Goal: Transaction & Acquisition: Book appointment/travel/reservation

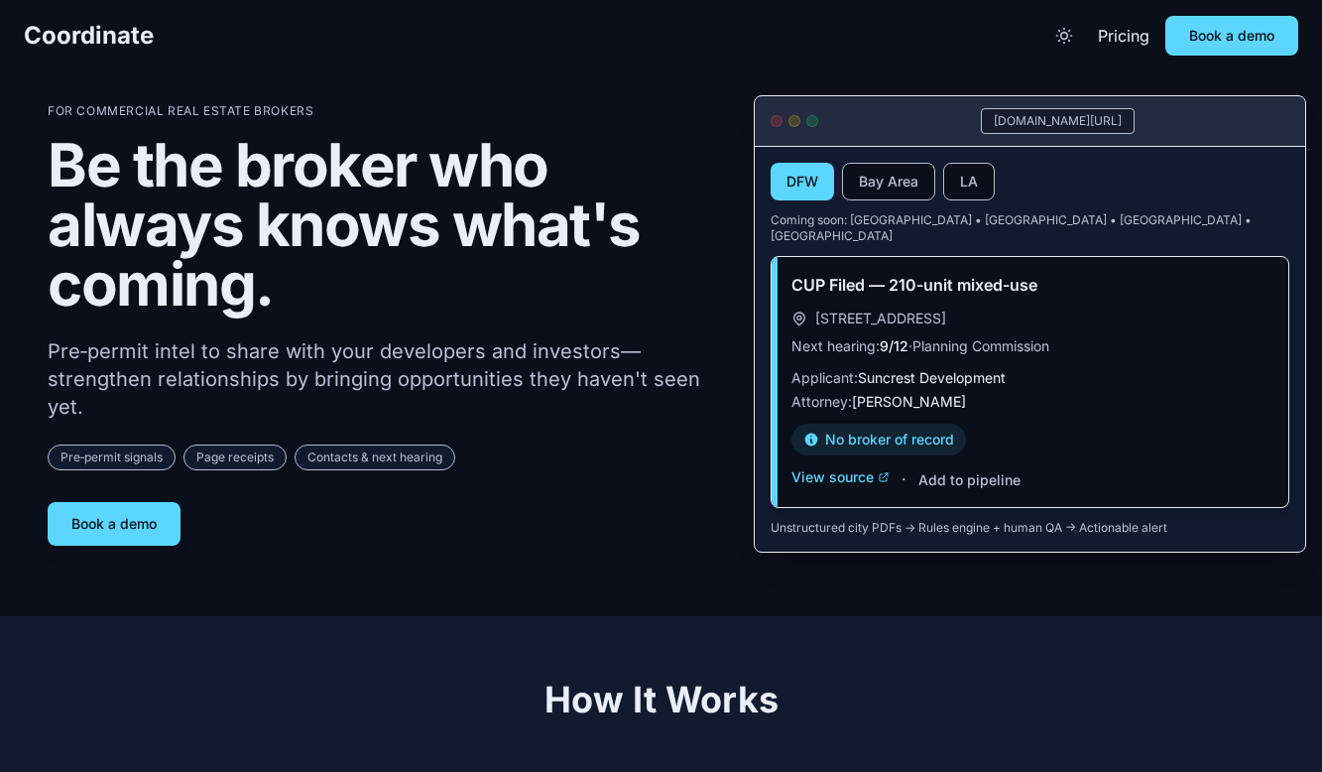
click at [5, 313] on section "For Commercial Real Estate Brokers Be the broker who always knows what's coming…" at bounding box center [661, 308] width 1322 height 616
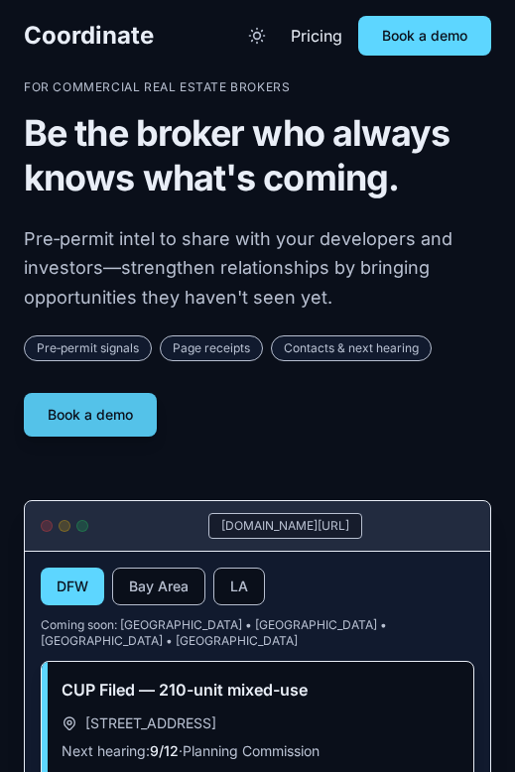
click at [105, 412] on link "Book a demo" at bounding box center [90, 415] width 133 height 44
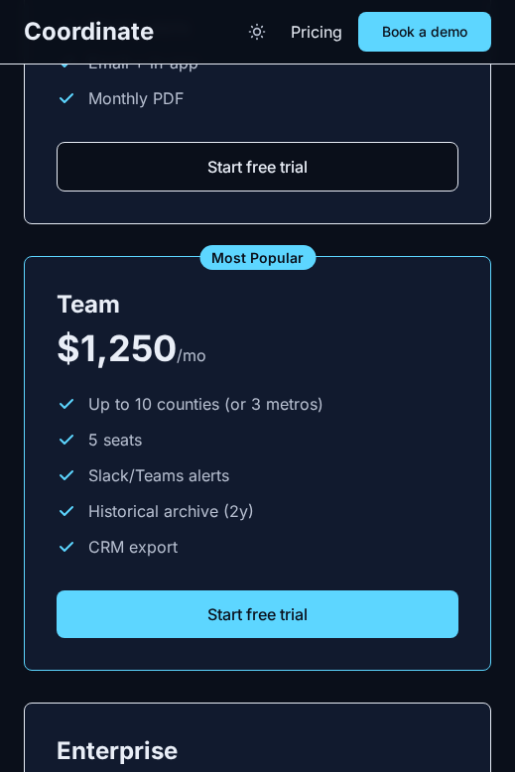
scroll to position [4296, 0]
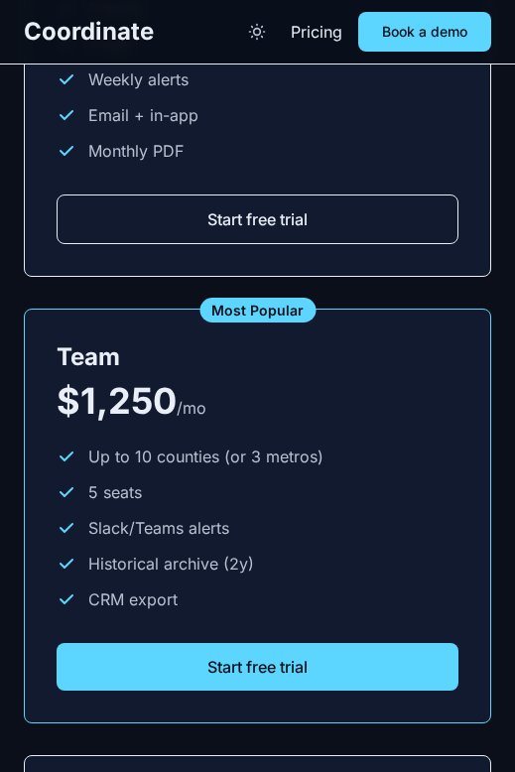
click at [283, 201] on button "Start free trial" at bounding box center [258, 219] width 402 height 50
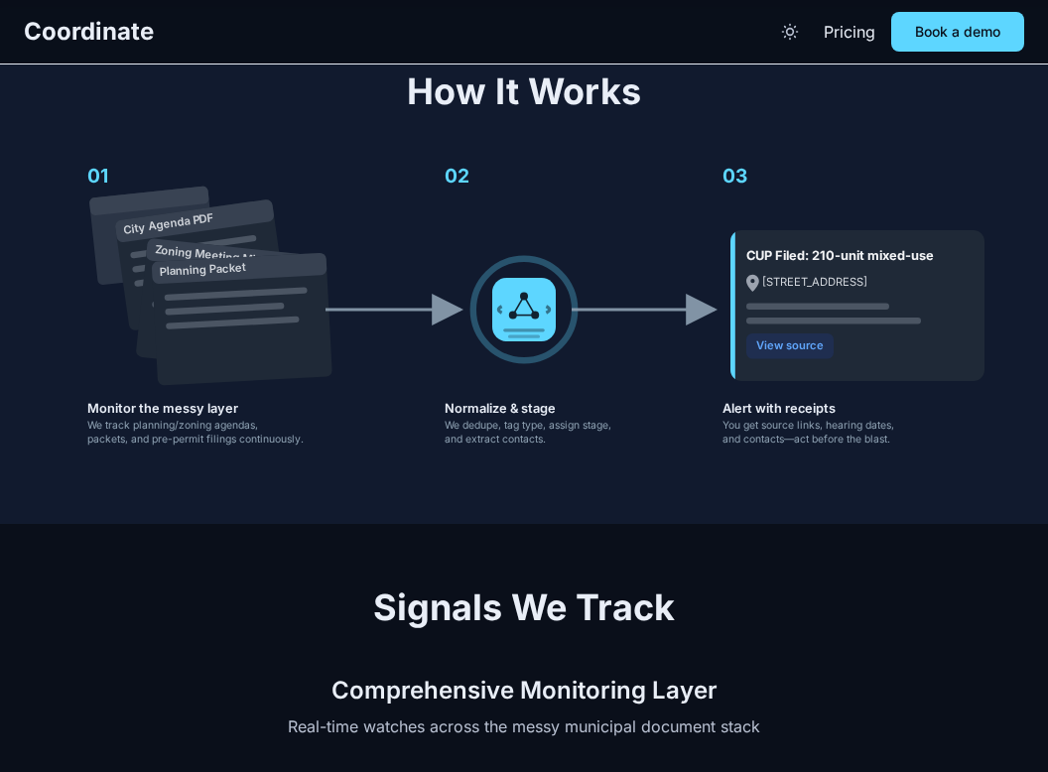
scroll to position [0, 0]
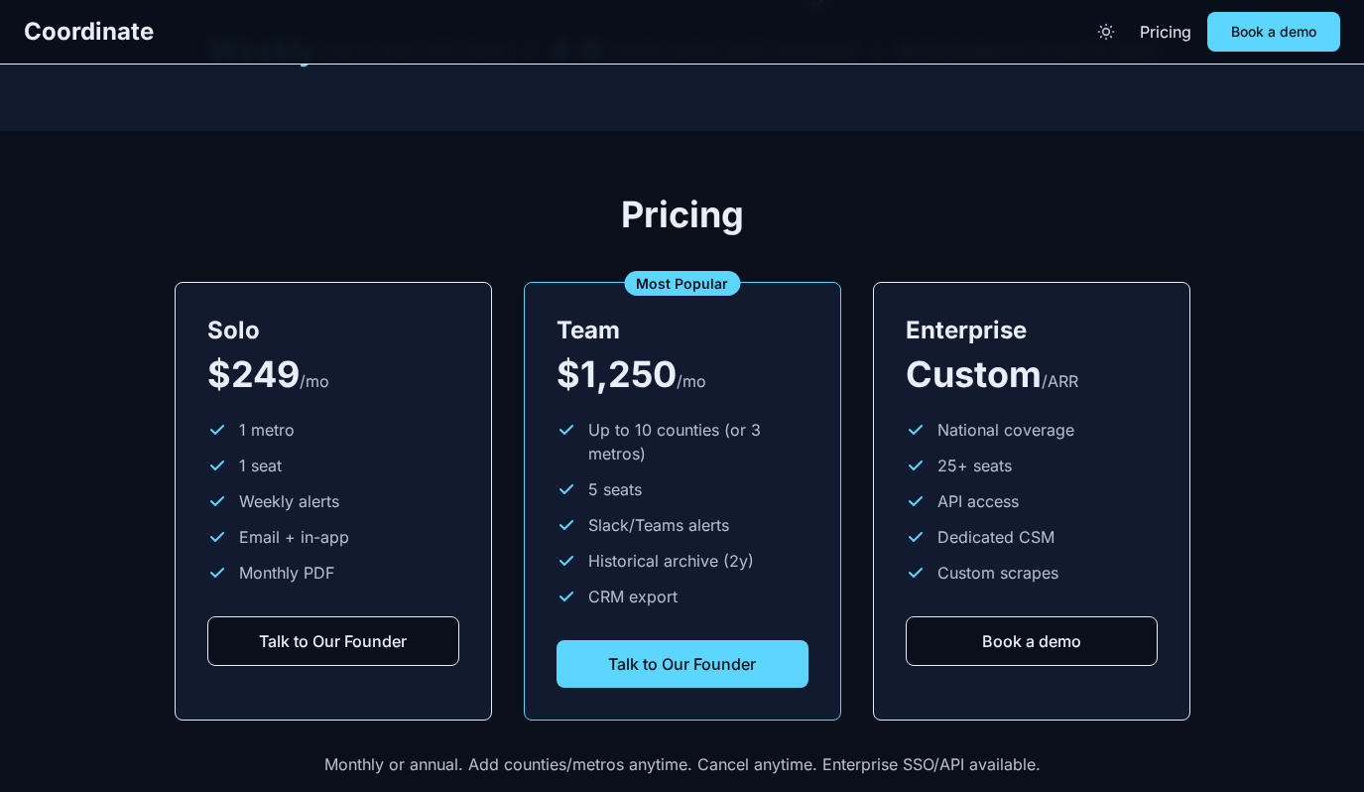
scroll to position [2390, 0]
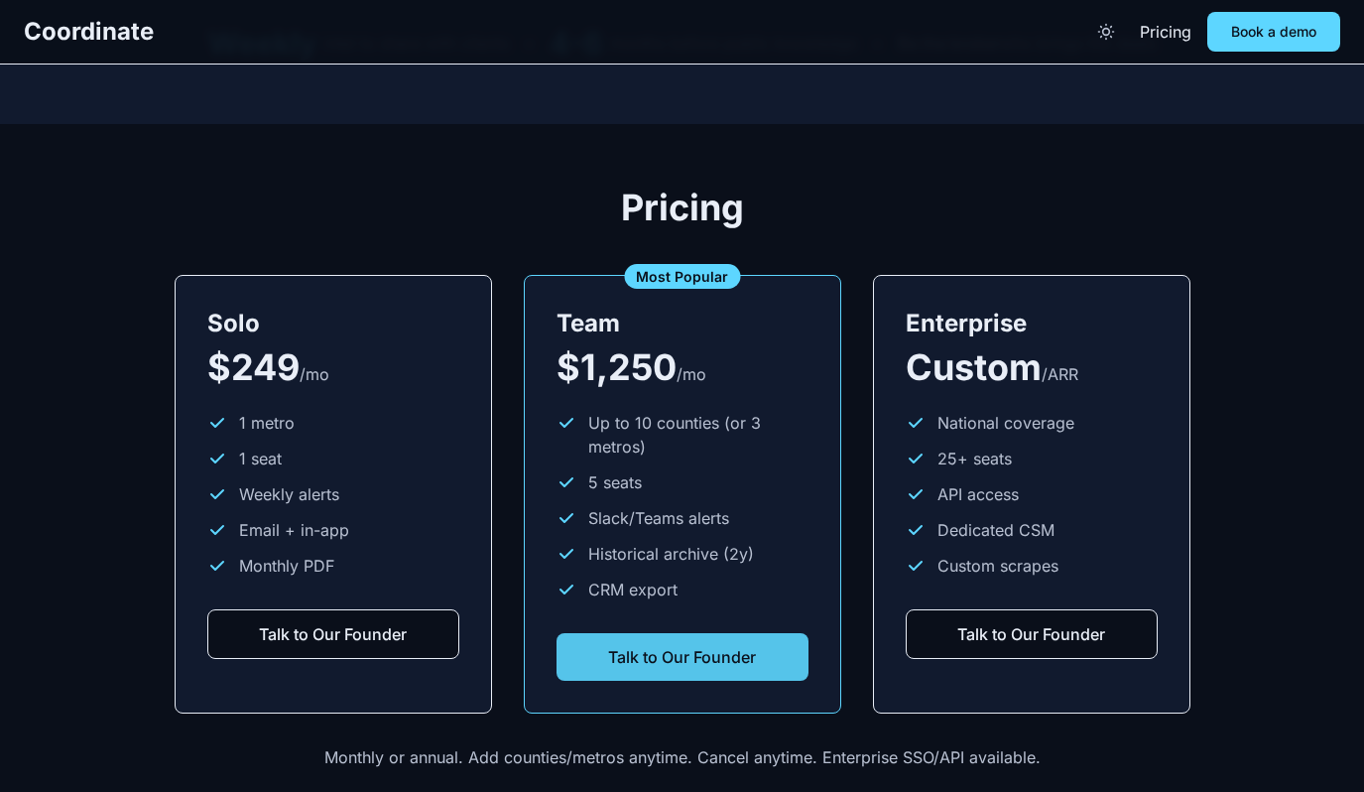
click at [668, 633] on link "Talk to Our Founder" at bounding box center [683, 657] width 252 height 48
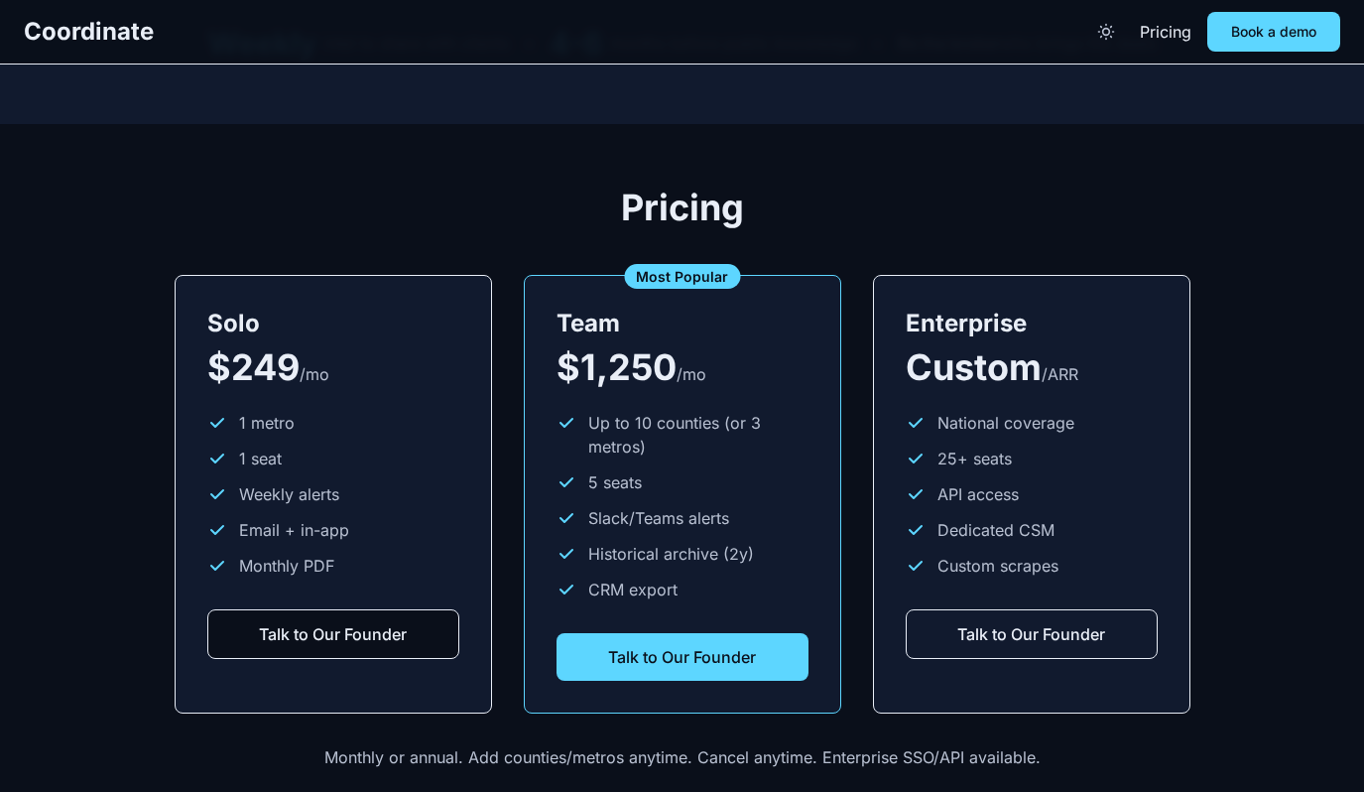
click at [1014, 611] on link "Talk to Our Founder" at bounding box center [1032, 634] width 252 height 50
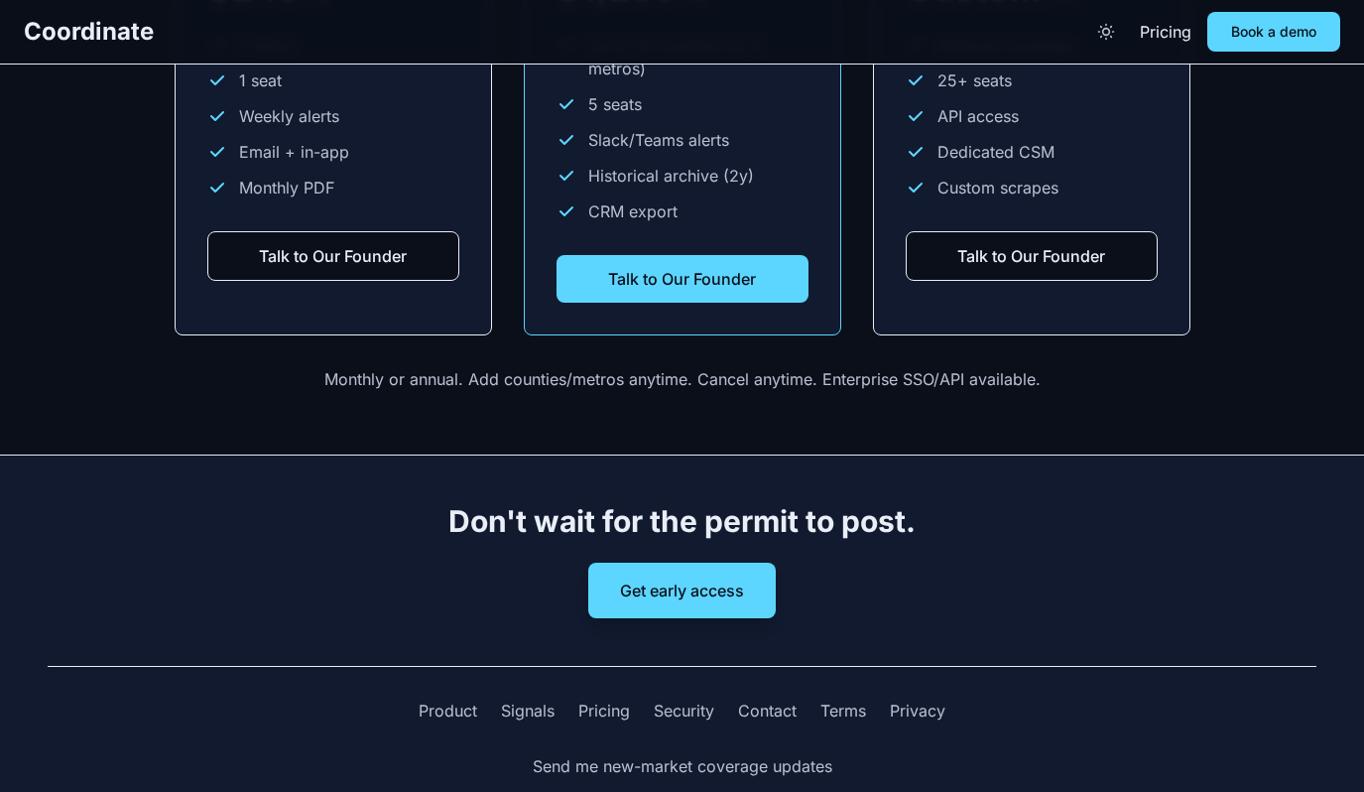
scroll to position [2931, 0]
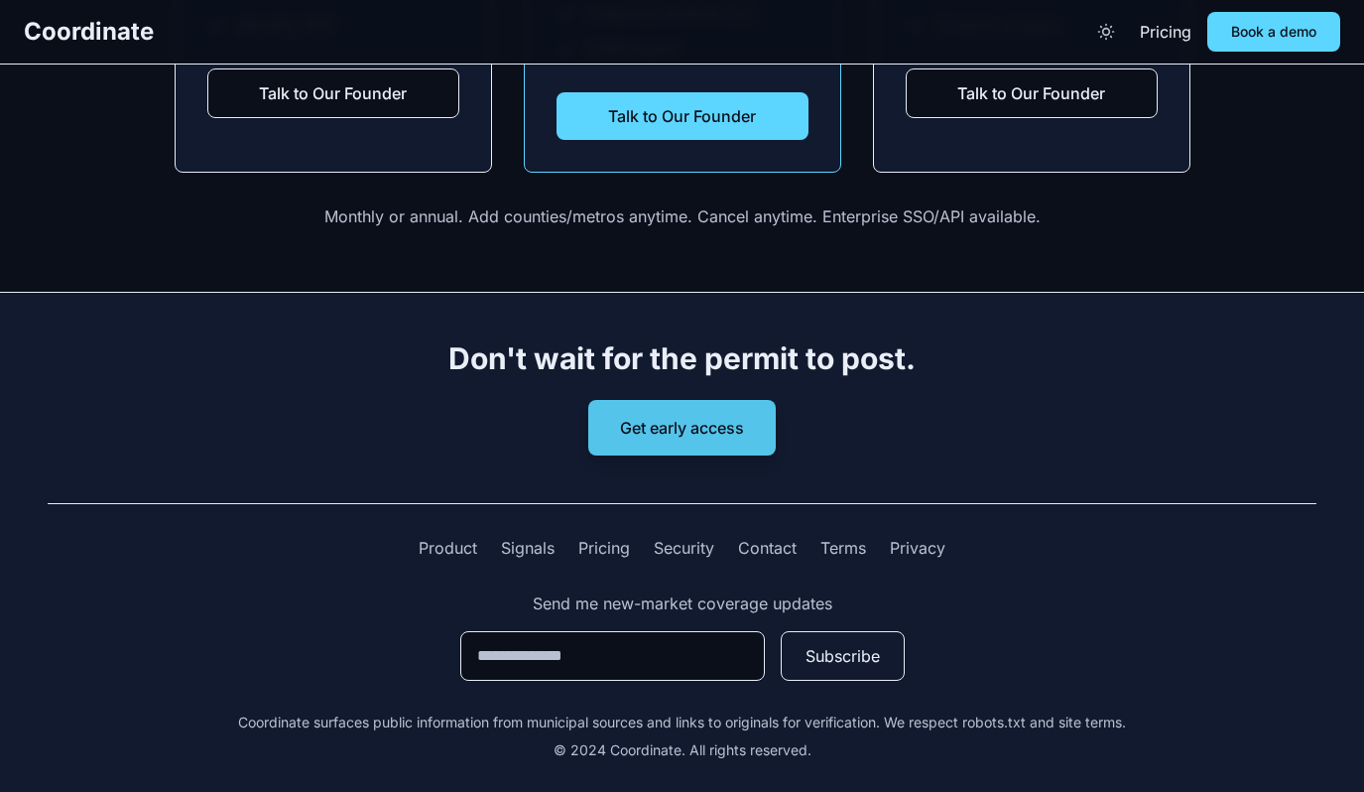
click at [706, 409] on button "Get early access" at bounding box center [682, 428] width 188 height 56
click at [747, 423] on link "Get early access" at bounding box center [682, 428] width 188 height 56
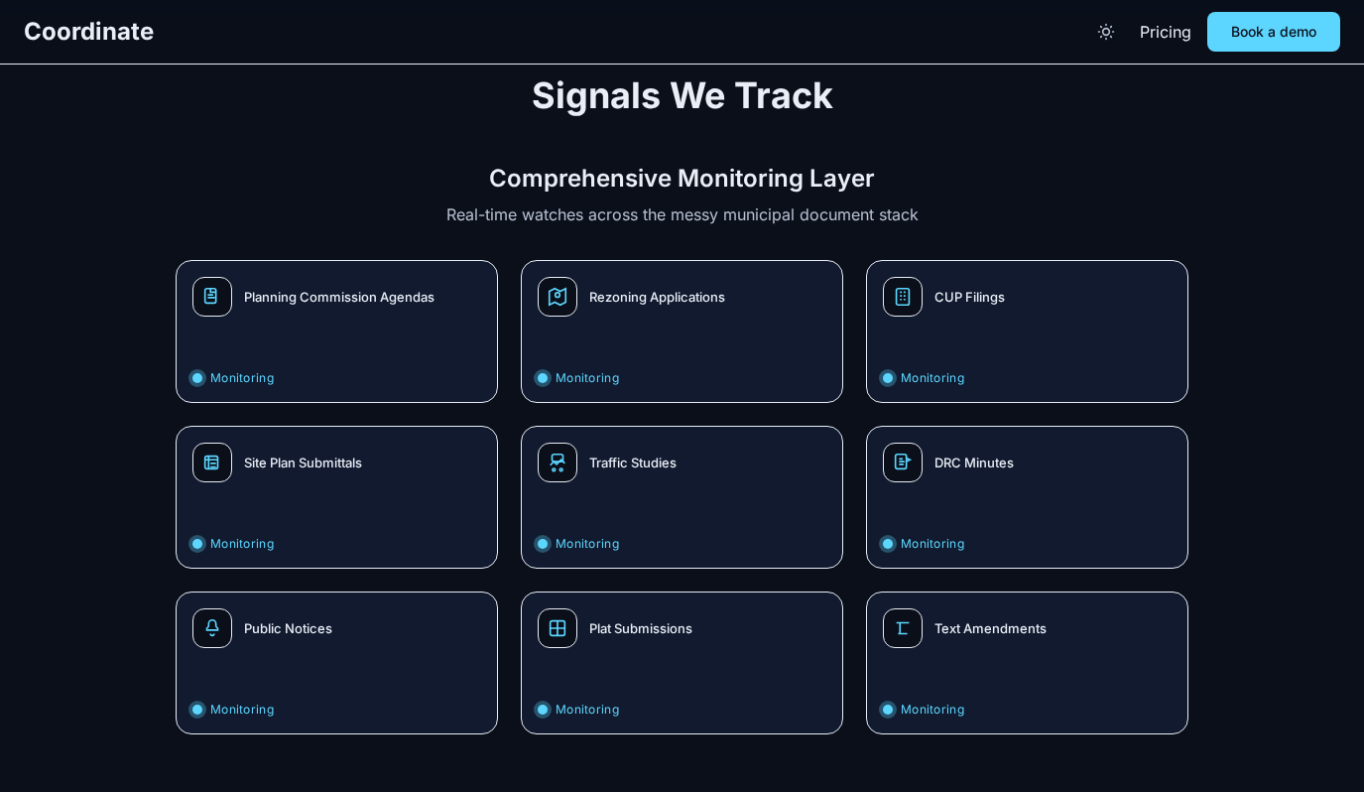
scroll to position [0, 0]
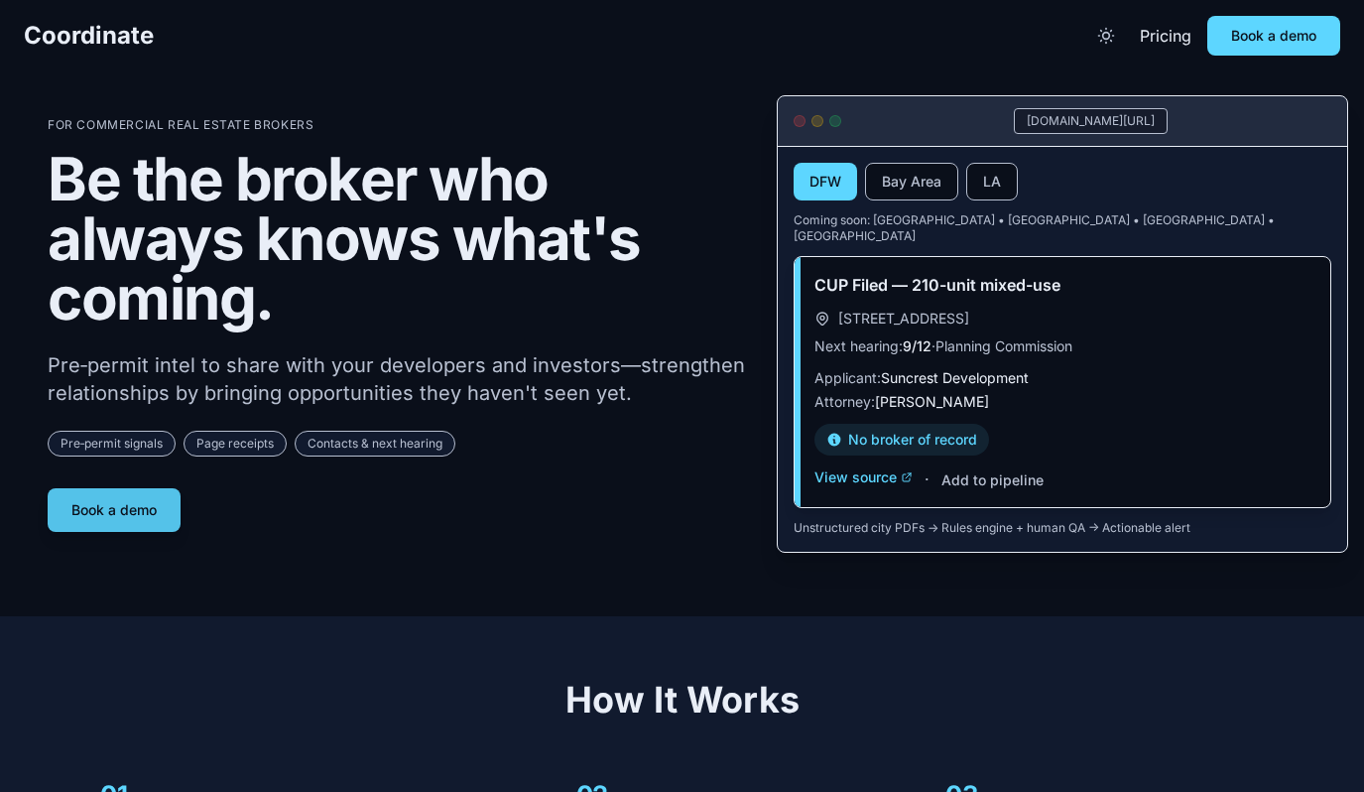
click at [150, 506] on button "Book a demo" at bounding box center [114, 510] width 133 height 44
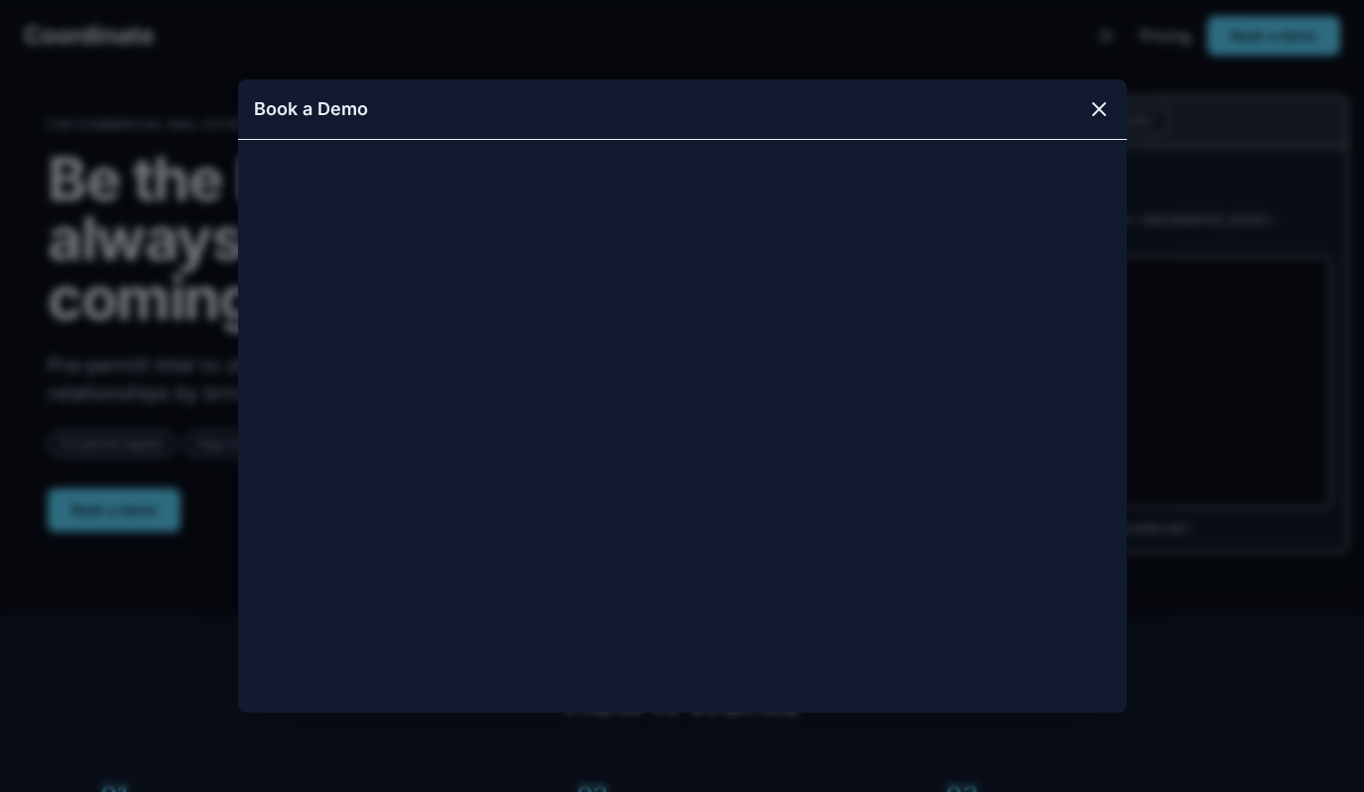
click at [1095, 115] on icon at bounding box center [1099, 109] width 24 height 24
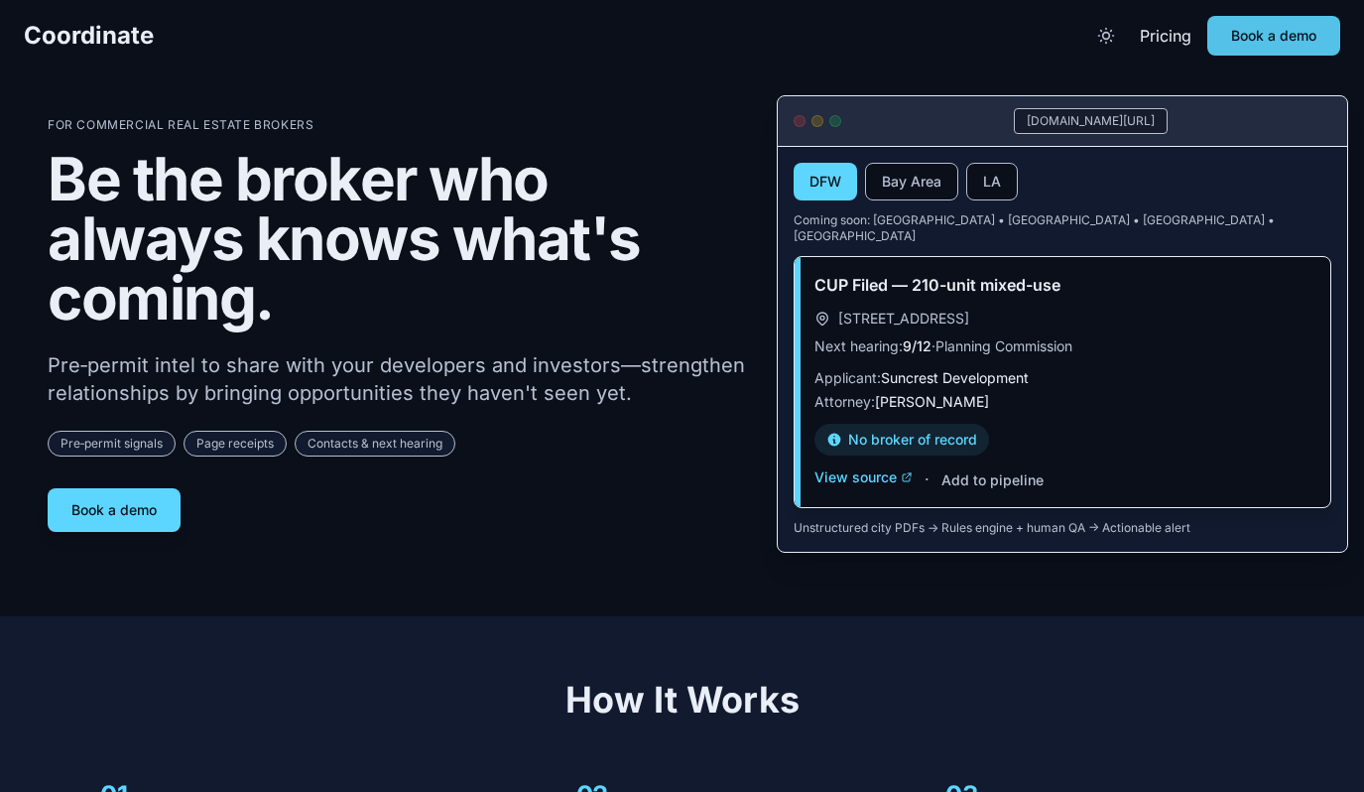
click at [1254, 37] on link "Book a demo" at bounding box center [1273, 36] width 133 height 40
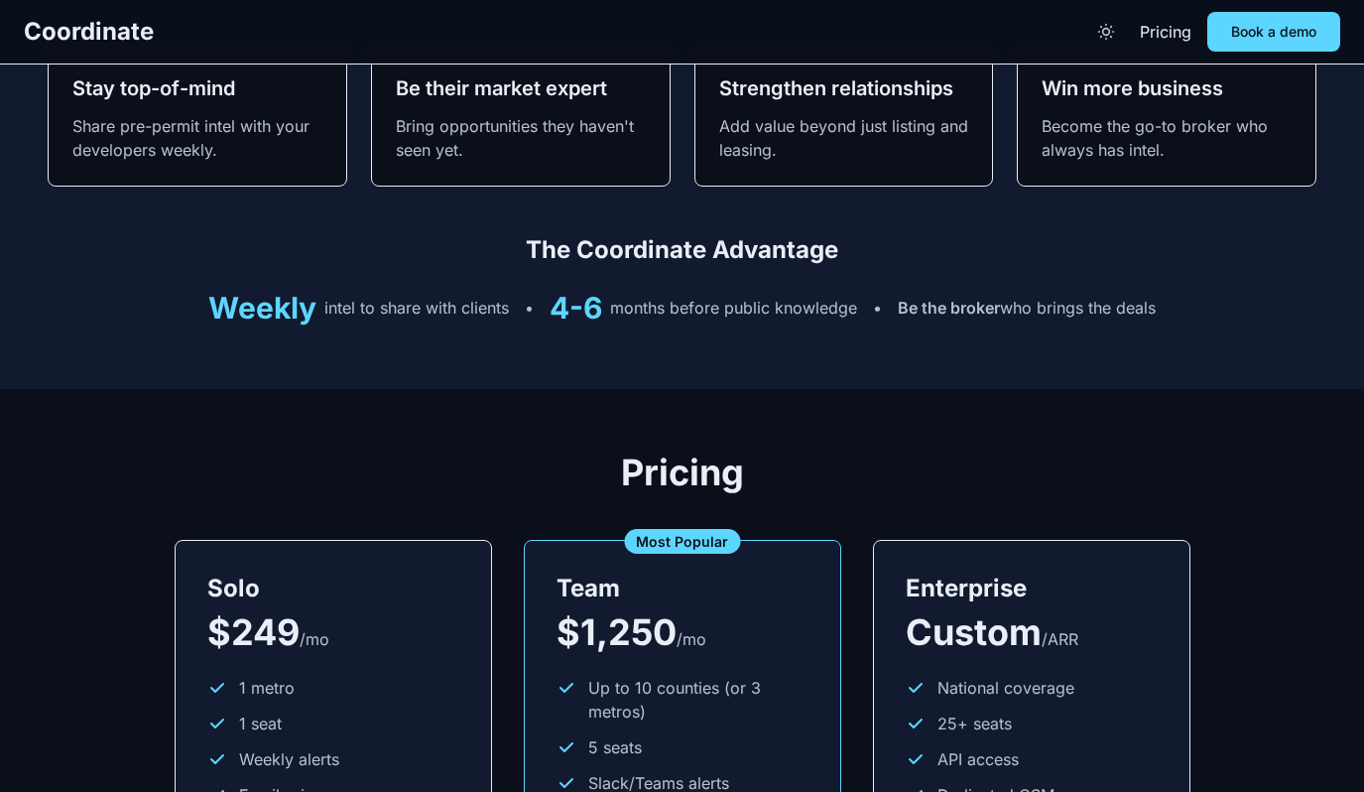
scroll to position [2374, 0]
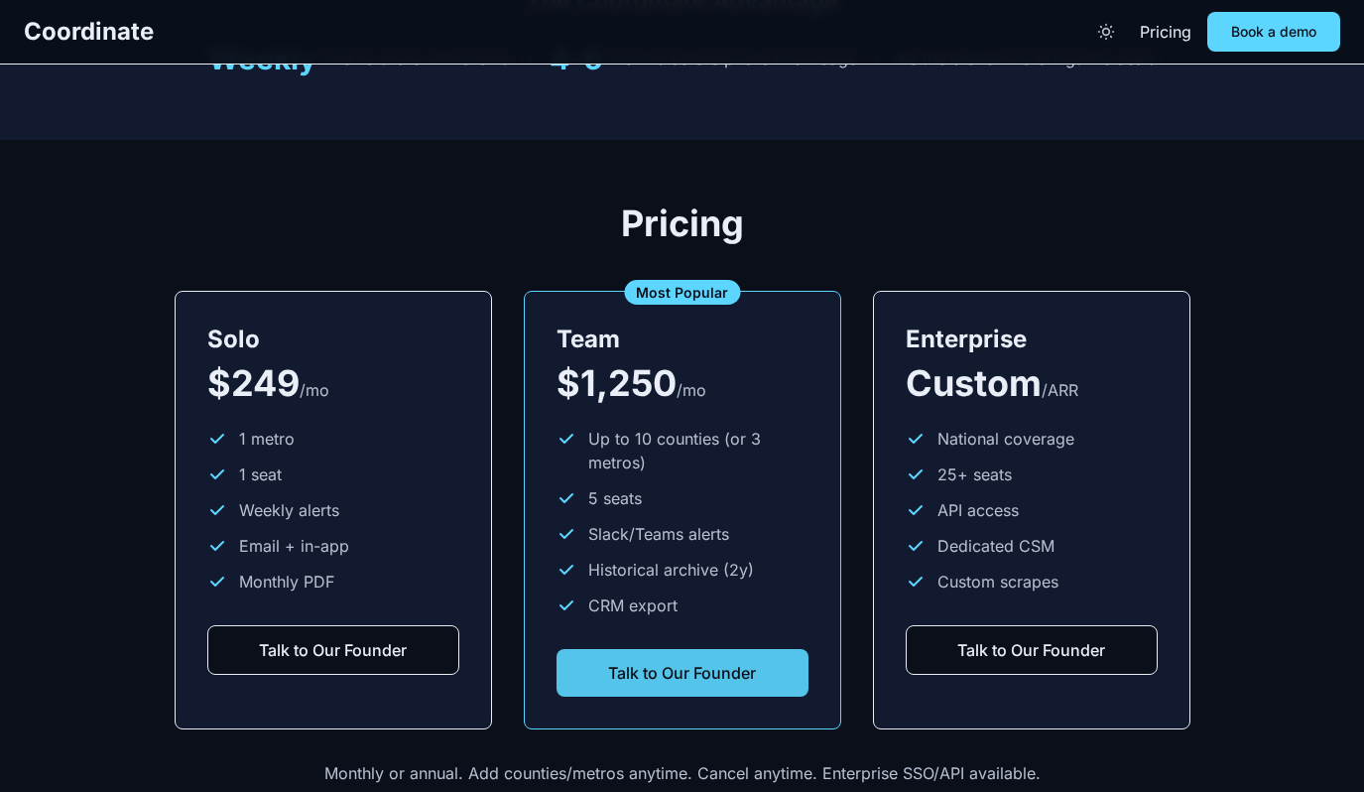
click at [656, 676] on link "Talk to Our Founder" at bounding box center [683, 673] width 252 height 48
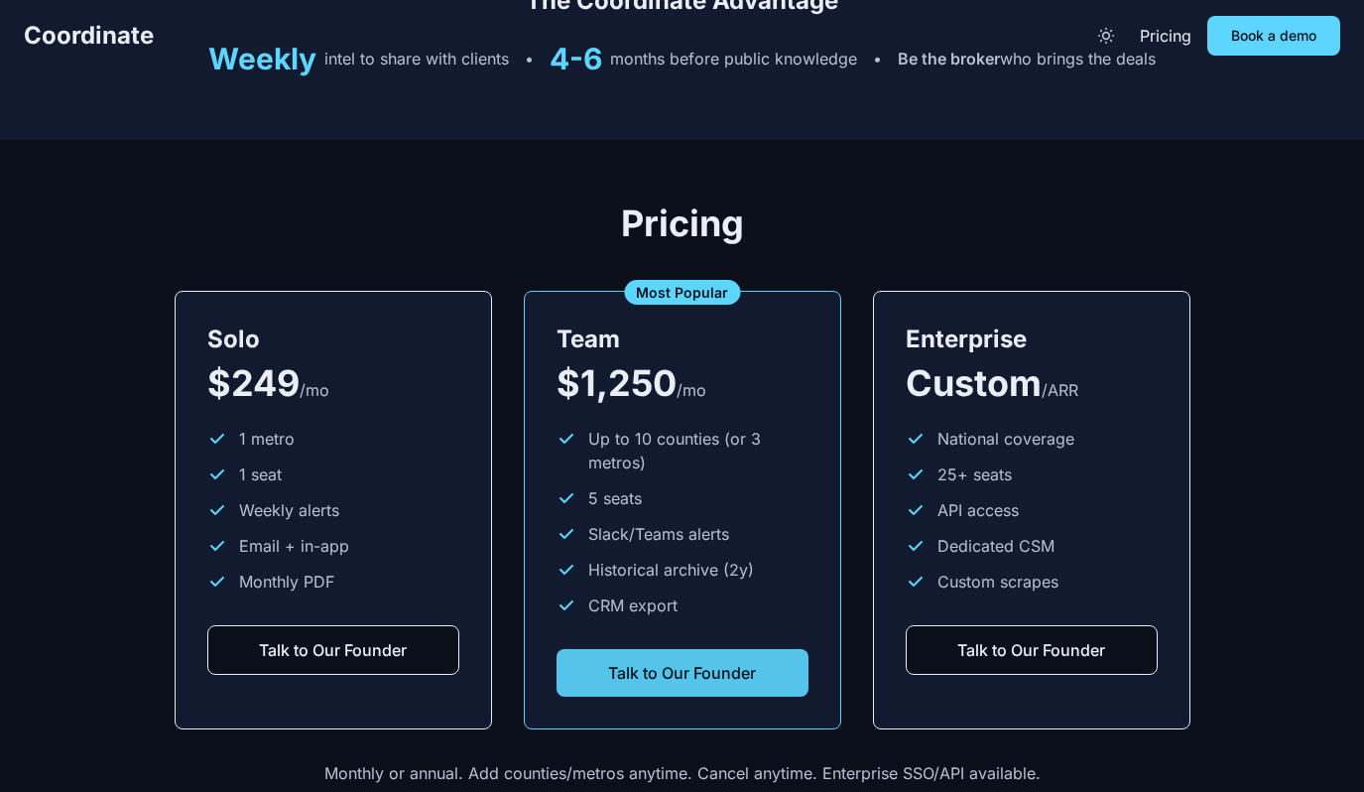
click at [730, 667] on link "Talk to Our Founder" at bounding box center [683, 673] width 252 height 48
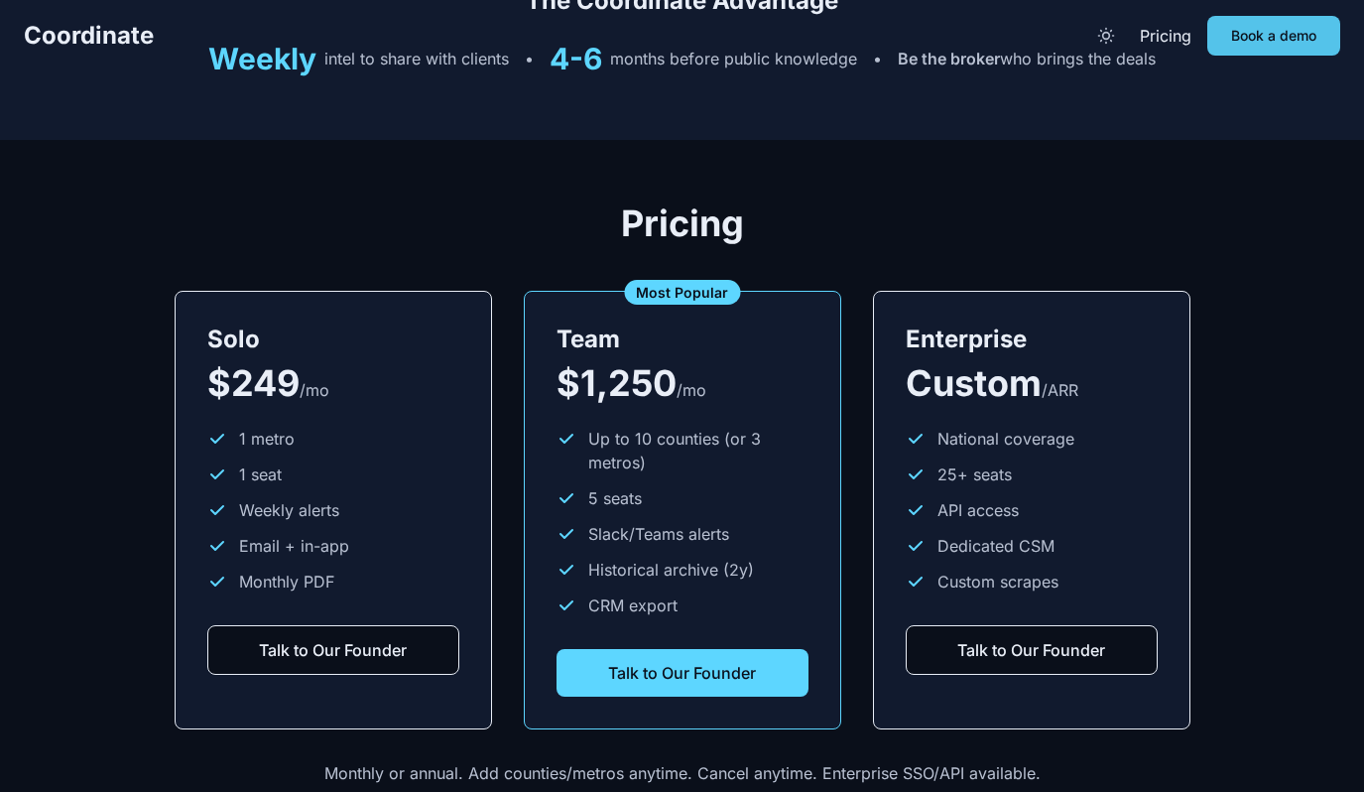
click at [1249, 19] on link "Book a demo" at bounding box center [1273, 36] width 133 height 40
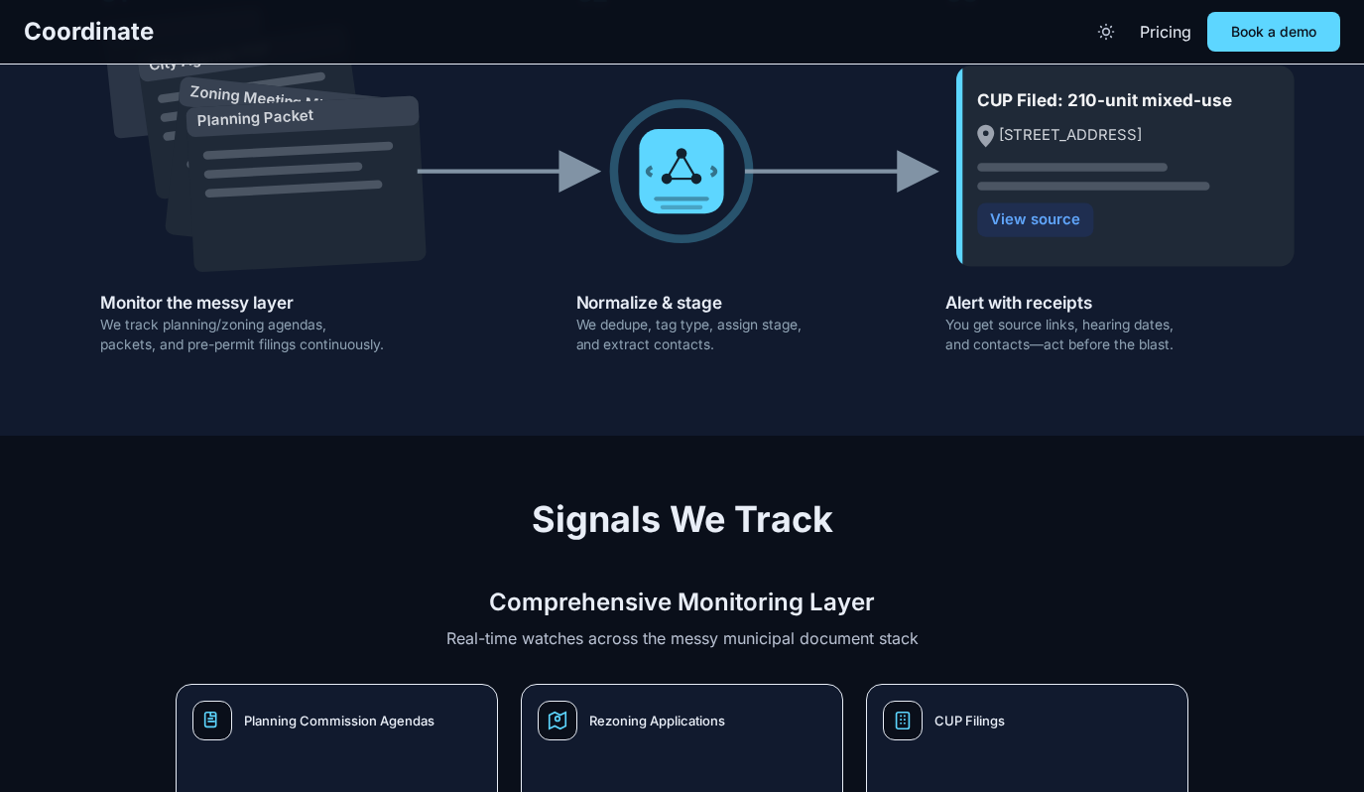
scroll to position [0, 0]
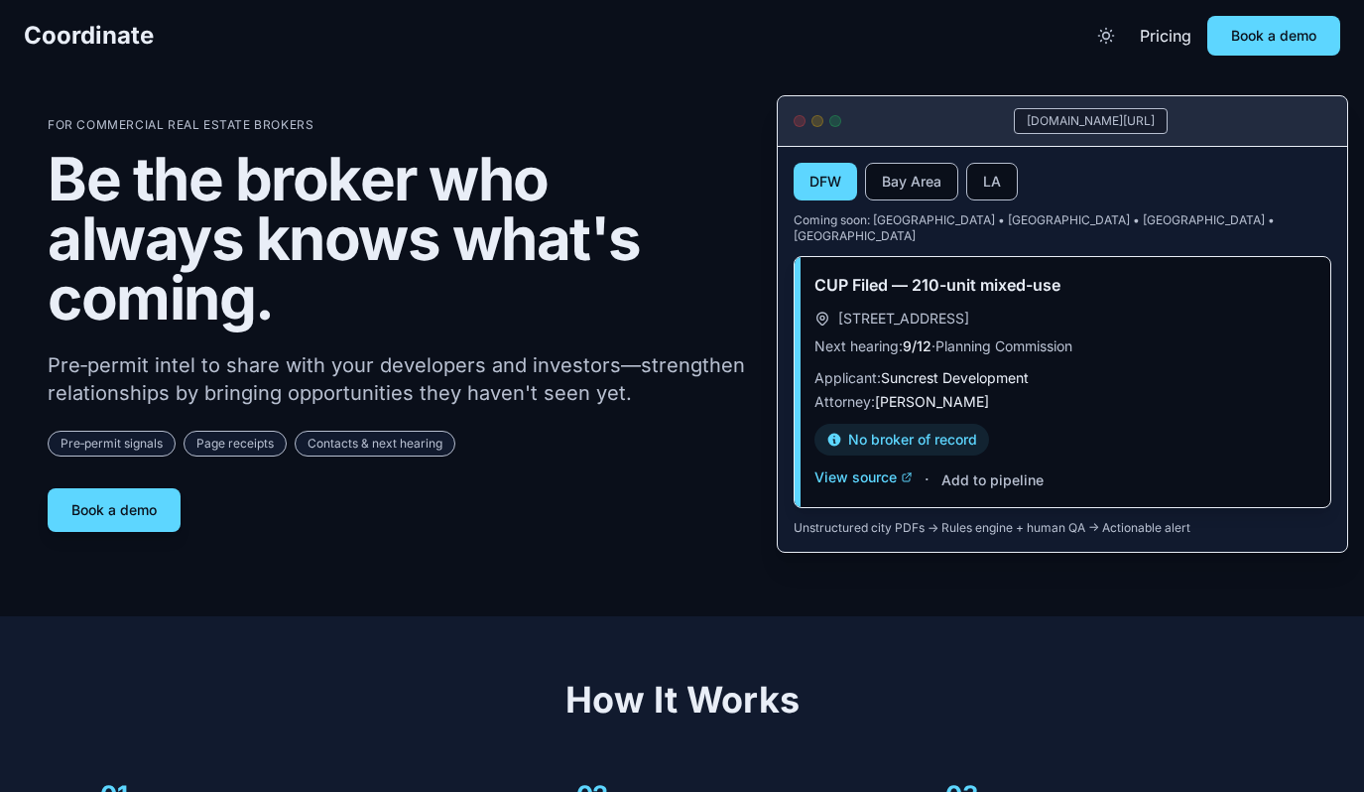
click at [114, 525] on div "For Commercial Real Estate Brokers Be the broker who always knows what's coming…" at bounding box center [682, 323] width 1269 height 457
click at [118, 510] on button "Book a demo" at bounding box center [114, 510] width 133 height 44
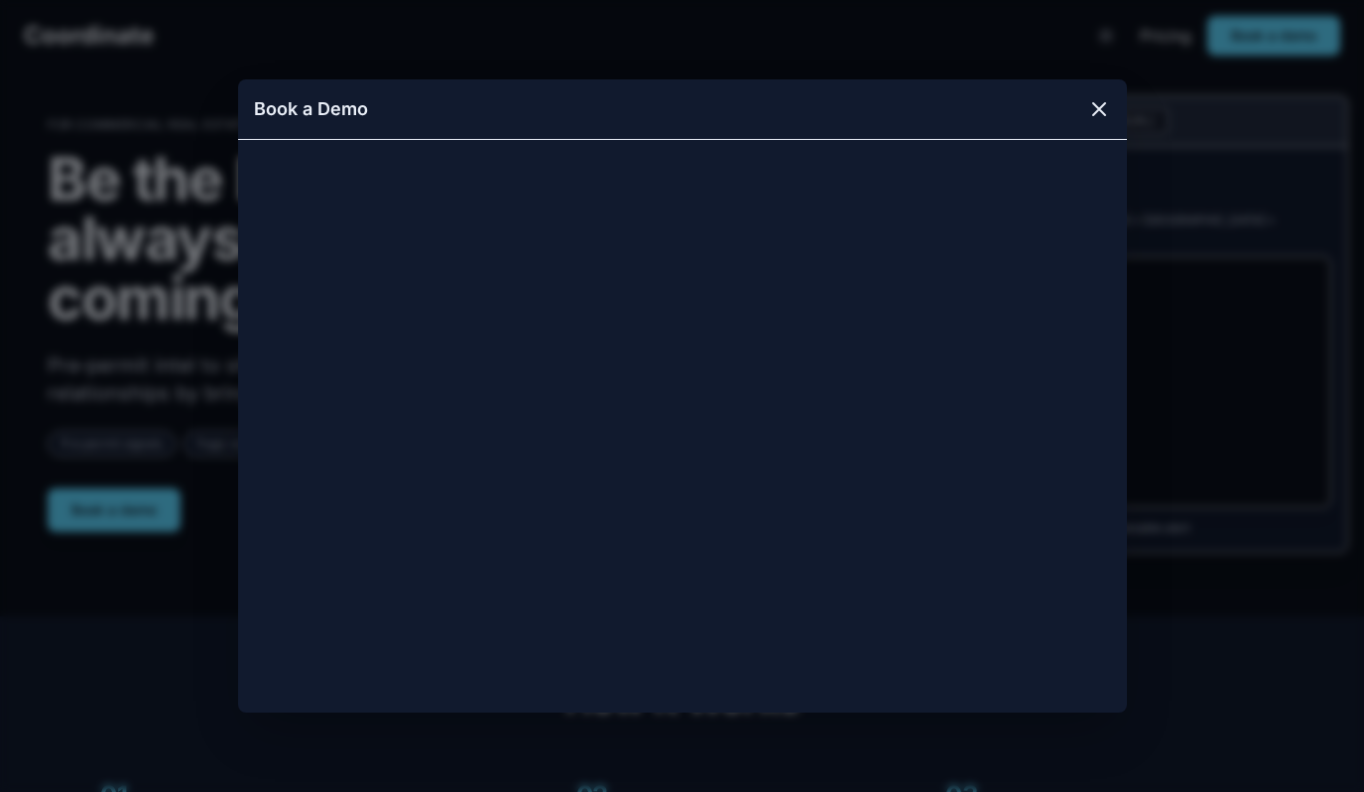
click at [1101, 103] on icon at bounding box center [1099, 109] width 24 height 24
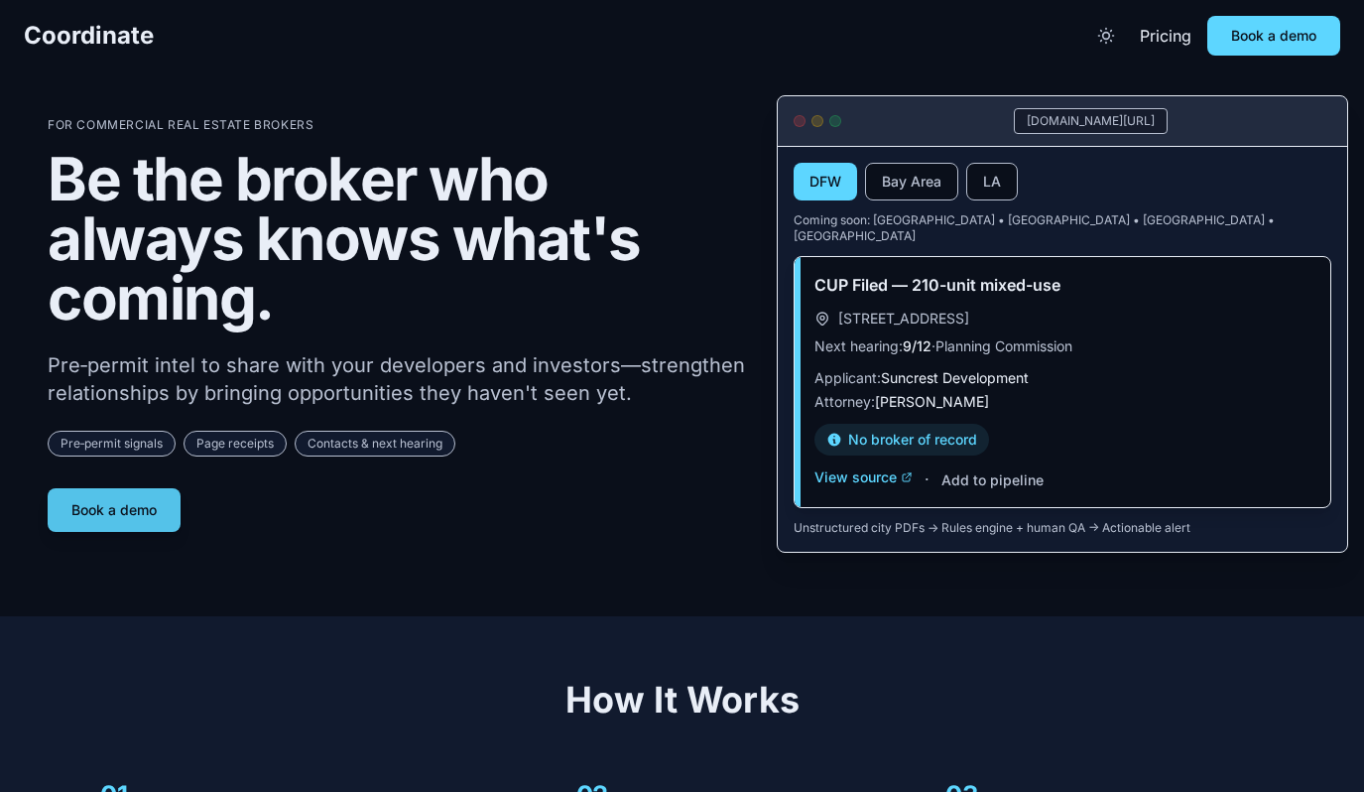
click at [127, 513] on button "Book a demo" at bounding box center [114, 510] width 133 height 44
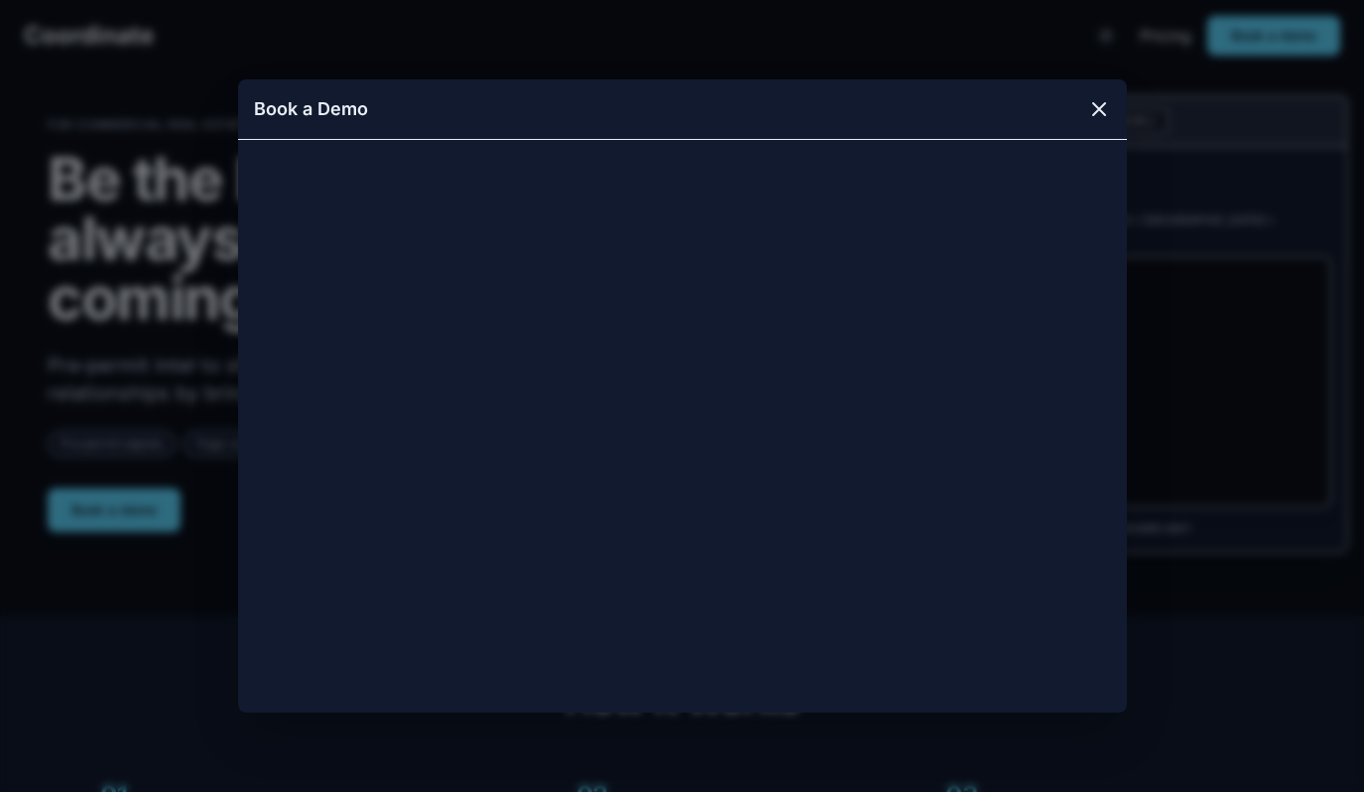
click at [1097, 109] on icon at bounding box center [1099, 109] width 12 height 12
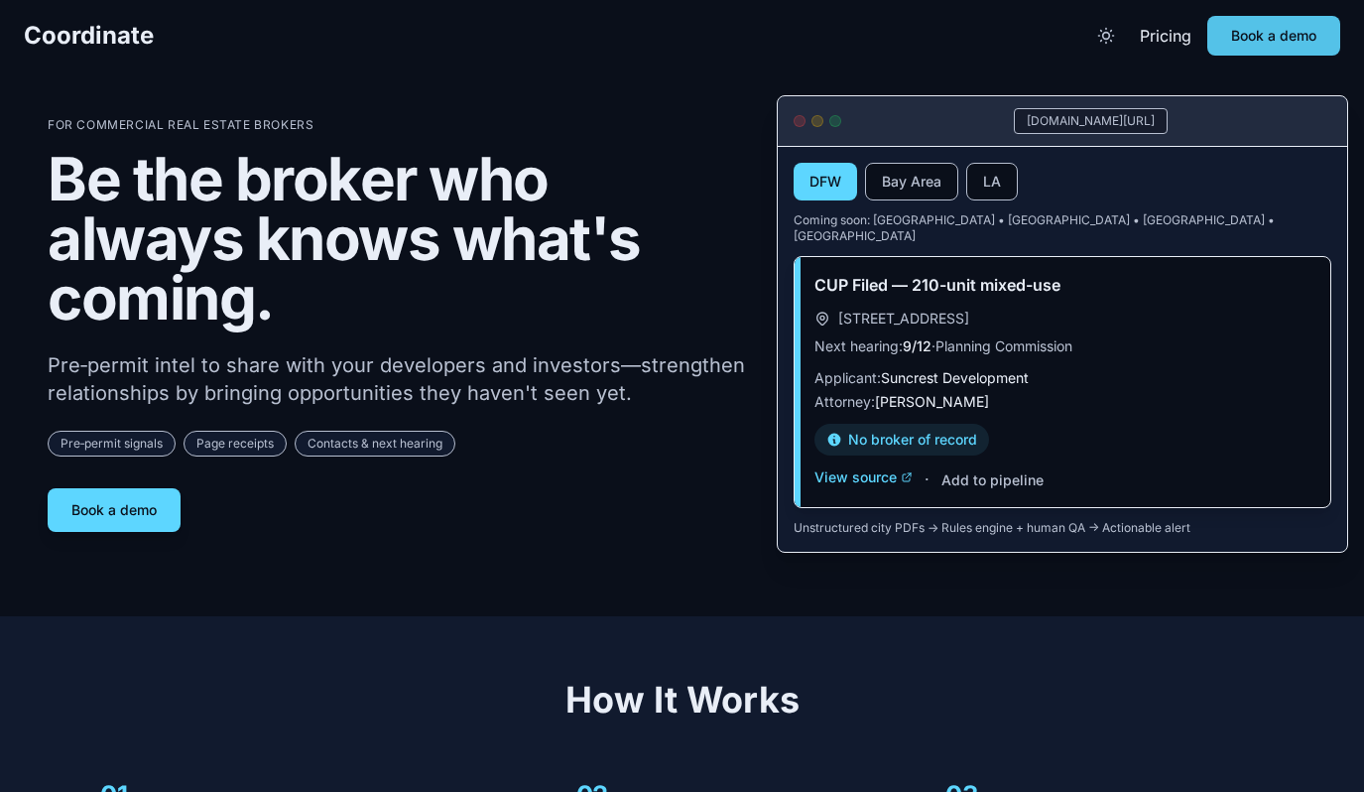
click at [1268, 33] on button "Book a demo" at bounding box center [1273, 36] width 133 height 40
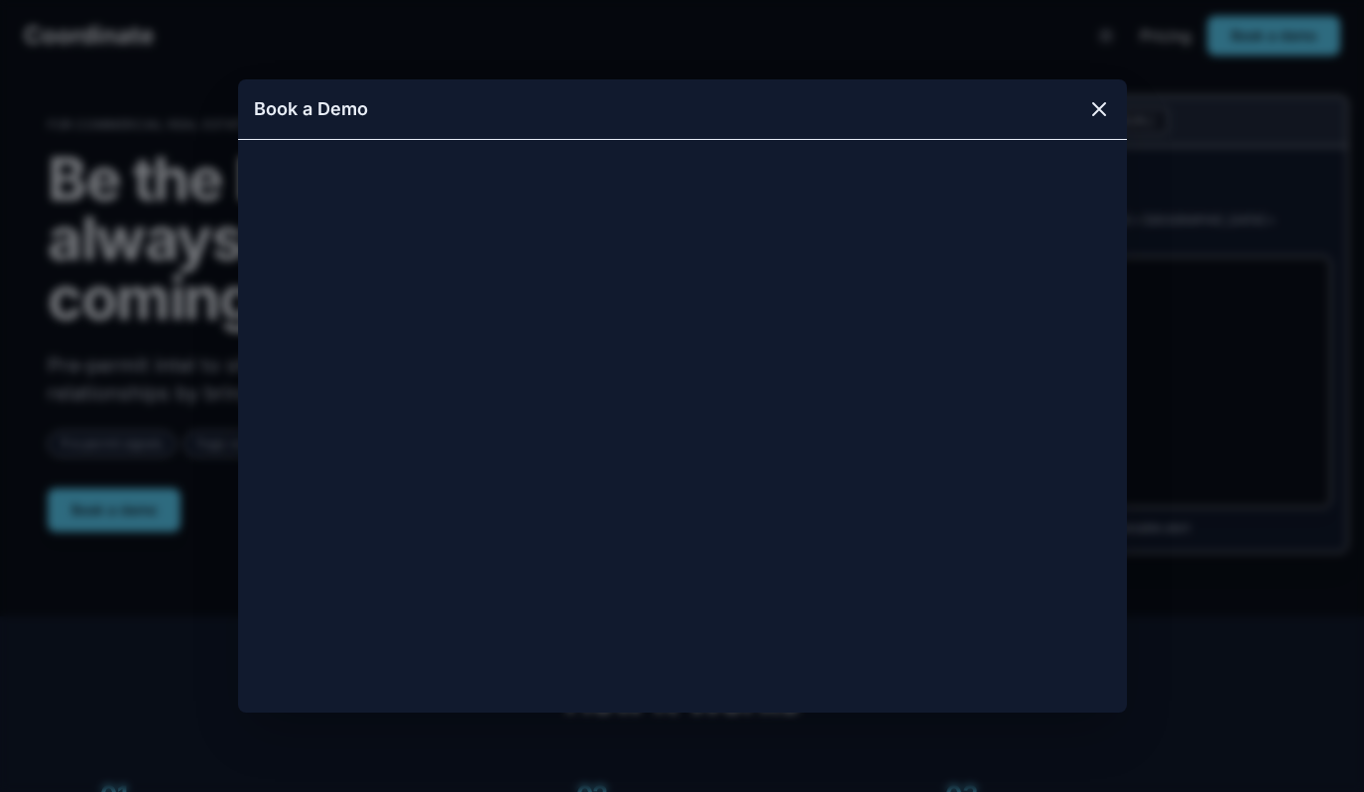
click at [1094, 111] on icon at bounding box center [1099, 109] width 12 height 12
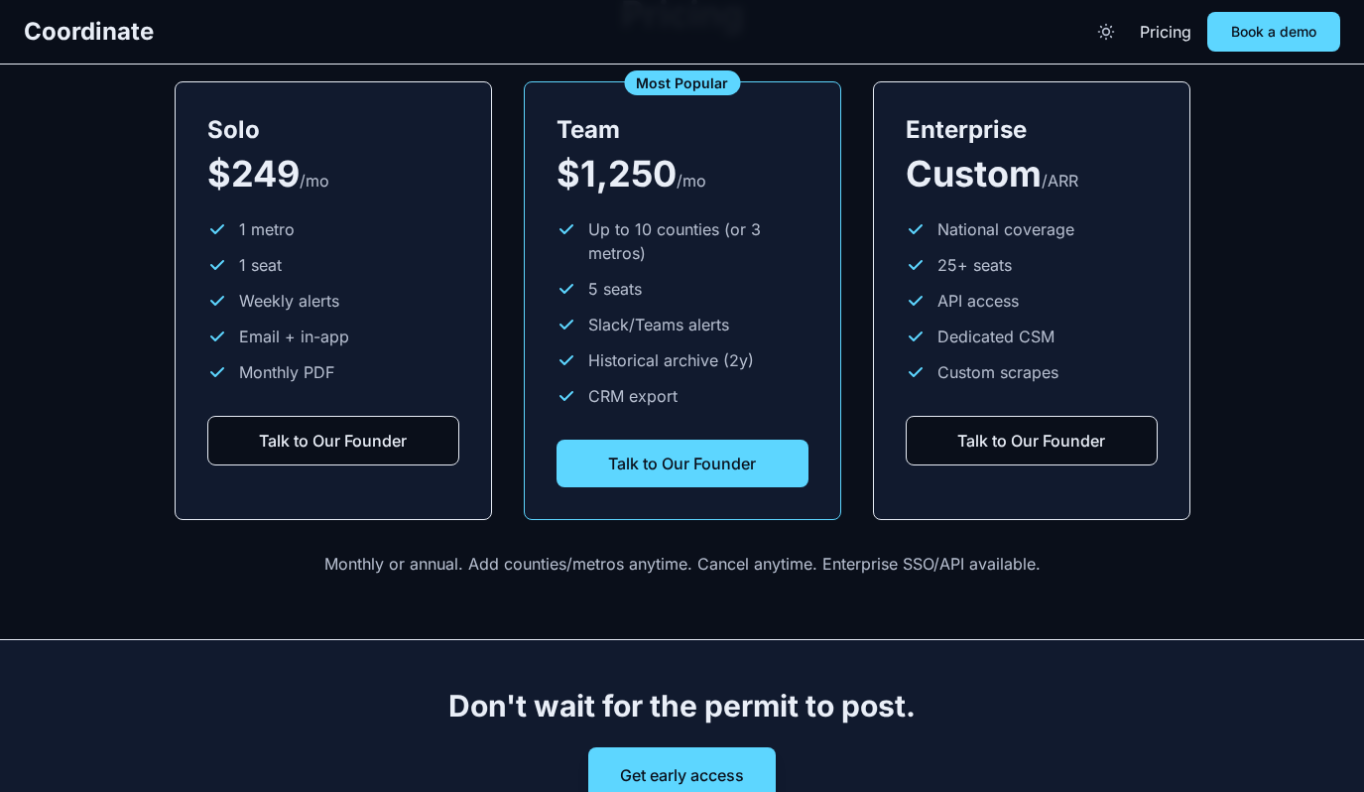
scroll to position [2588, 0]
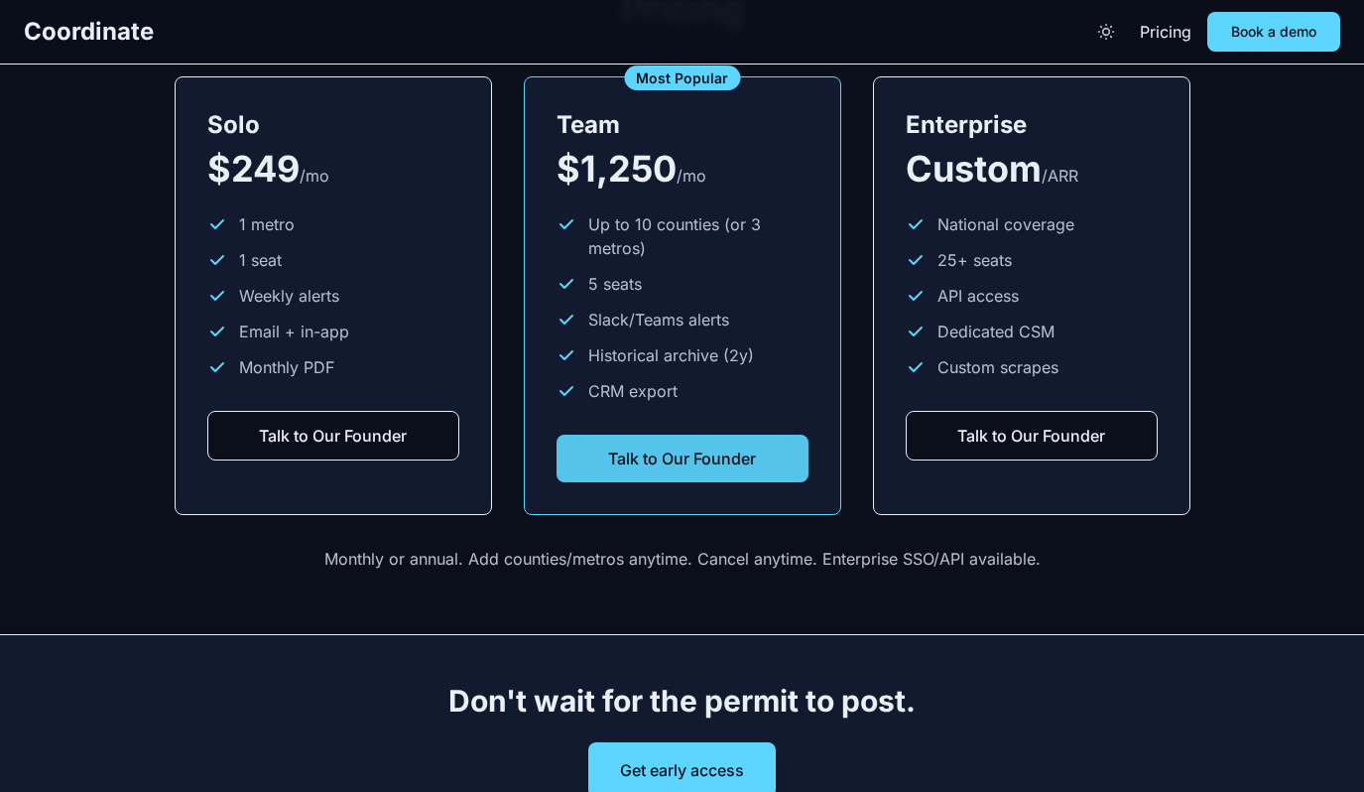
click at [754, 438] on button "Talk to Our Founder" at bounding box center [683, 459] width 252 height 48
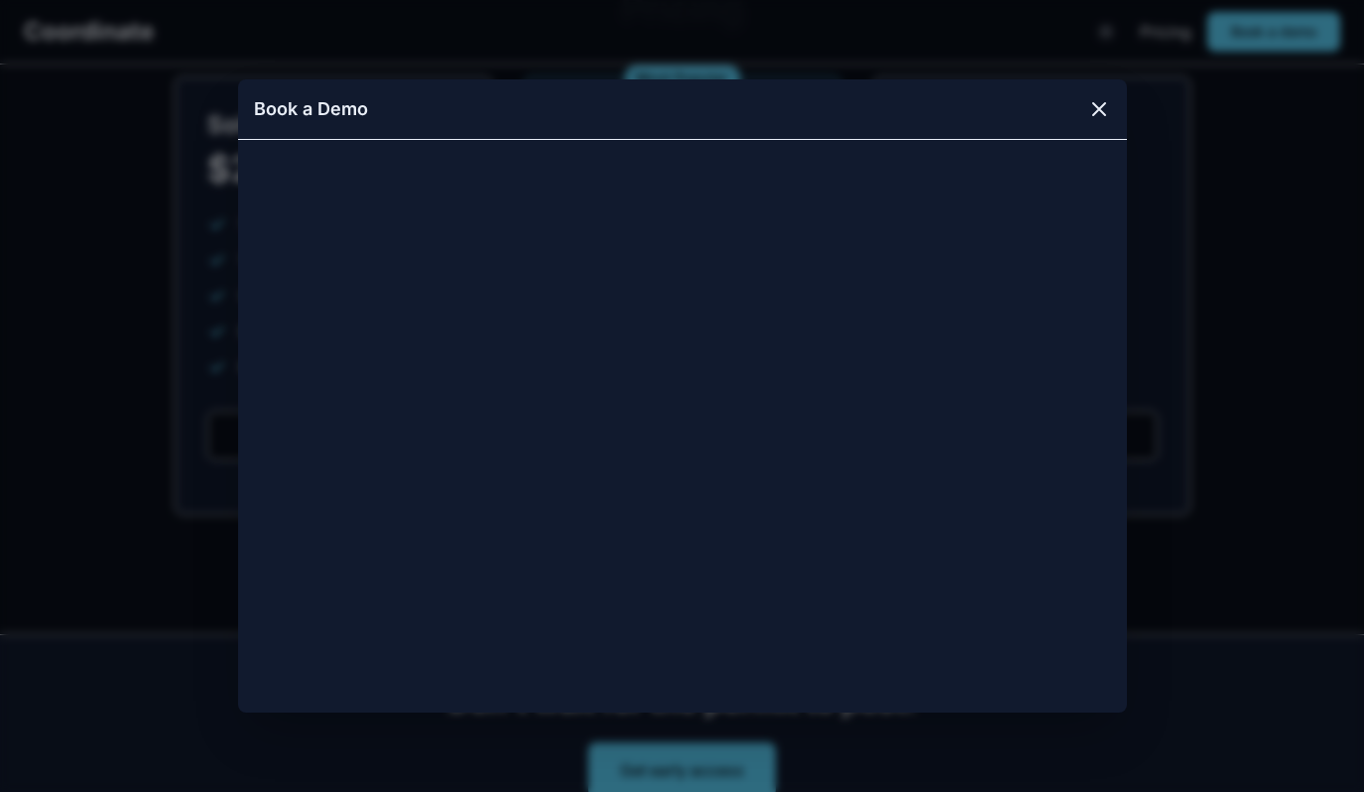
click at [1096, 105] on icon at bounding box center [1099, 109] width 24 height 24
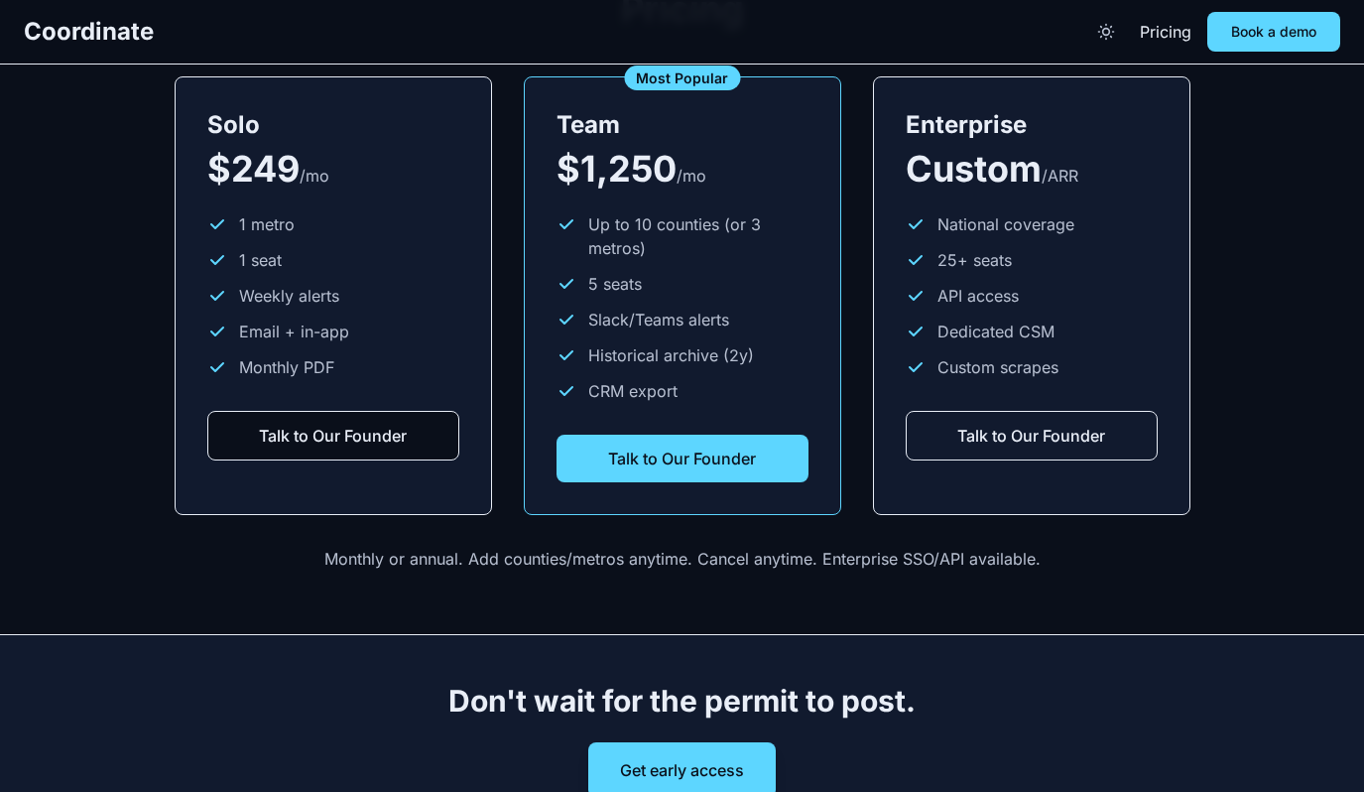
click at [996, 426] on button "Talk to Our Founder" at bounding box center [1032, 436] width 252 height 50
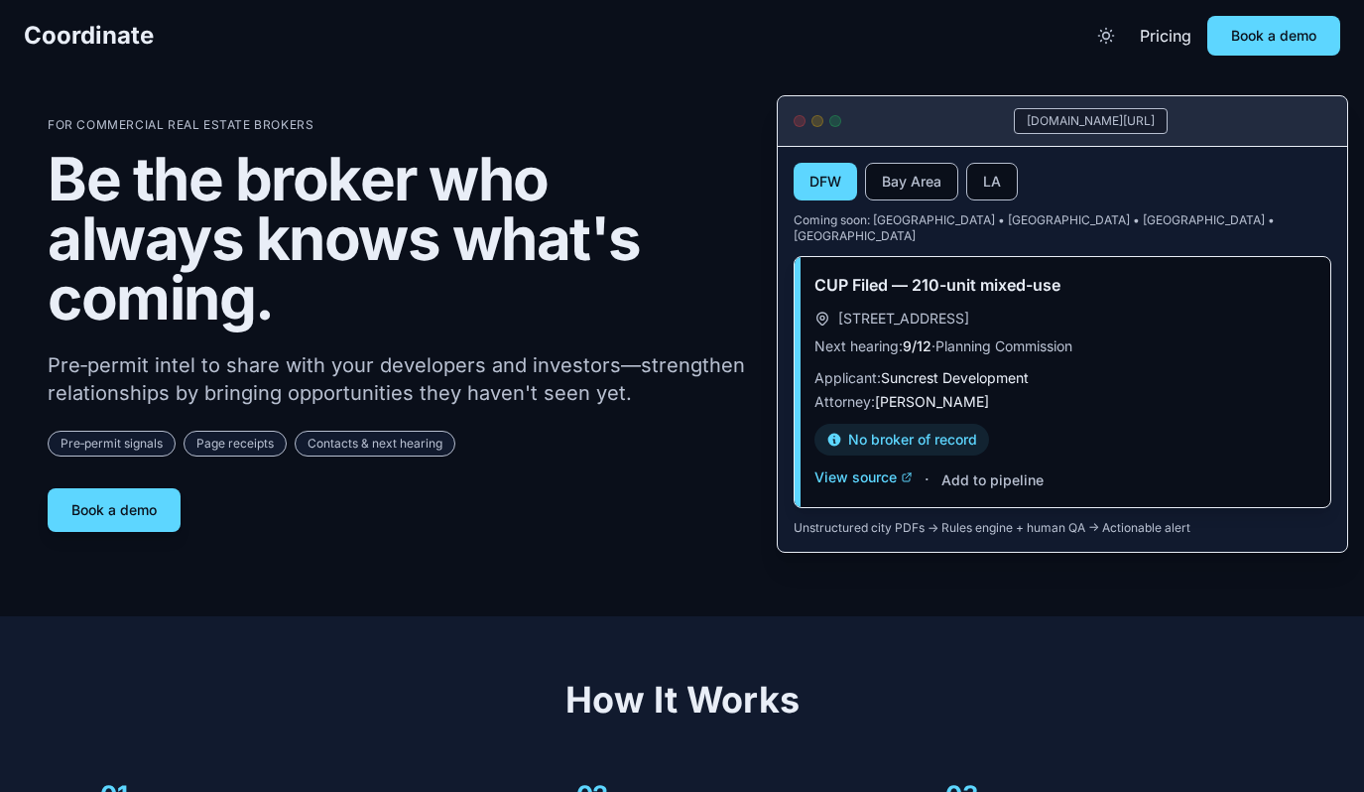
scroll to position [2590, 0]
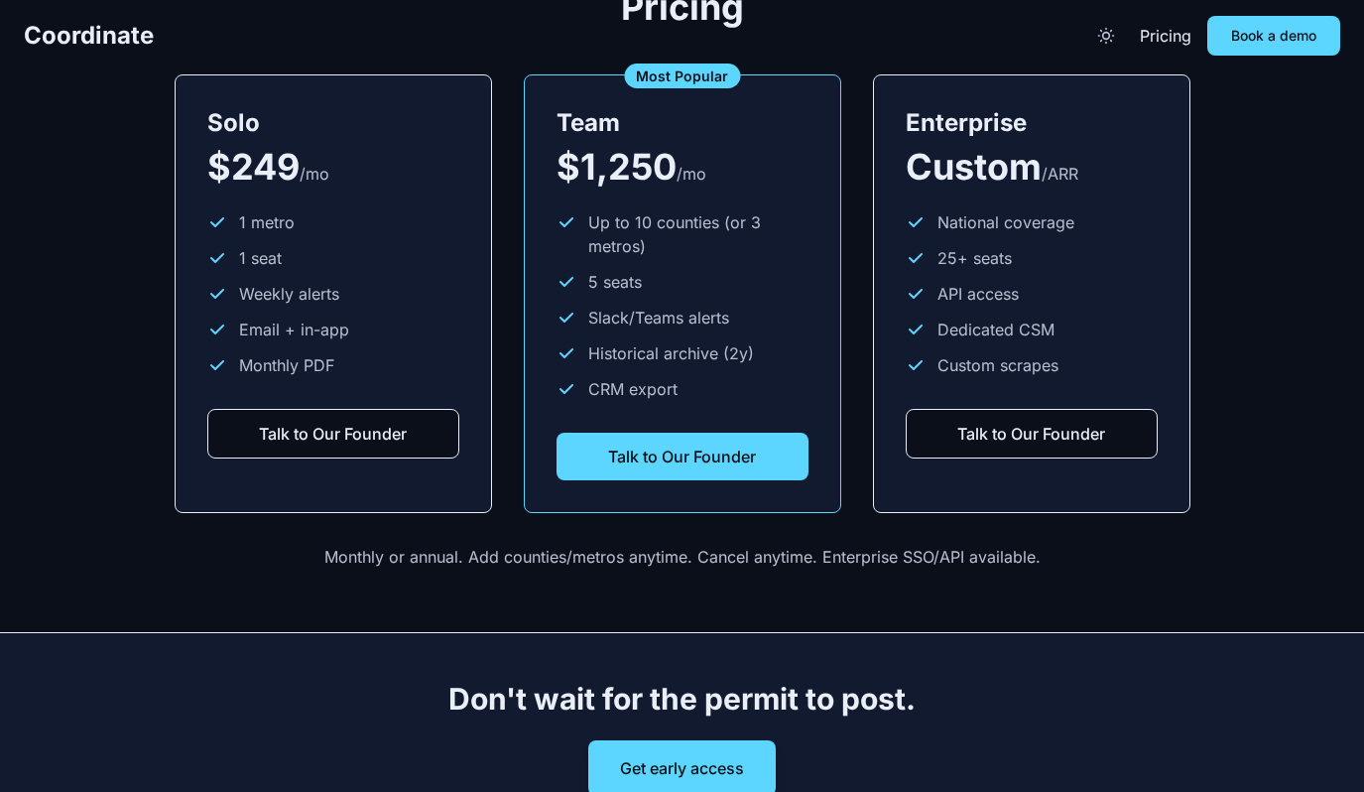
click at [1092, 107] on h3 "Enterprise" at bounding box center [1032, 123] width 252 height 32
click at [966, 409] on button "Talk to Our Founder" at bounding box center [1032, 434] width 252 height 50
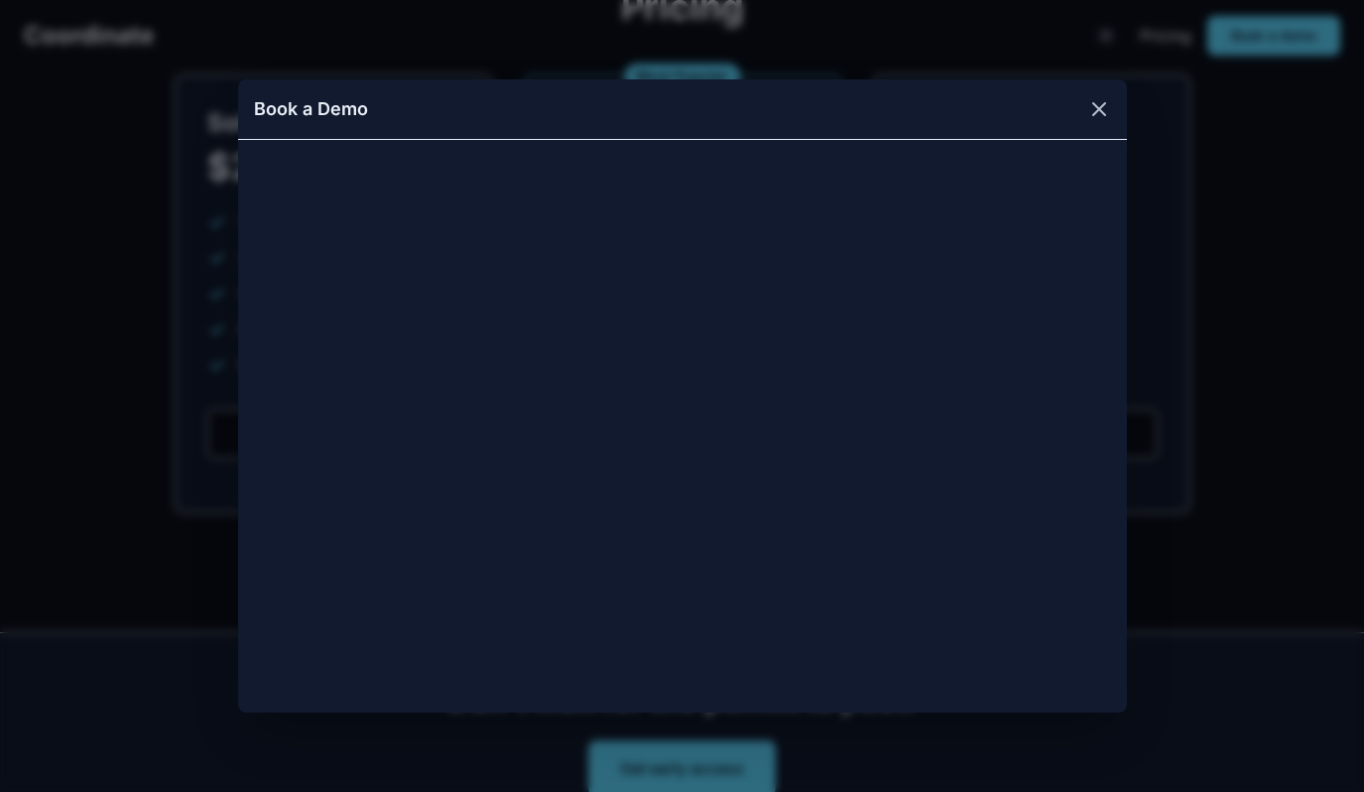
click at [1112, 101] on div "Book a Demo" at bounding box center [682, 109] width 889 height 61
click at [1104, 101] on icon at bounding box center [1099, 109] width 24 height 24
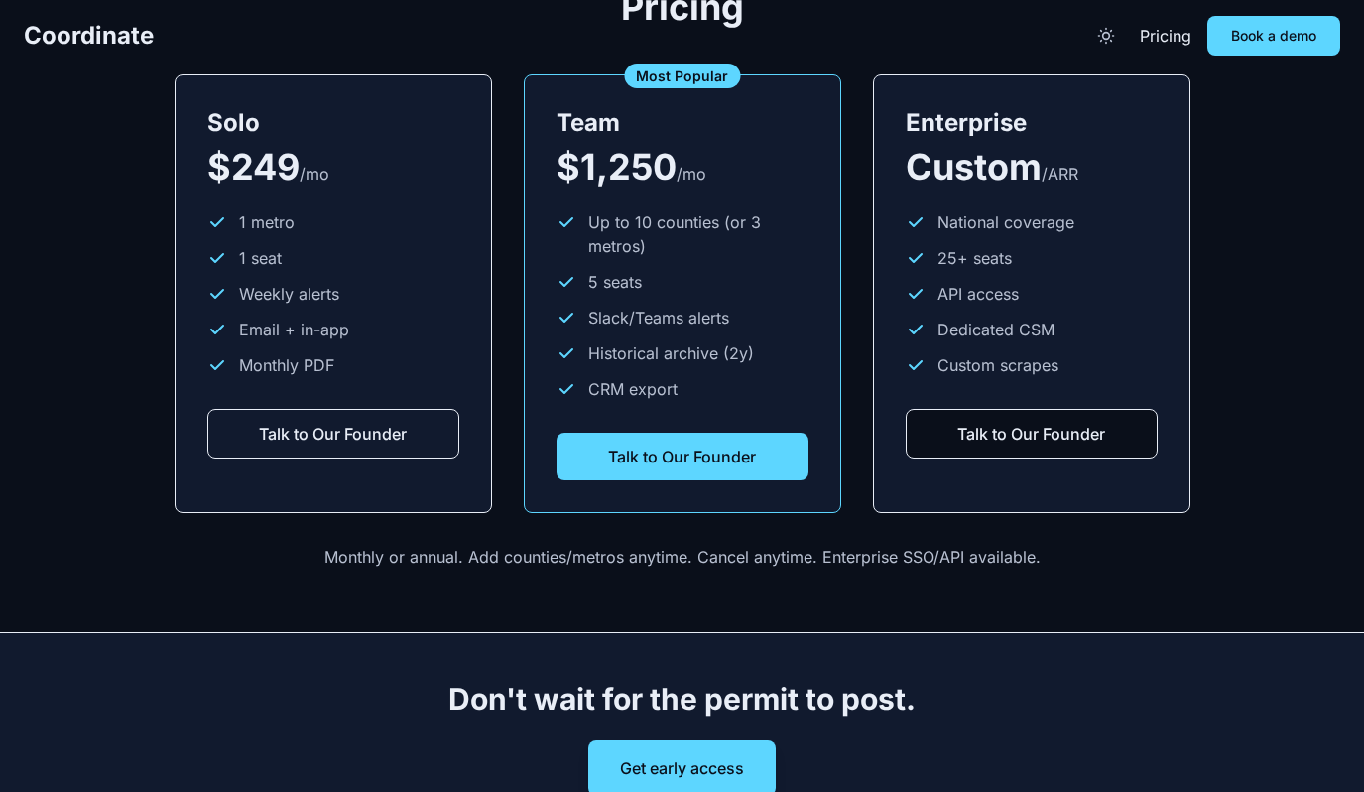
click at [407, 422] on button "Talk to Our Founder" at bounding box center [333, 434] width 252 height 50
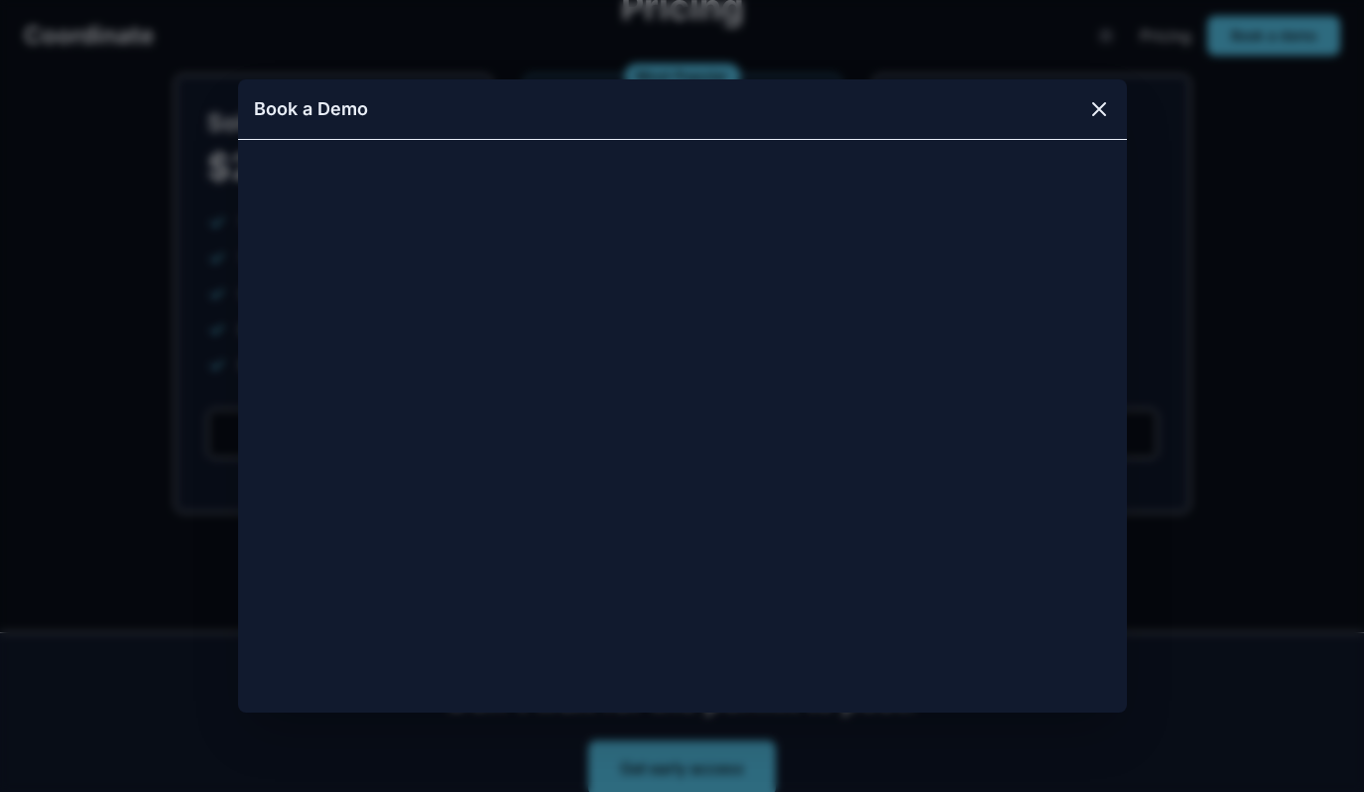
click at [1096, 114] on icon at bounding box center [1099, 109] width 24 height 24
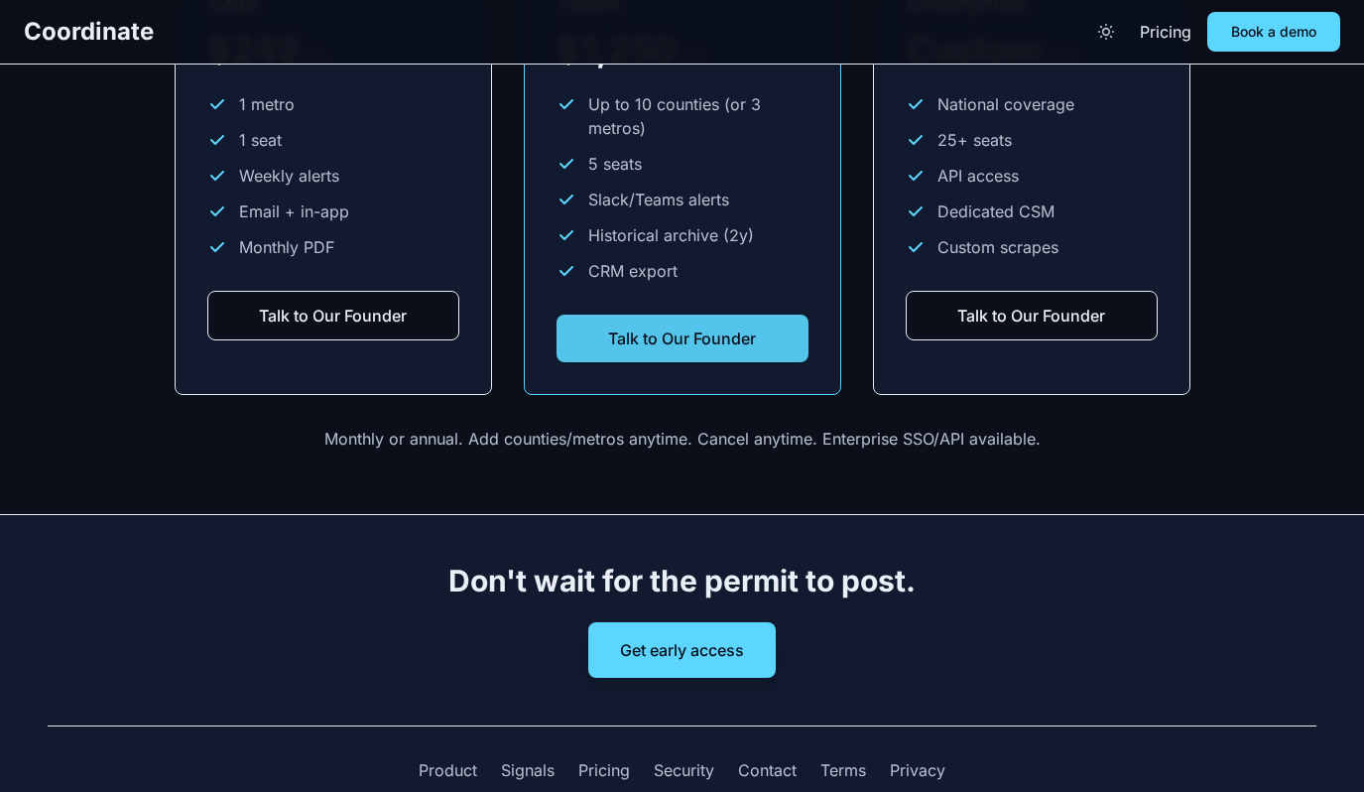
scroll to position [2931, 0]
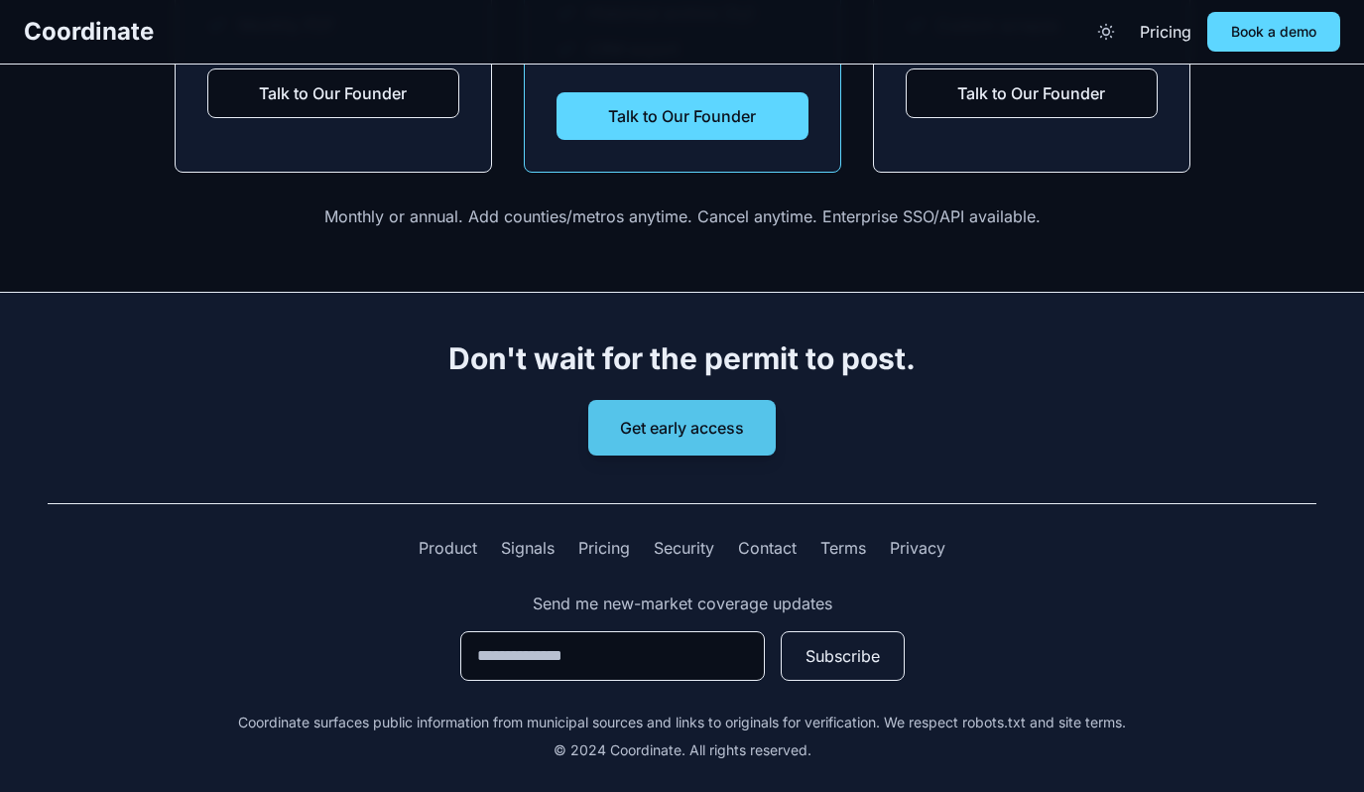
click at [726, 419] on button "Get early access" at bounding box center [682, 428] width 188 height 56
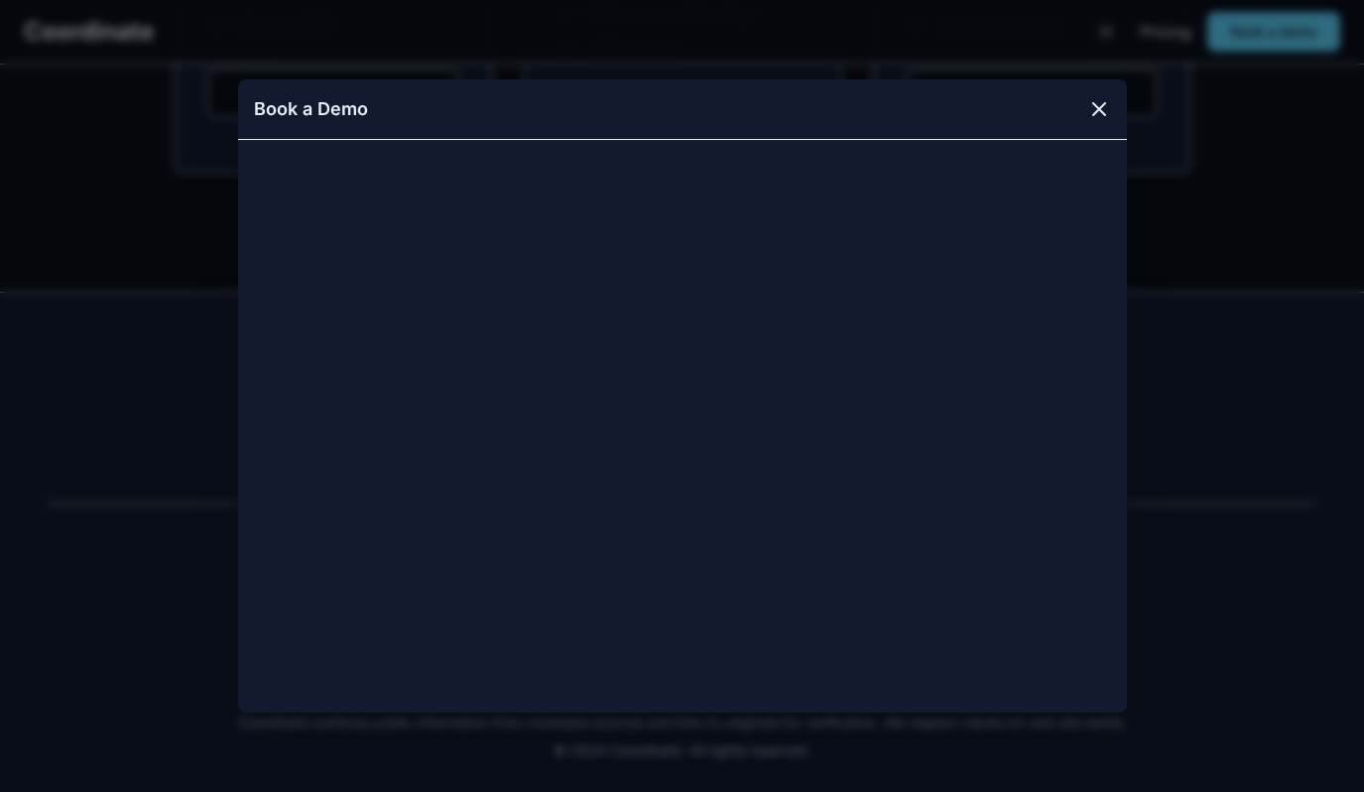
click at [1093, 110] on icon at bounding box center [1099, 109] width 24 height 24
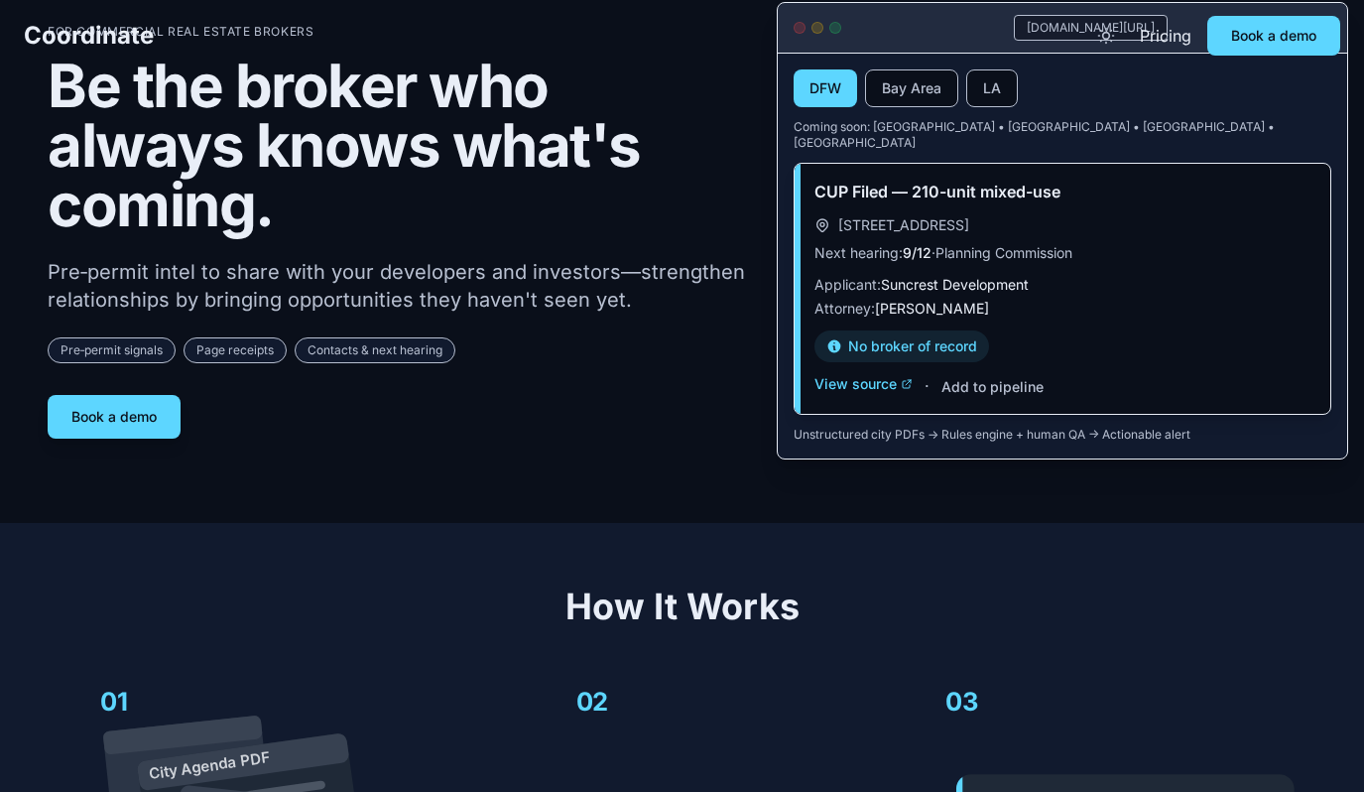
scroll to position [0, 0]
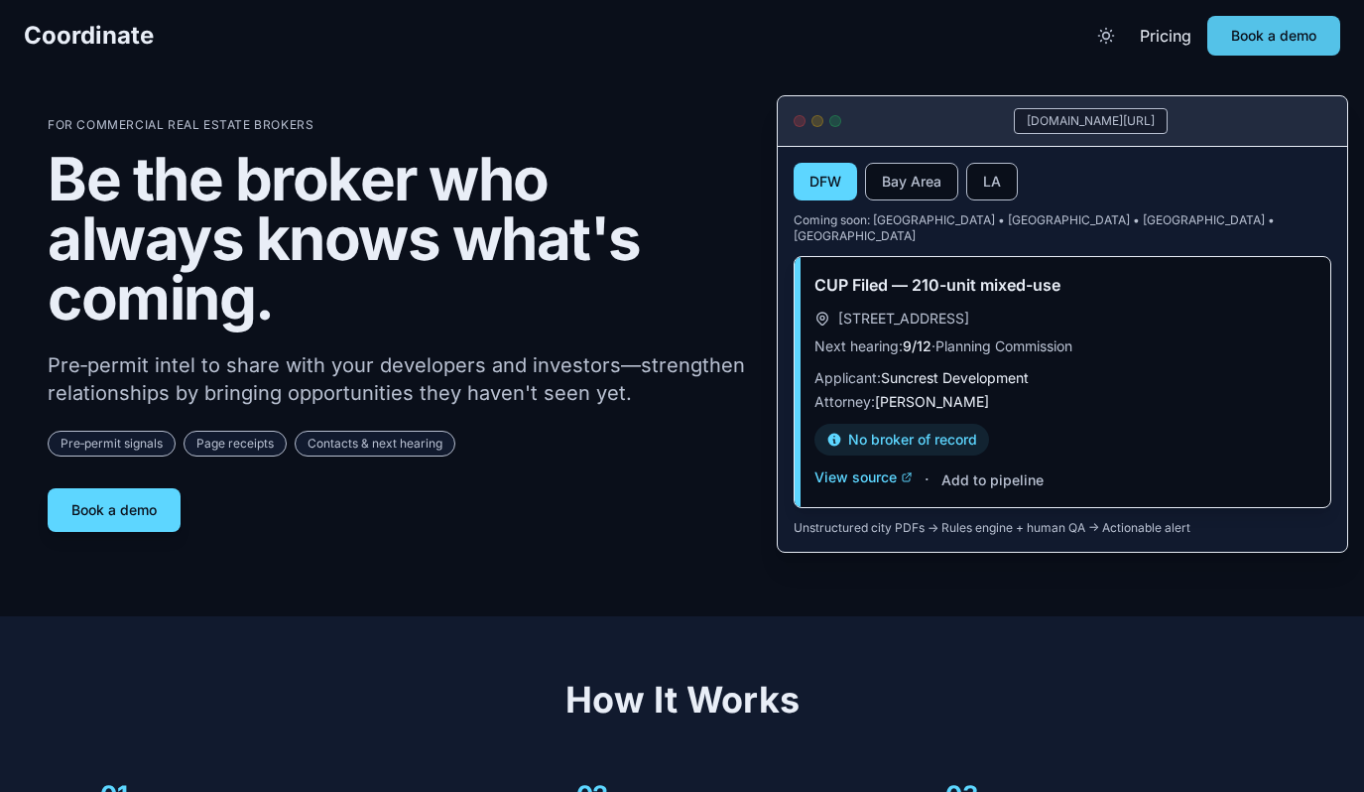
click at [1258, 32] on button "Book a demo" at bounding box center [1273, 36] width 133 height 40
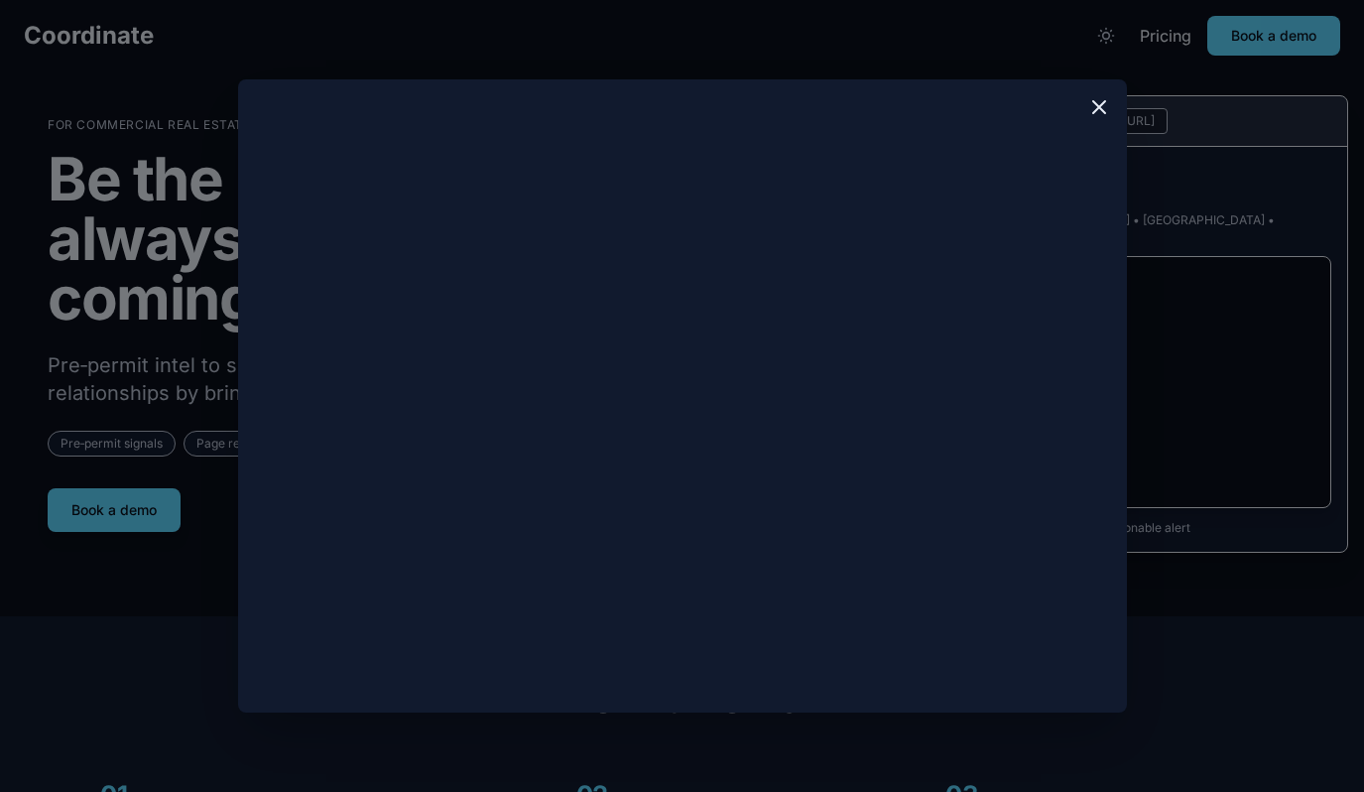
click at [1103, 109] on icon at bounding box center [1099, 107] width 24 height 24
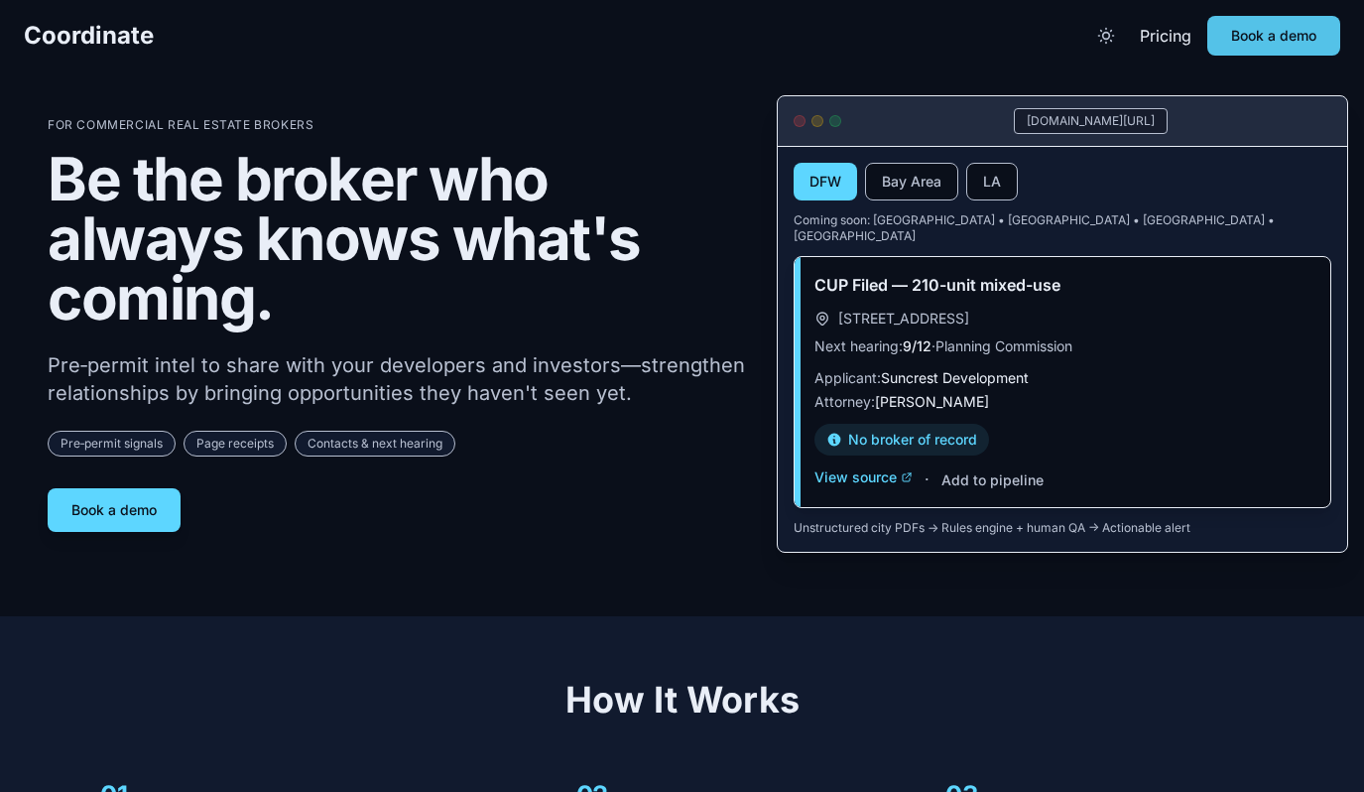
click at [1229, 43] on button "Book a demo" at bounding box center [1273, 36] width 133 height 40
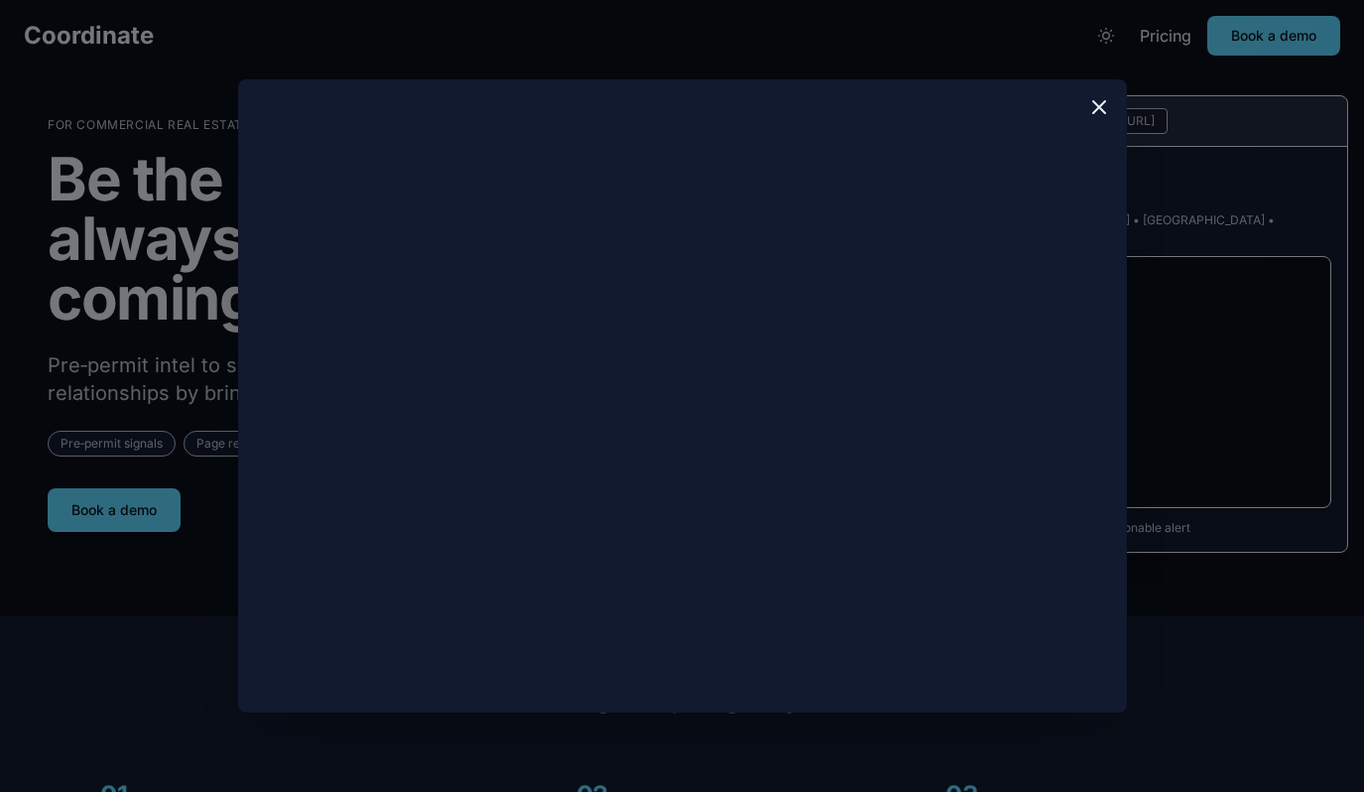
click at [1093, 113] on icon at bounding box center [1099, 107] width 24 height 24
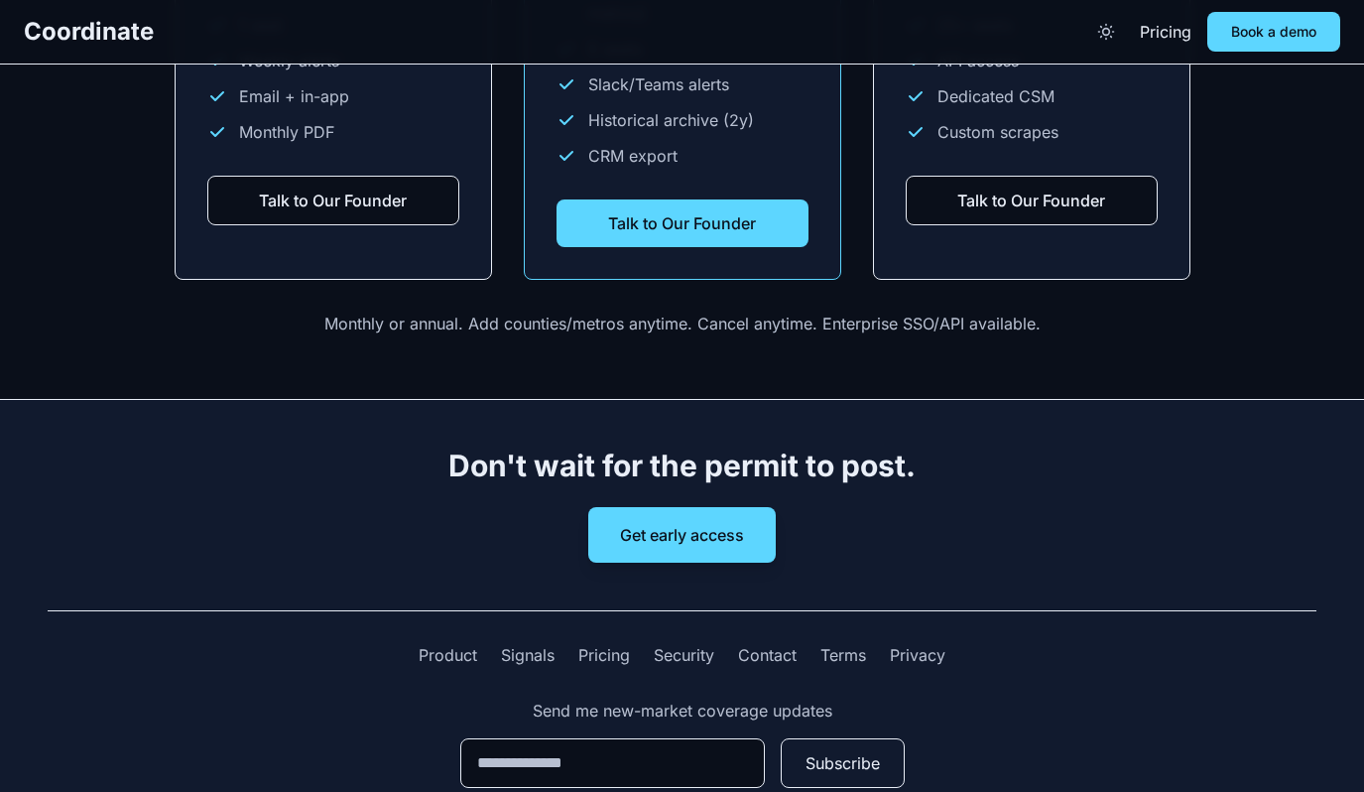
scroll to position [2931, 0]
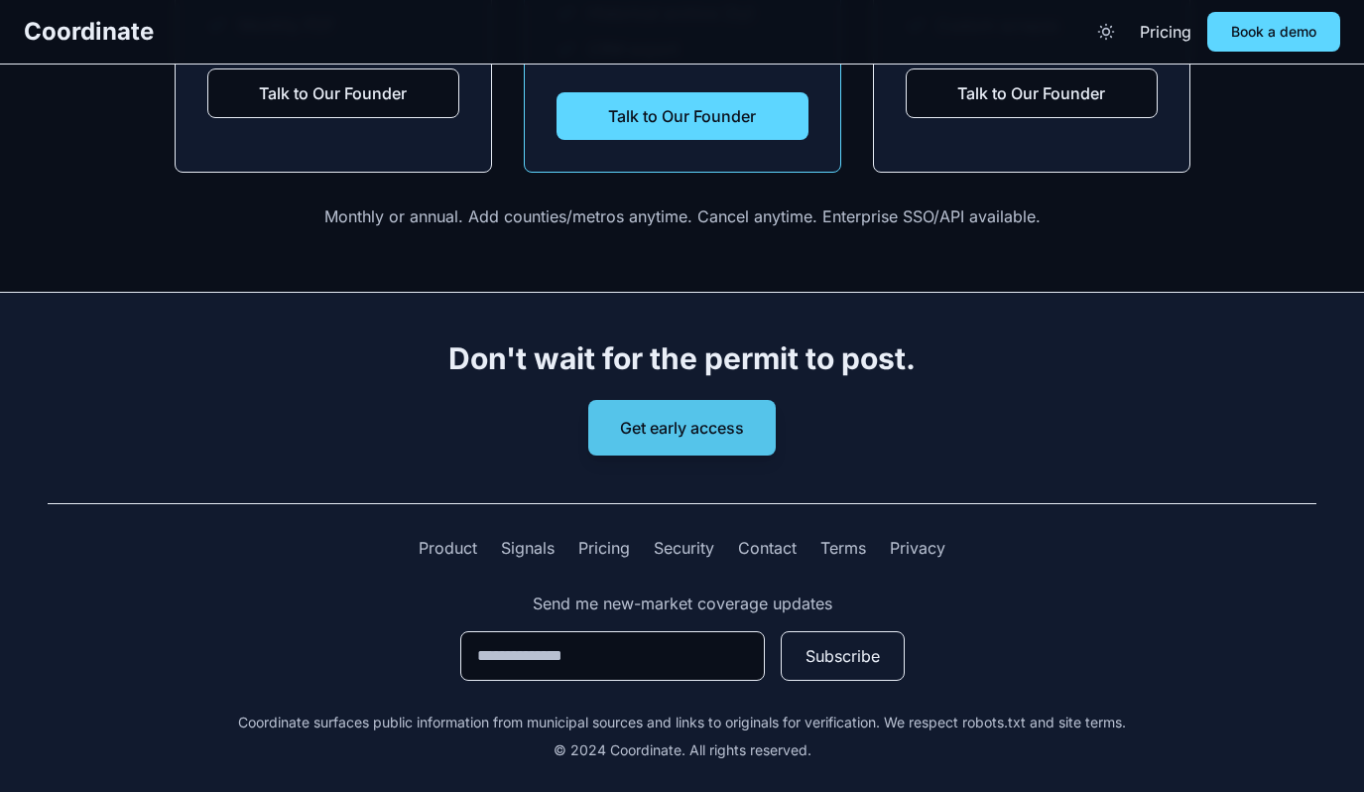
click at [720, 422] on button "Get early access" at bounding box center [682, 428] width 188 height 56
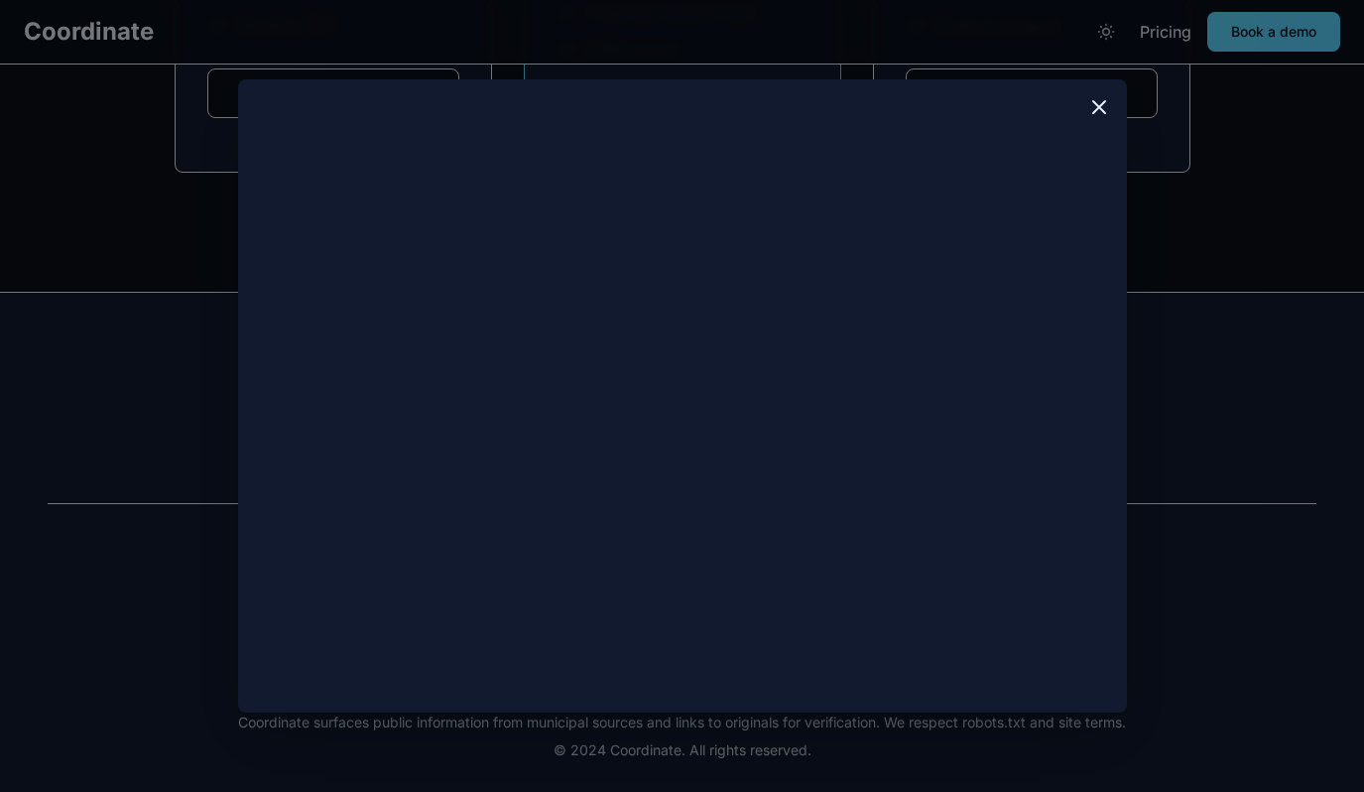
click at [1108, 107] on icon at bounding box center [1099, 107] width 24 height 24
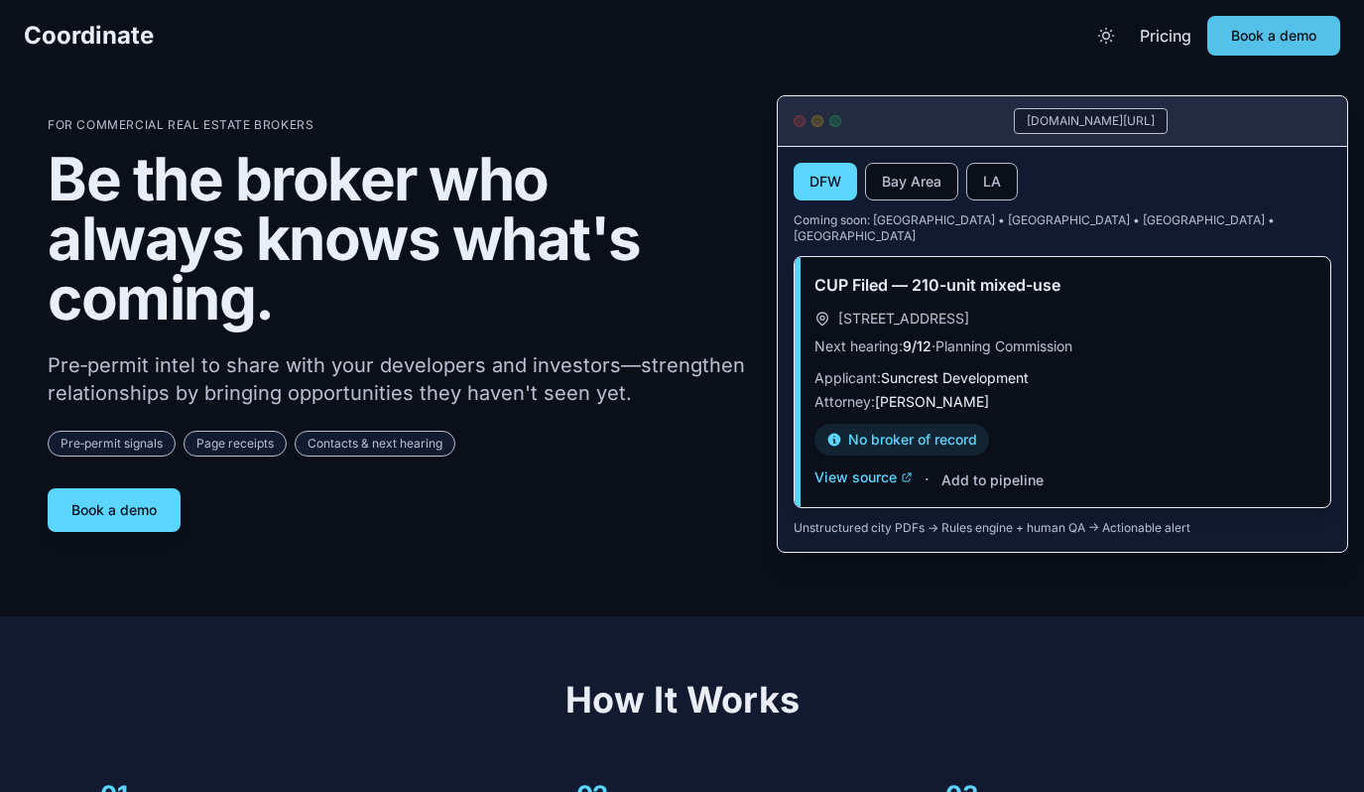
click at [1276, 39] on button "Book a demo" at bounding box center [1273, 36] width 133 height 40
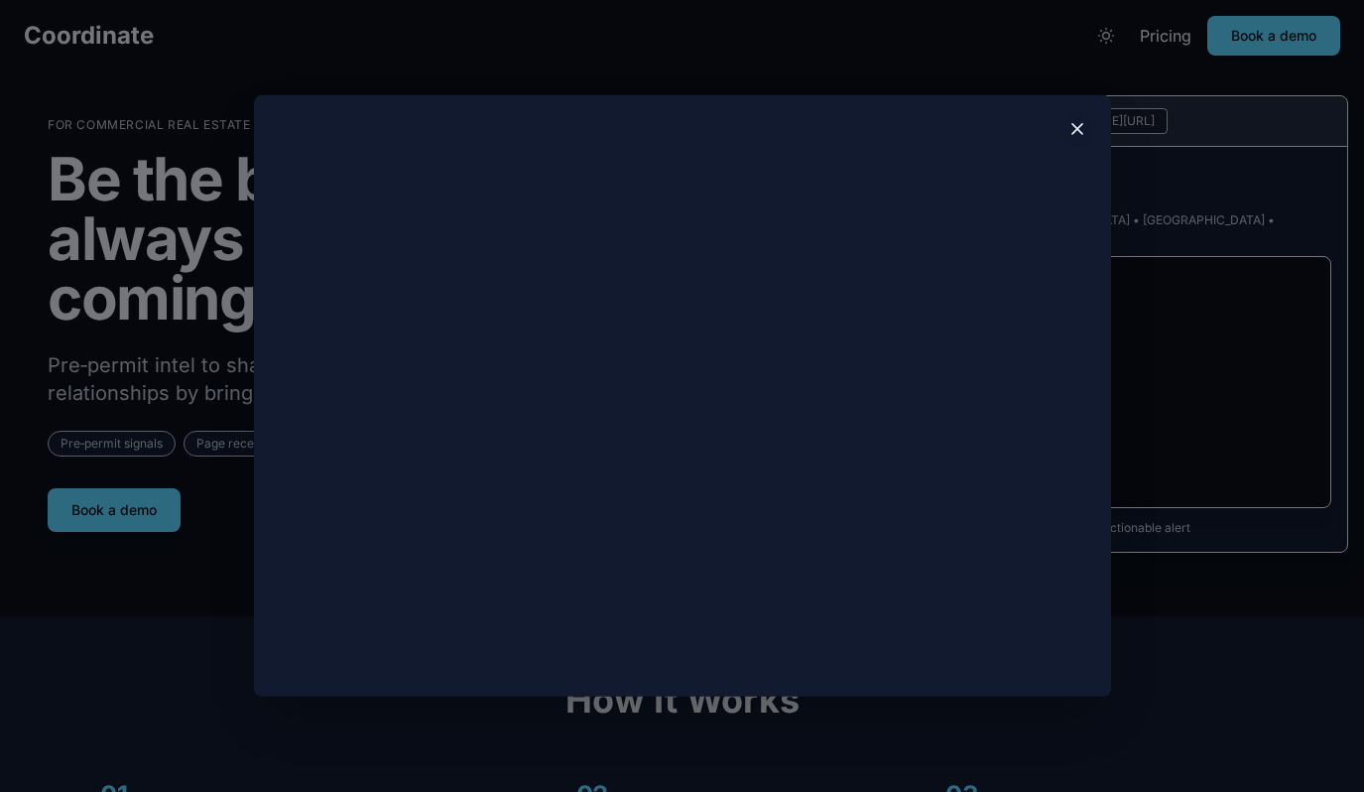
click at [1078, 118] on button at bounding box center [1078, 129] width 36 height 36
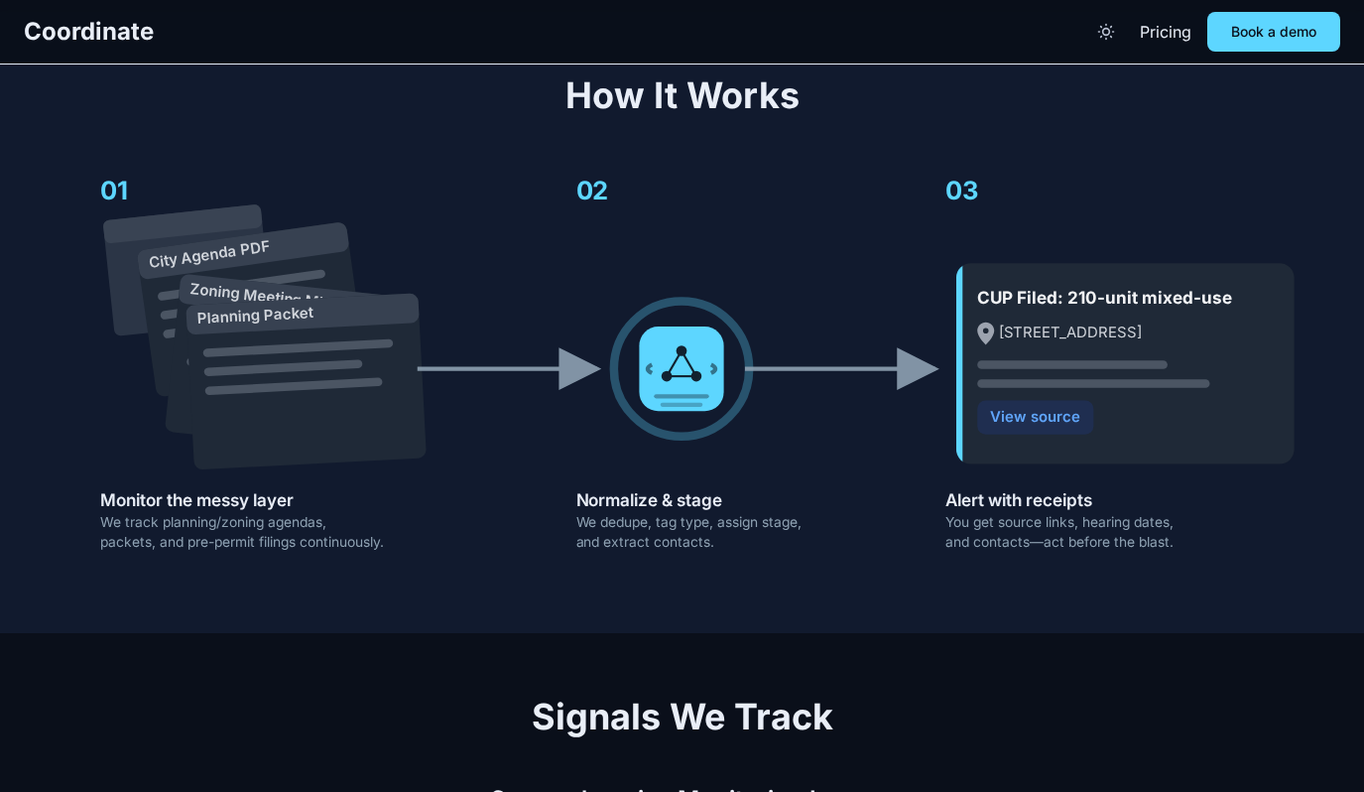
scroll to position [1752, 0]
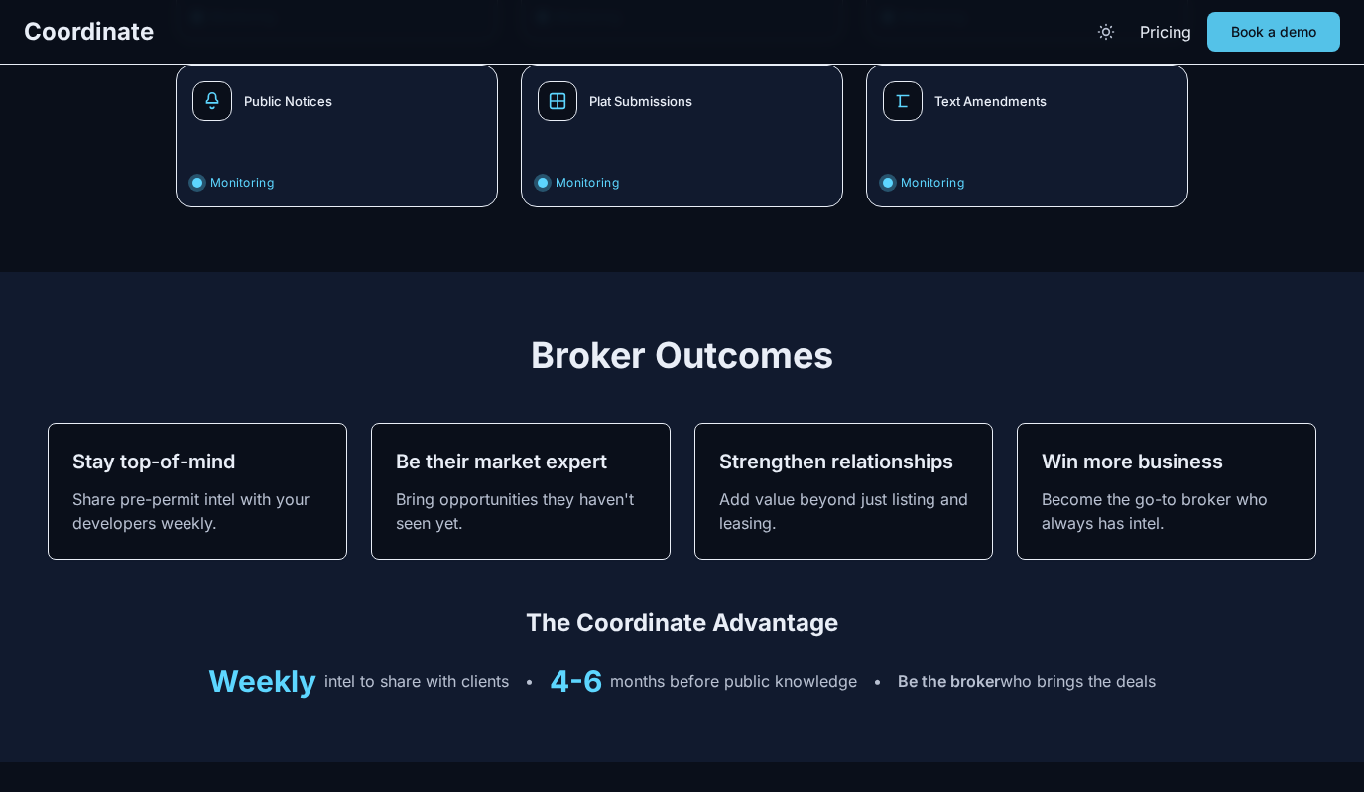
click at [1254, 31] on button "Book a demo" at bounding box center [1273, 32] width 133 height 40
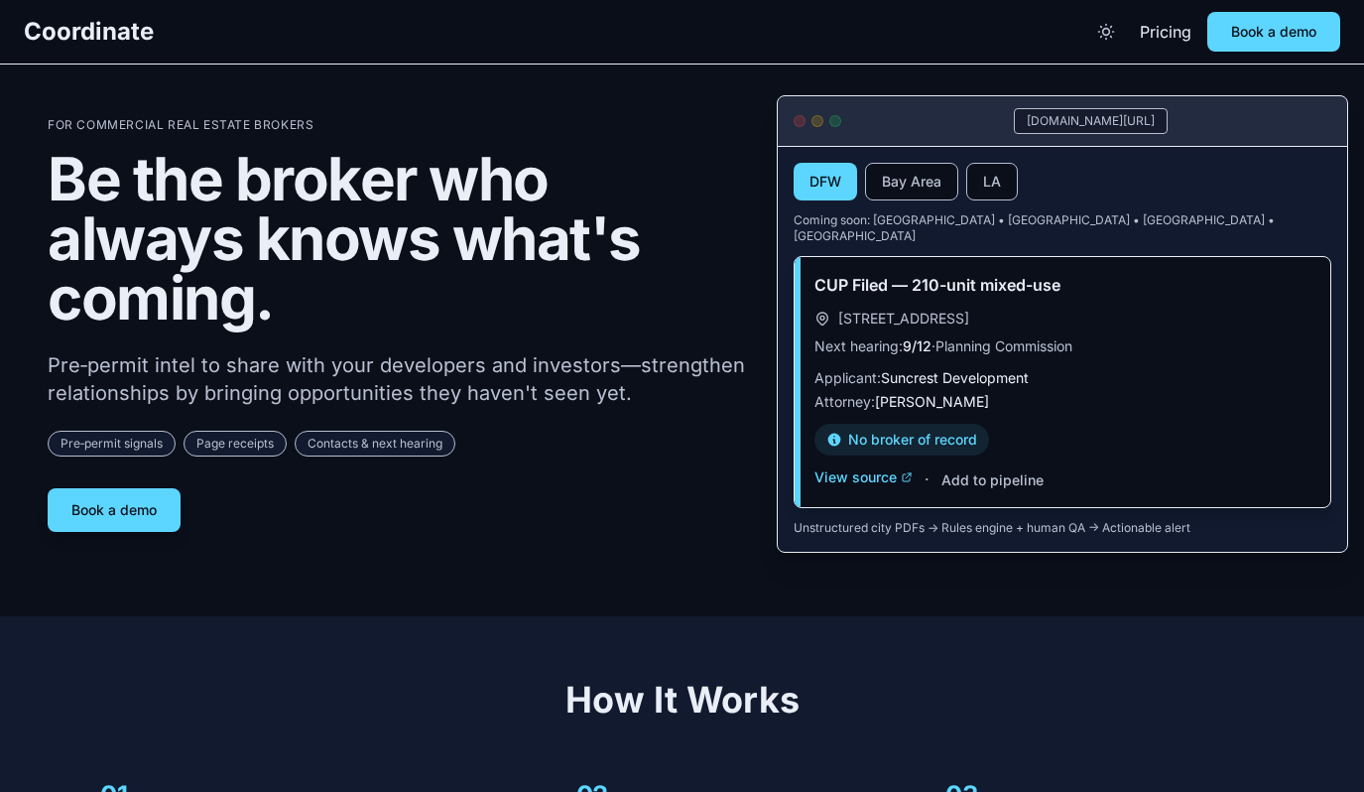
scroll to position [1761, 0]
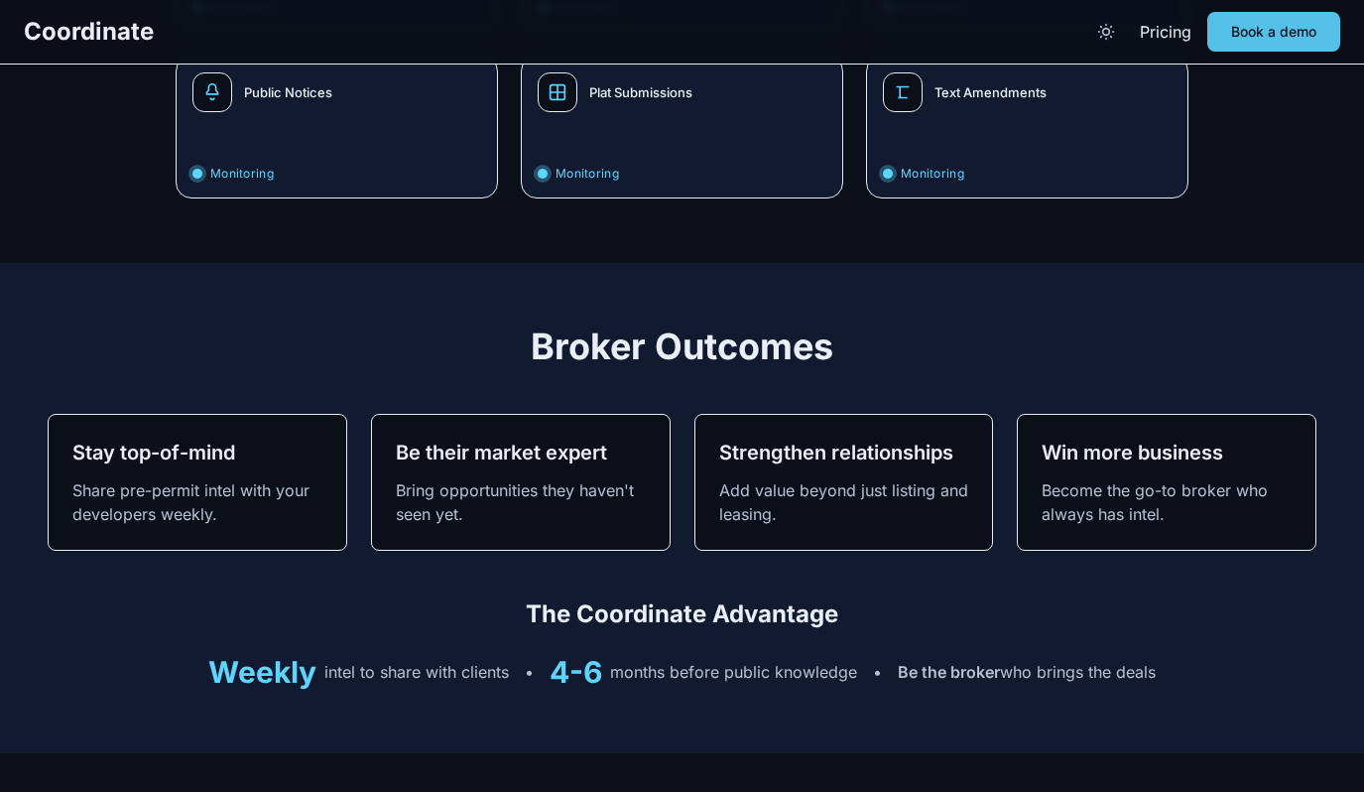
click at [1268, 16] on button "Book a demo" at bounding box center [1273, 32] width 133 height 40
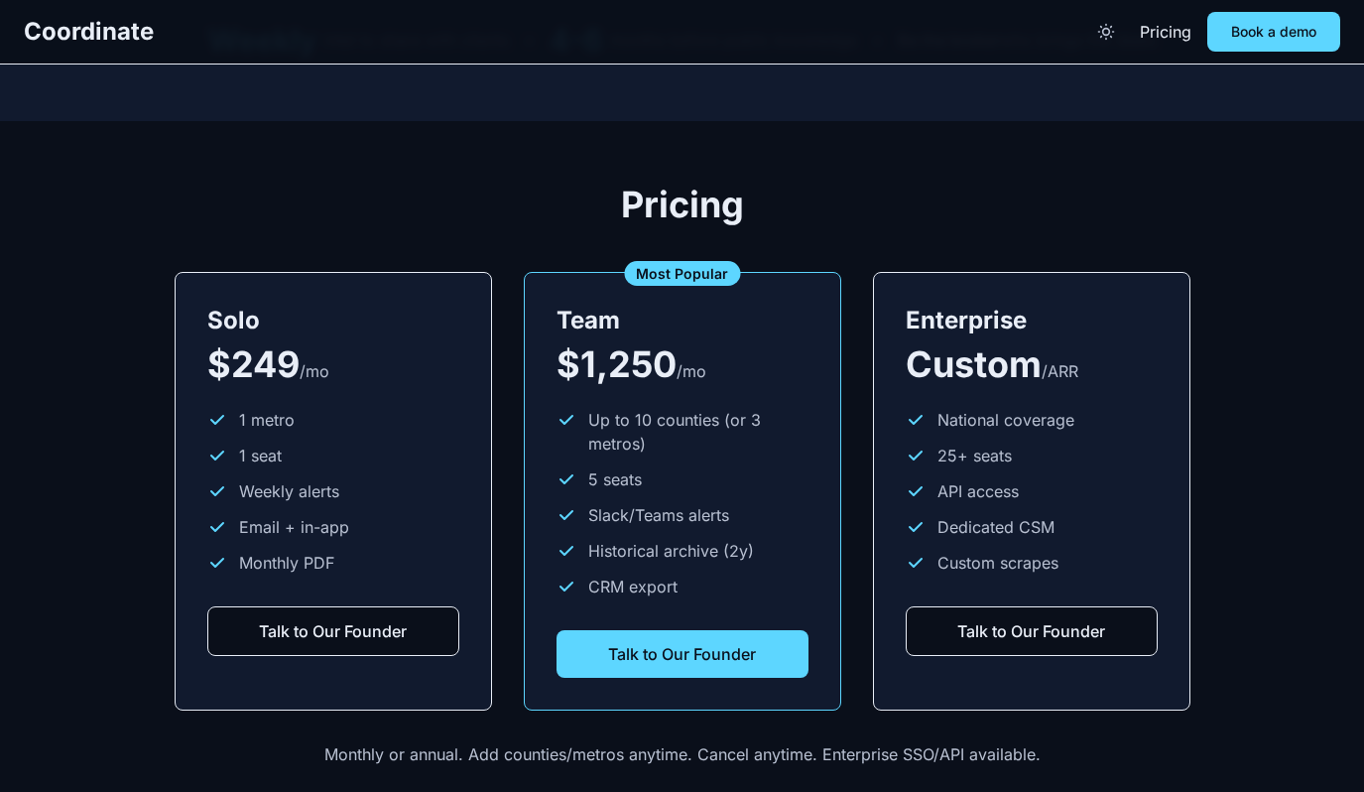
scroll to position [2810, 0]
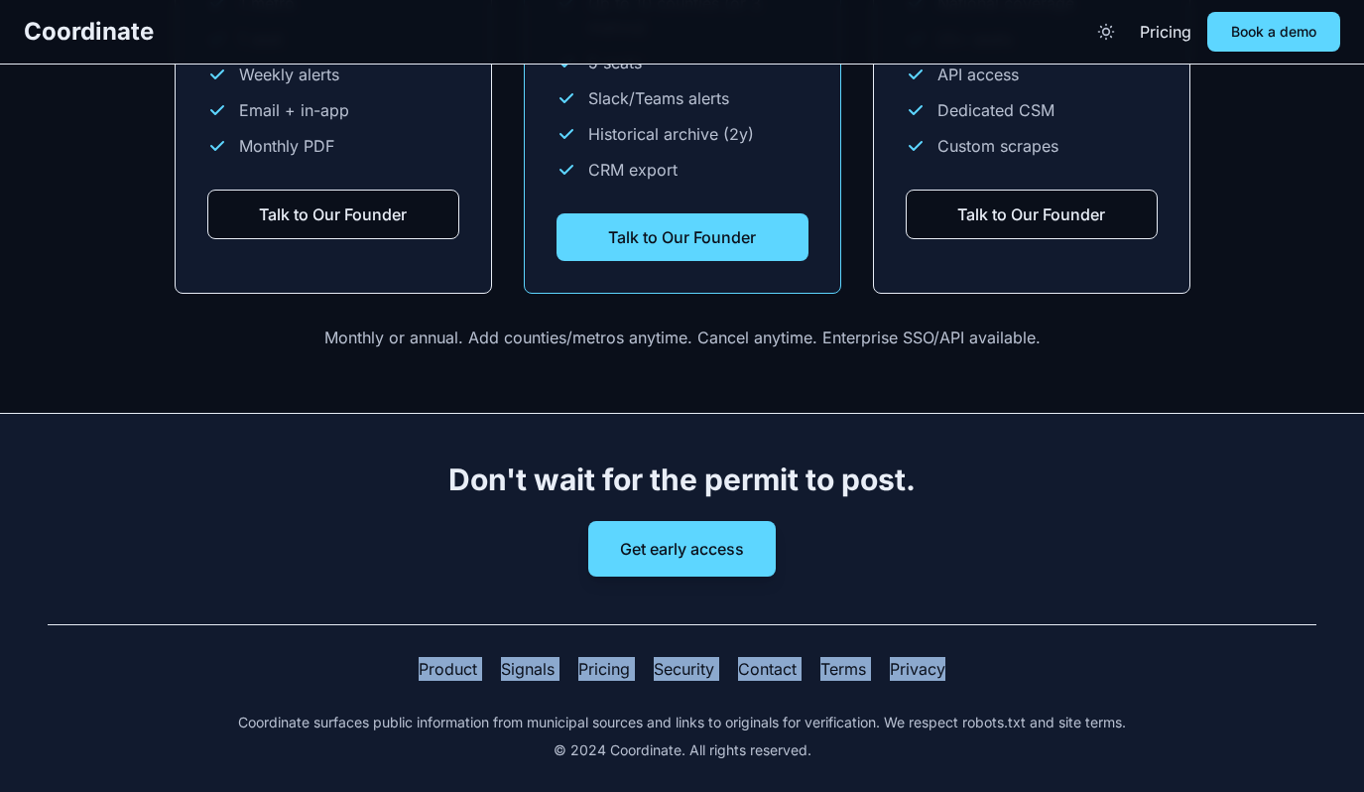
drag, startPoint x: 414, startPoint y: 655, endPoint x: 975, endPoint y: 658, distance: 561.5
click at [975, 658] on div "Product Signals Pricing Security Contact Terms Privacy" at bounding box center [682, 669] width 1269 height 24
copy div "Product Signals Pricing Security Contact Terms Privacy"
click at [1275, 29] on button "Book a demo" at bounding box center [1273, 32] width 133 height 40
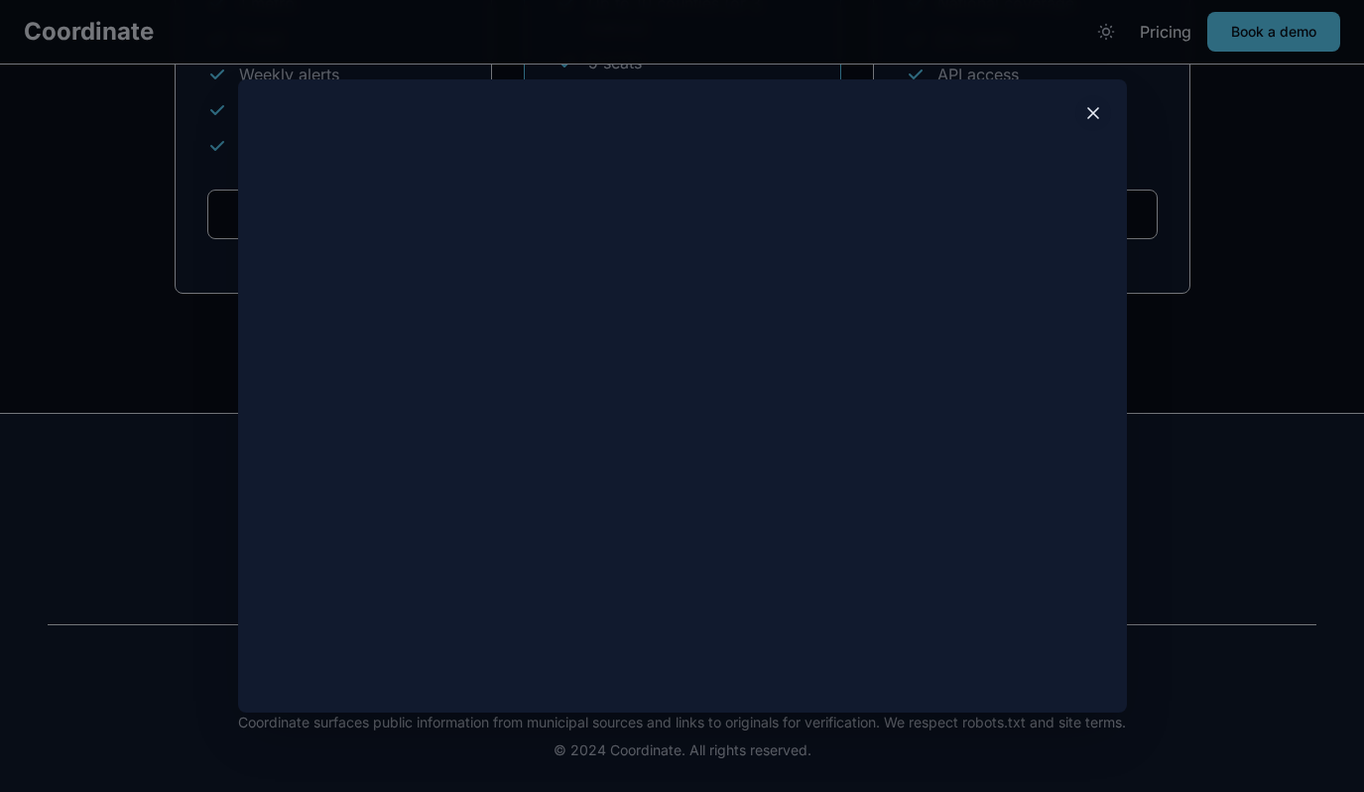
click at [1098, 118] on icon at bounding box center [1093, 113] width 20 height 20
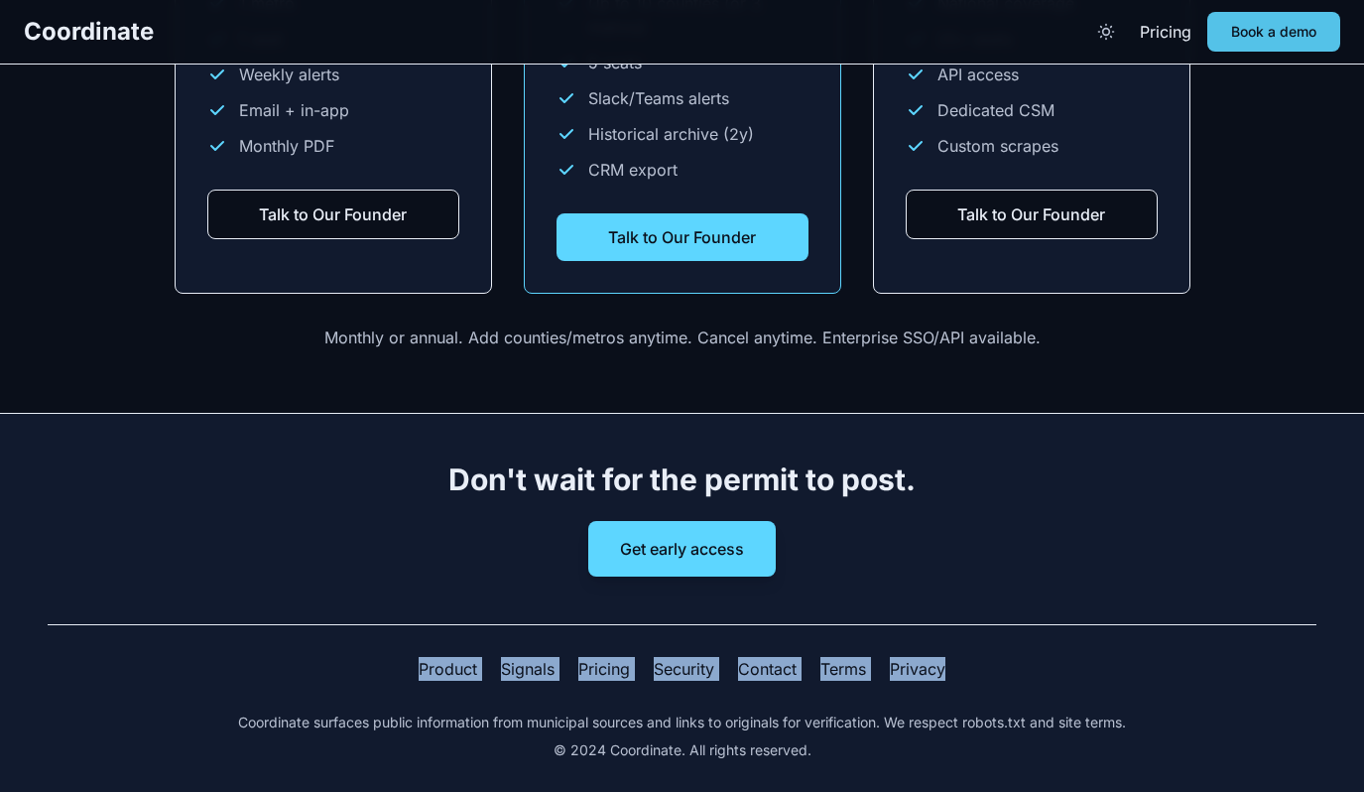
click at [1216, 43] on button "Book a demo" at bounding box center [1273, 32] width 133 height 40
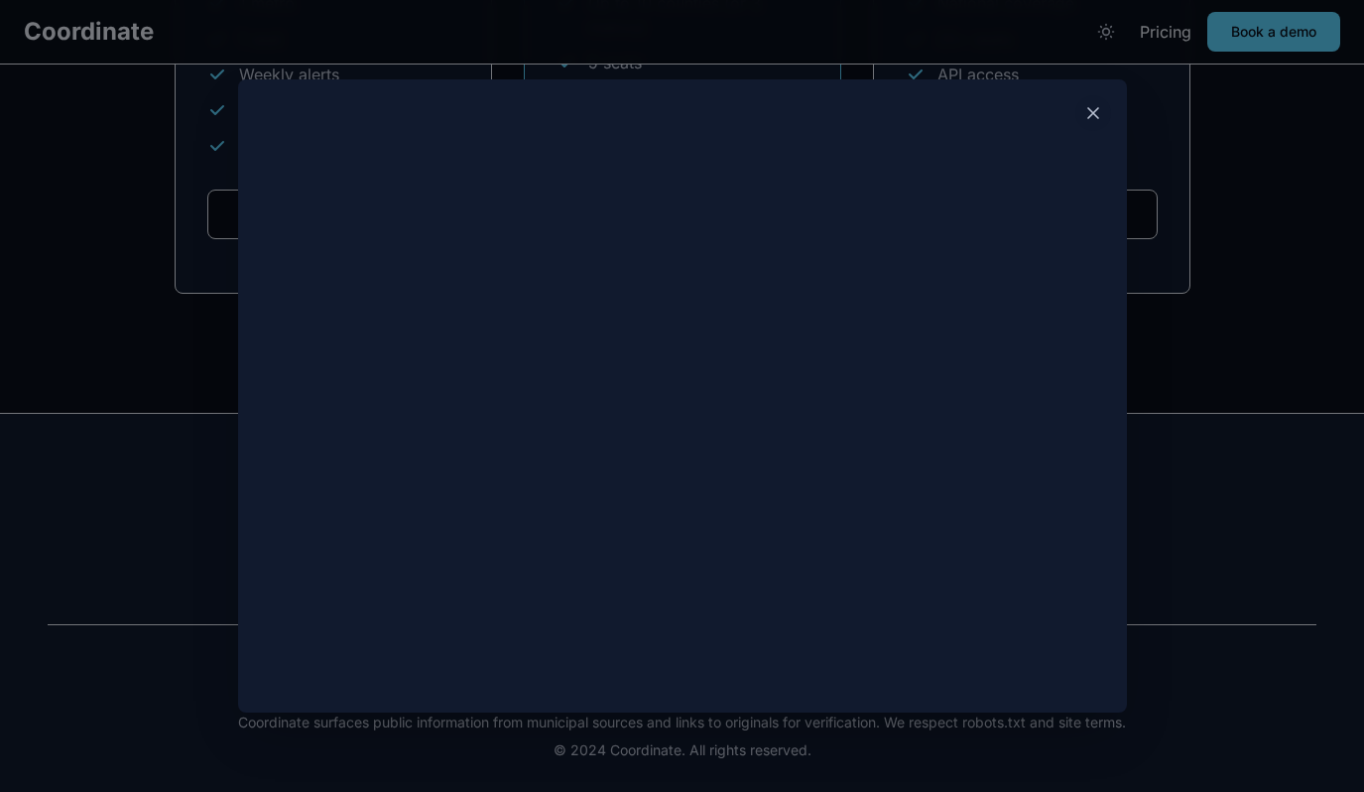
click at [1223, 283] on div at bounding box center [682, 396] width 1364 height 792
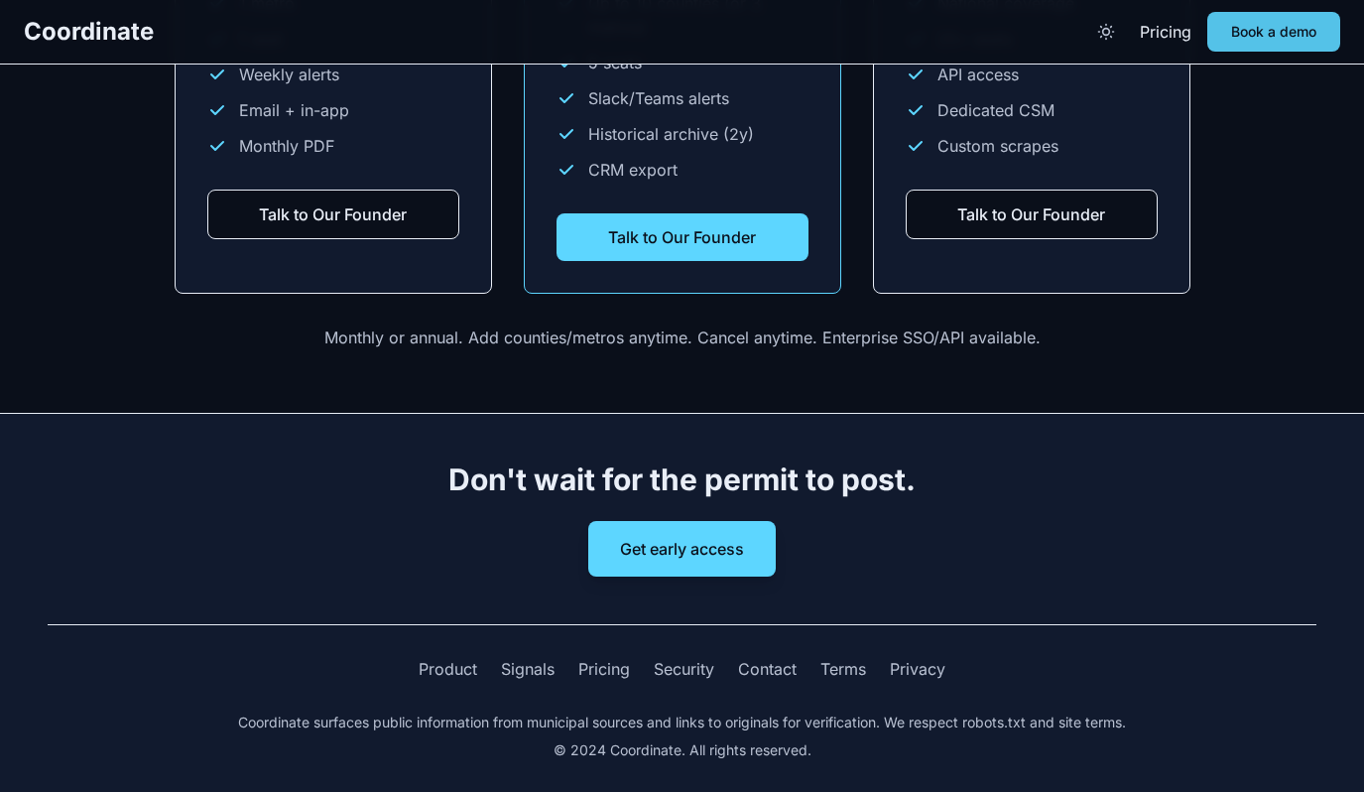
click at [1294, 28] on button "Book a demo" at bounding box center [1273, 32] width 133 height 40
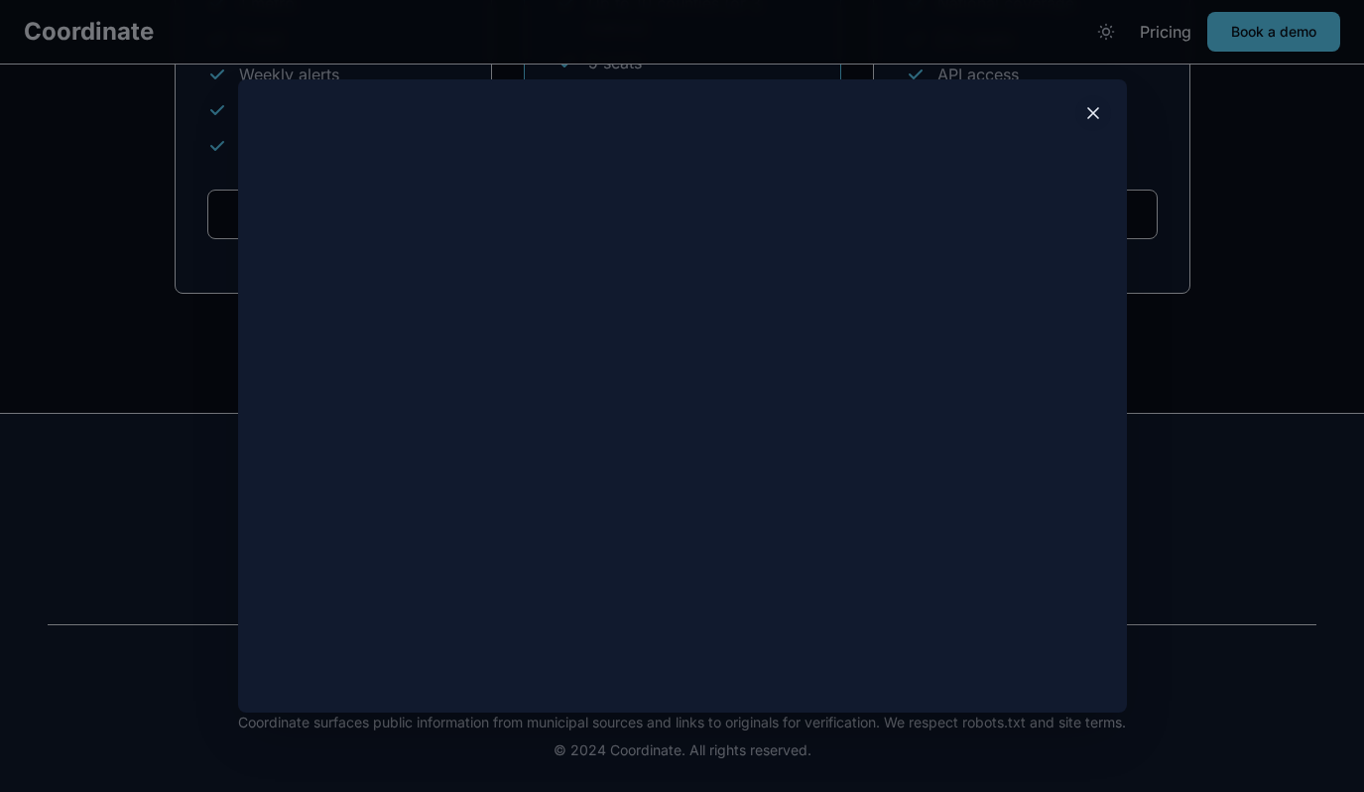
click at [1091, 120] on icon at bounding box center [1093, 113] width 20 height 20
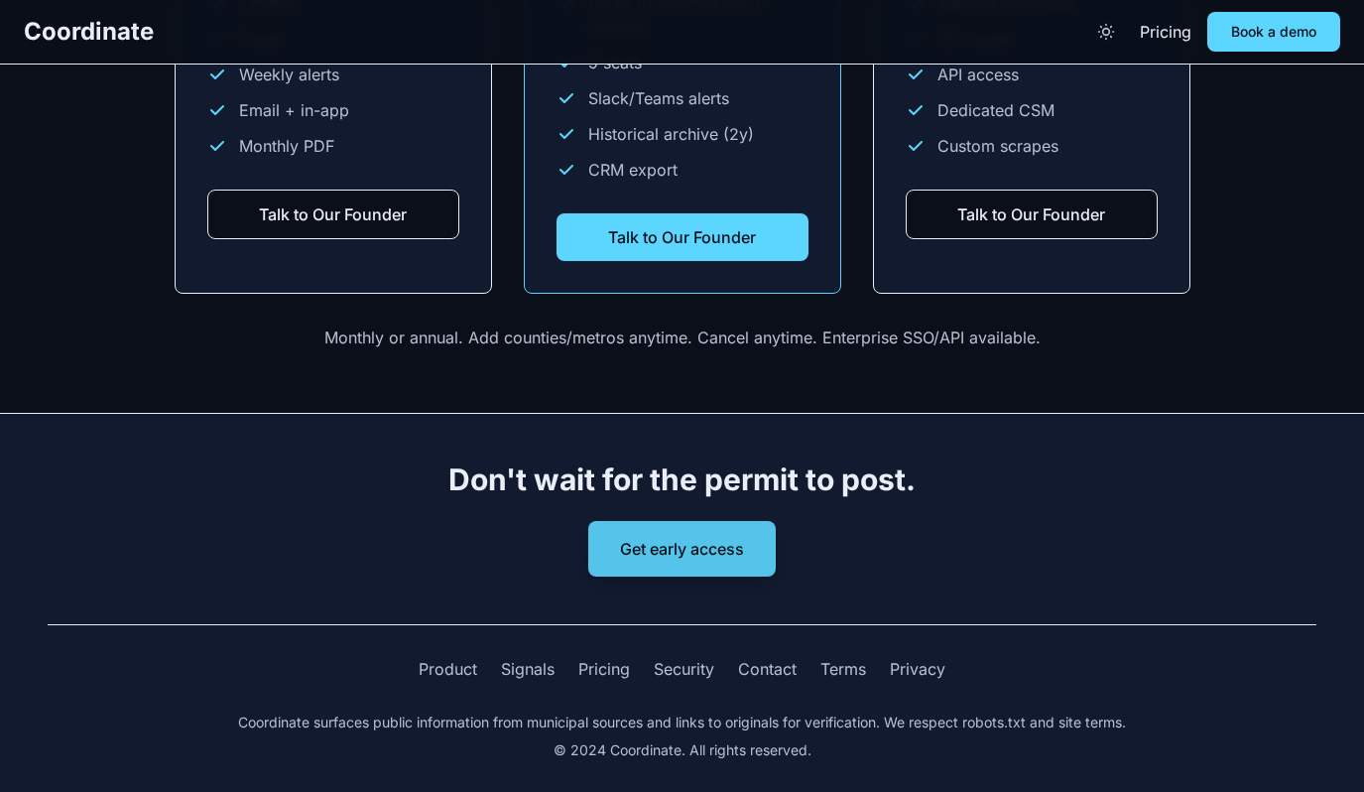
click at [677, 547] on button "Get early access" at bounding box center [682, 549] width 188 height 56
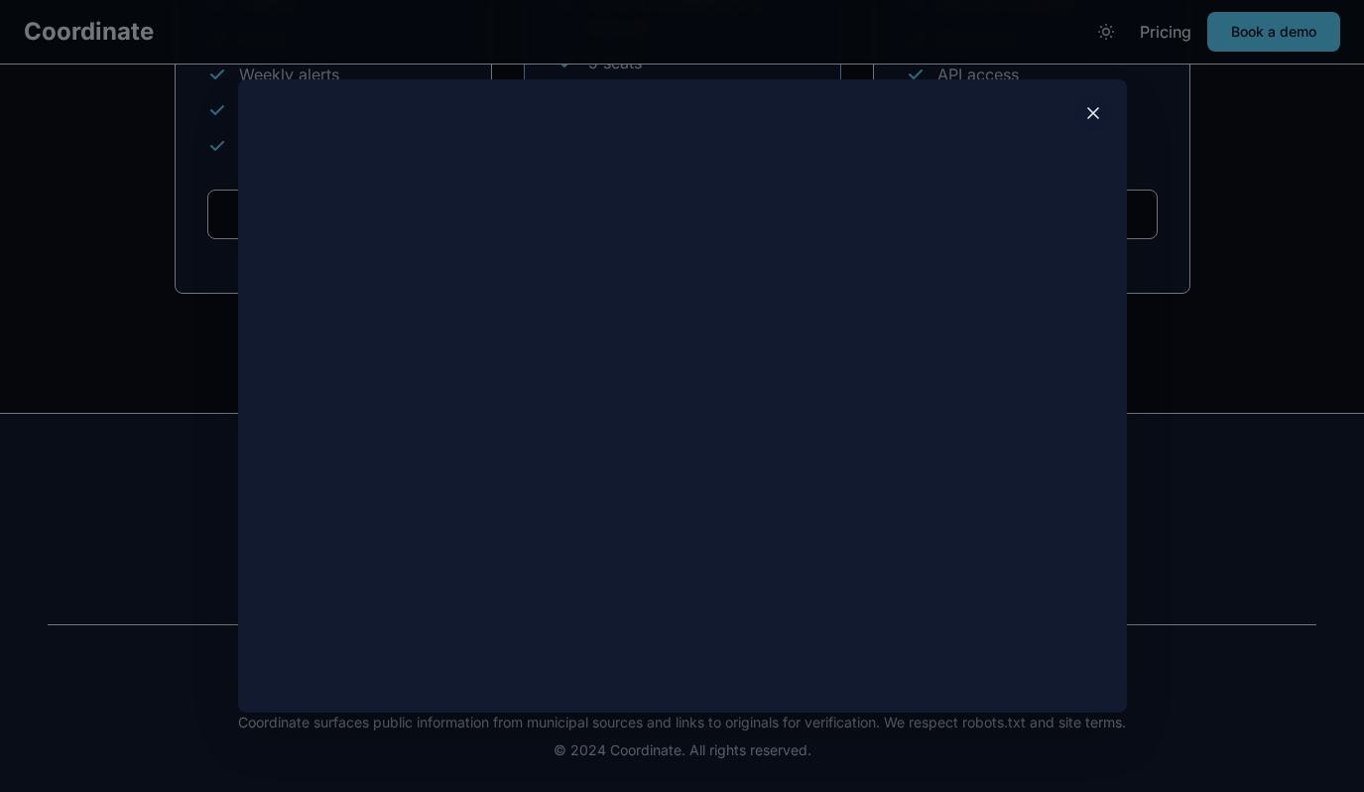
click at [1097, 109] on icon at bounding box center [1093, 113] width 20 height 20
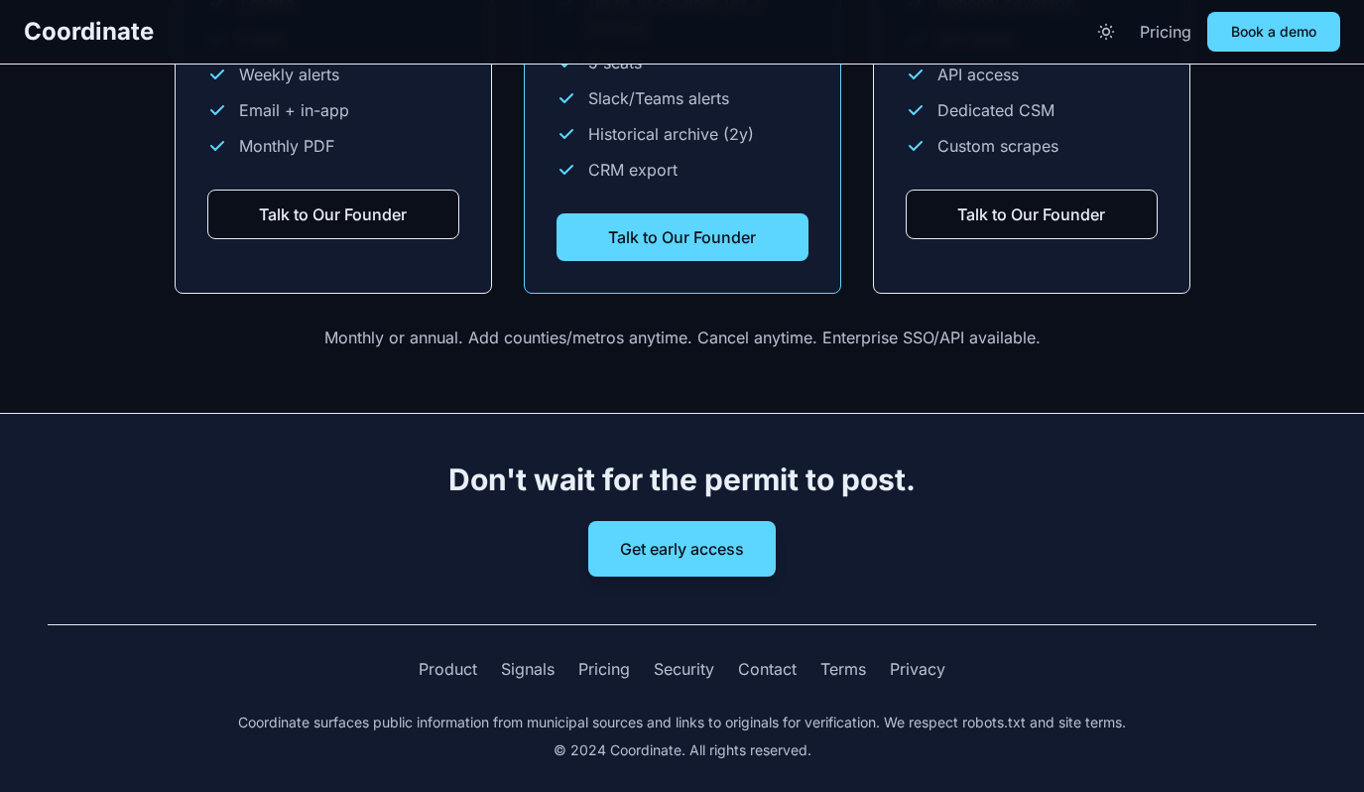
click at [1154, 33] on link "Pricing" at bounding box center [1166, 32] width 52 height 24
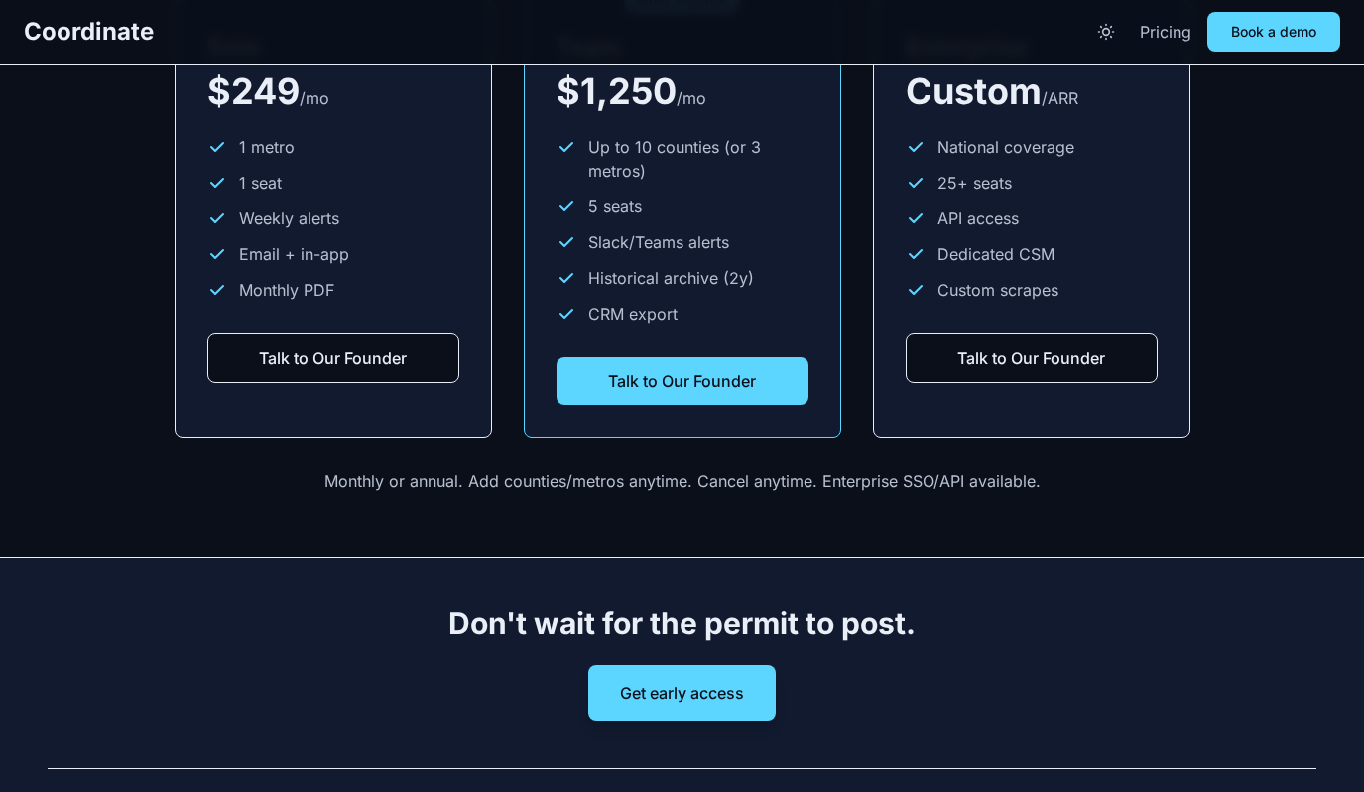
scroll to position [2498, 0]
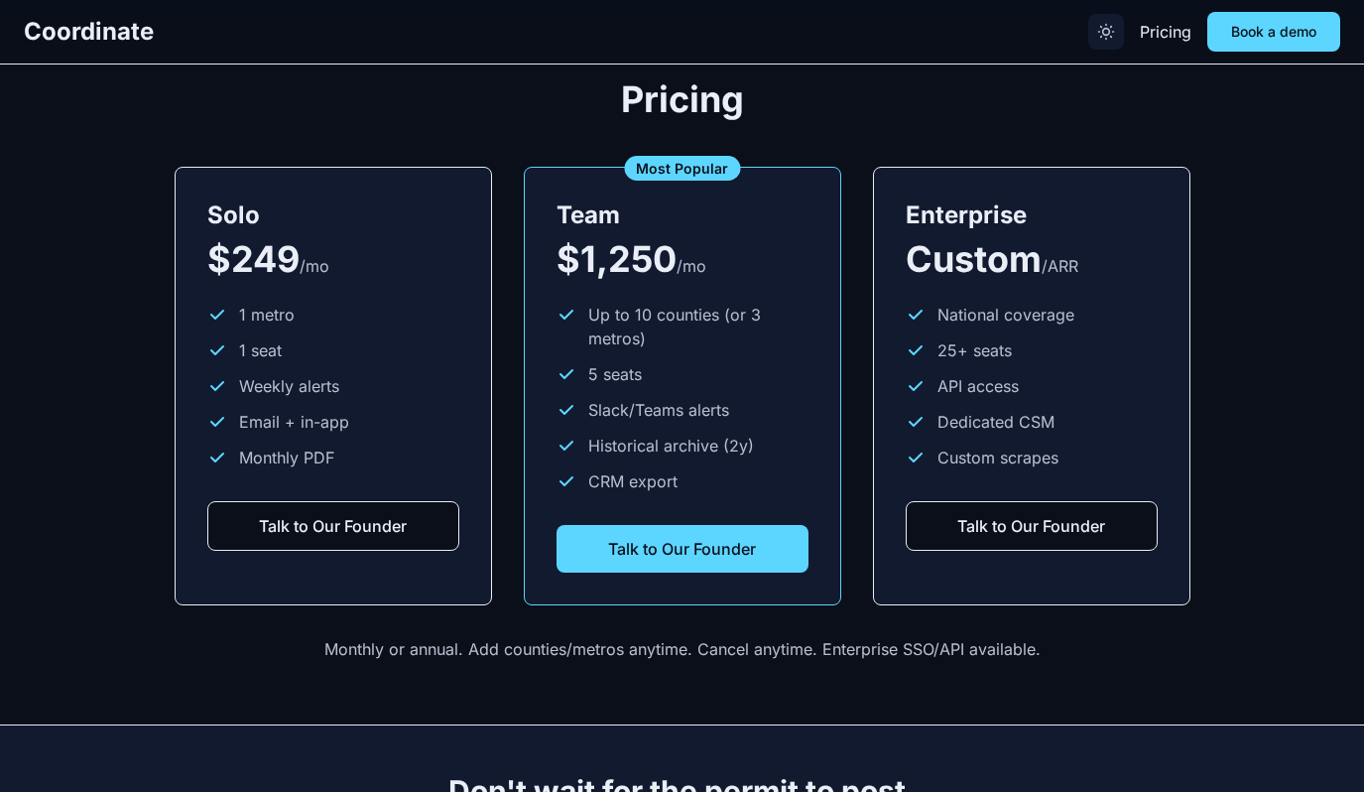
click at [1105, 31] on icon "Toggle theme" at bounding box center [1106, 32] width 20 height 20
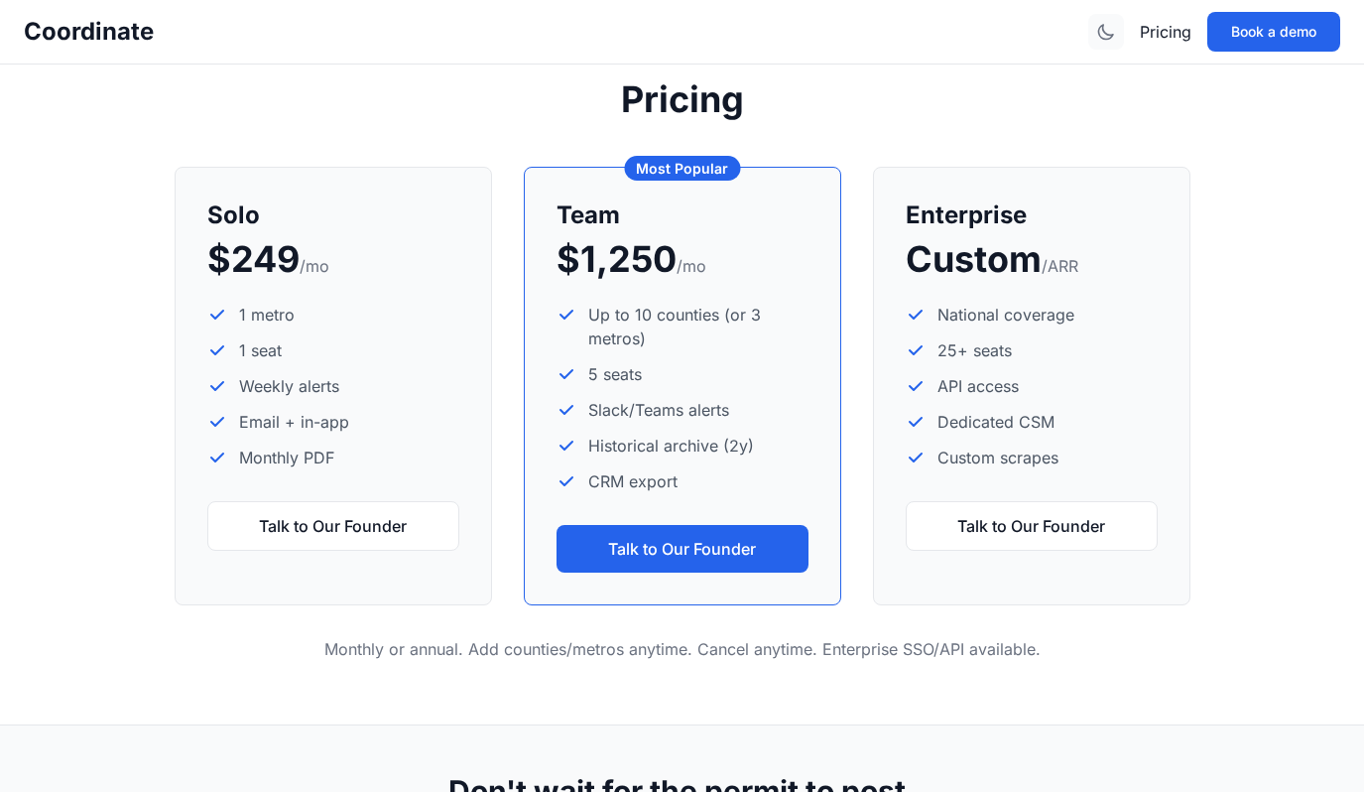
click at [1105, 31] on icon "Toggle theme" at bounding box center [1106, 32] width 20 height 20
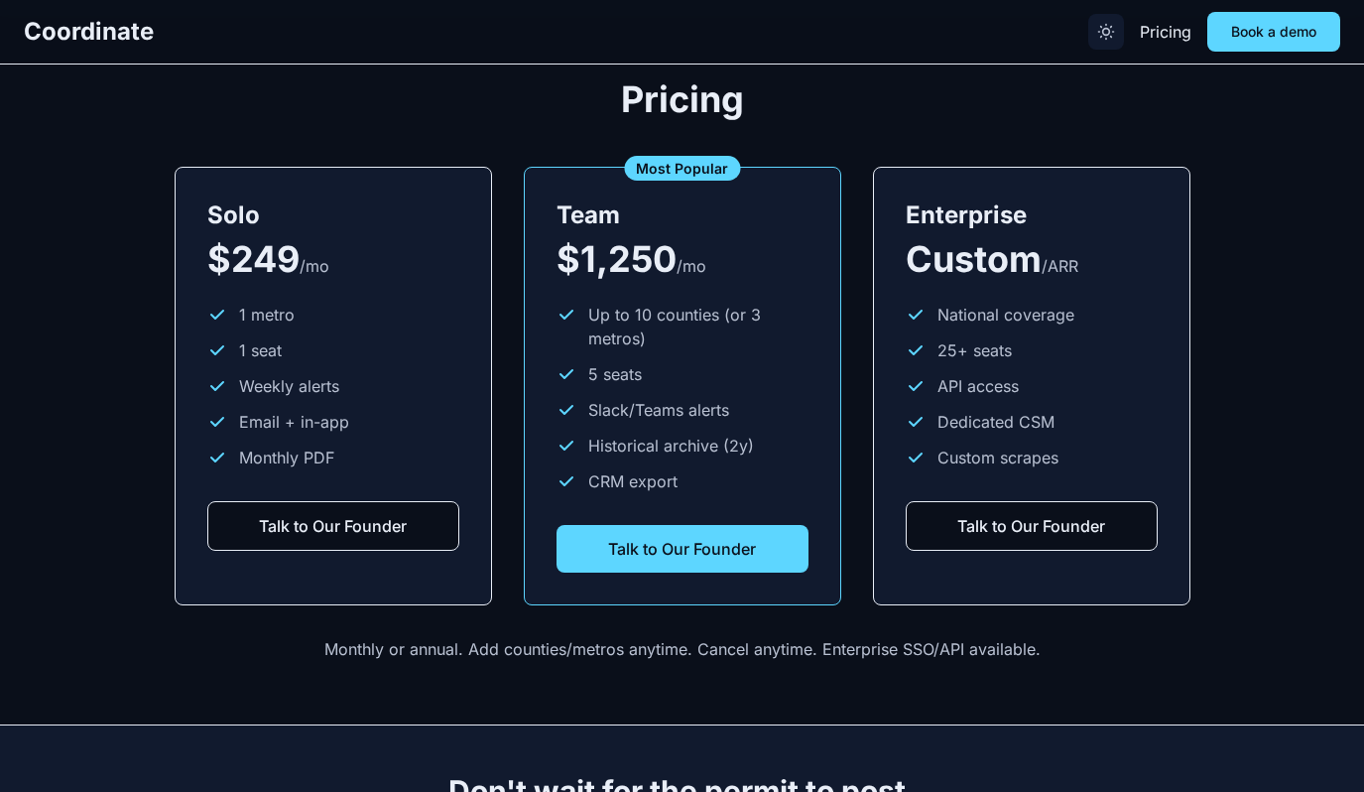
click at [1105, 31] on icon "Toggle theme" at bounding box center [1106, 32] width 20 height 20
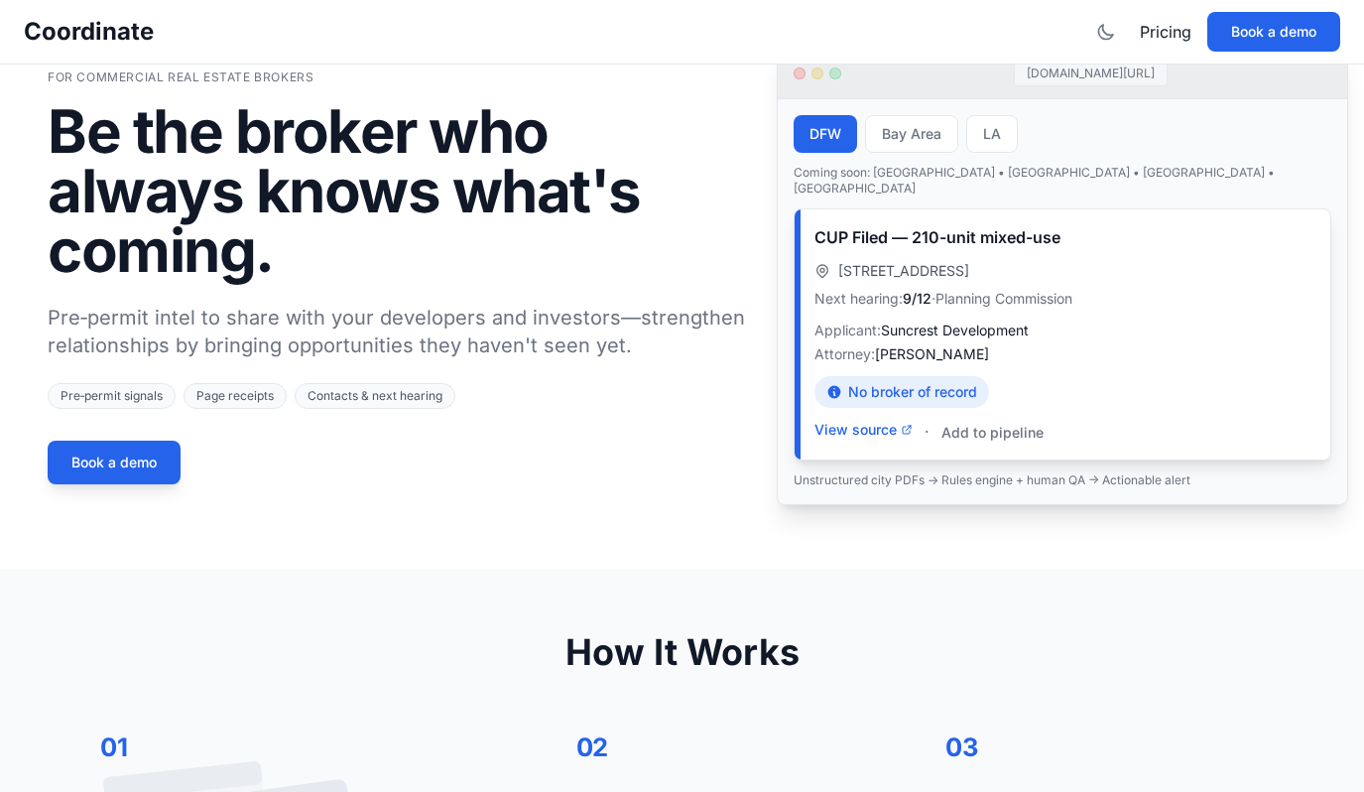
scroll to position [0, 0]
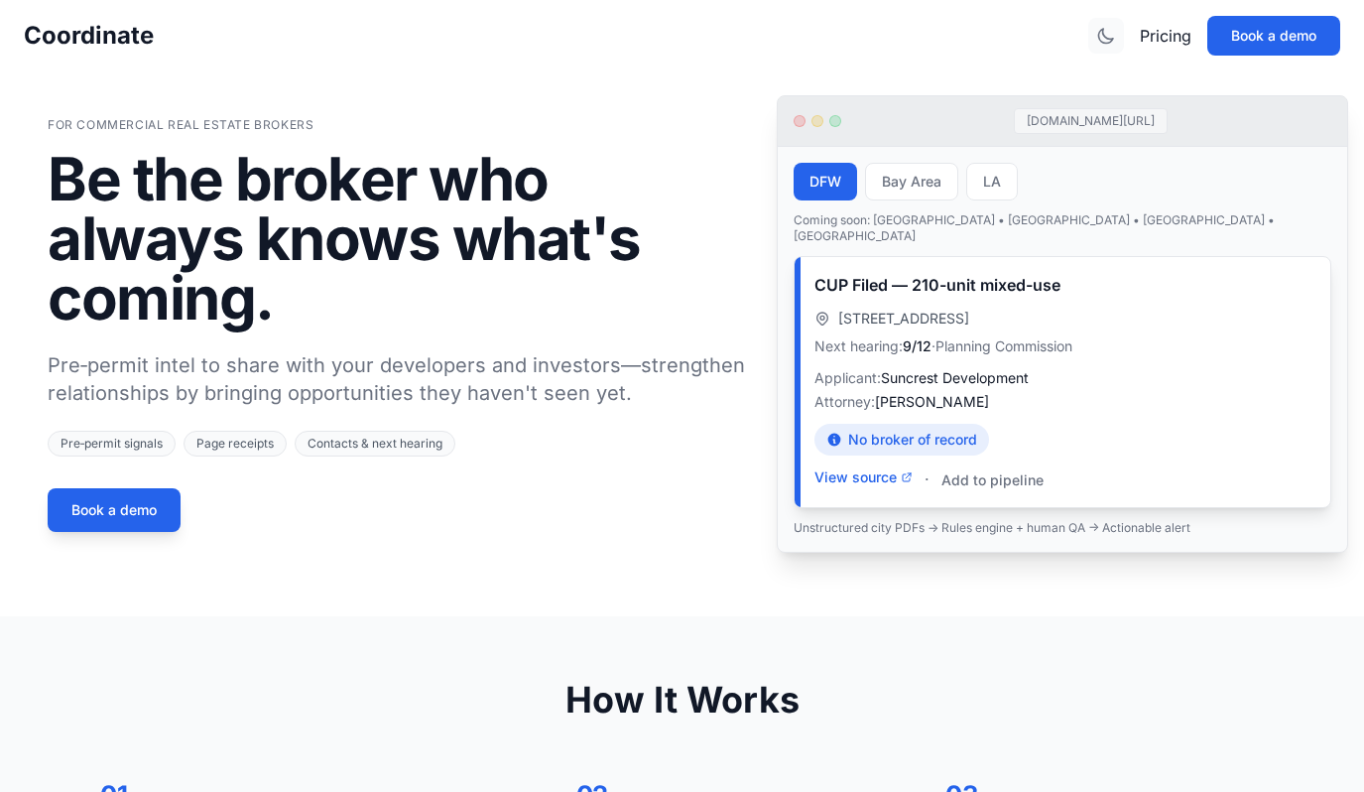
click at [1112, 36] on icon "Toggle theme" at bounding box center [1106, 36] width 20 height 20
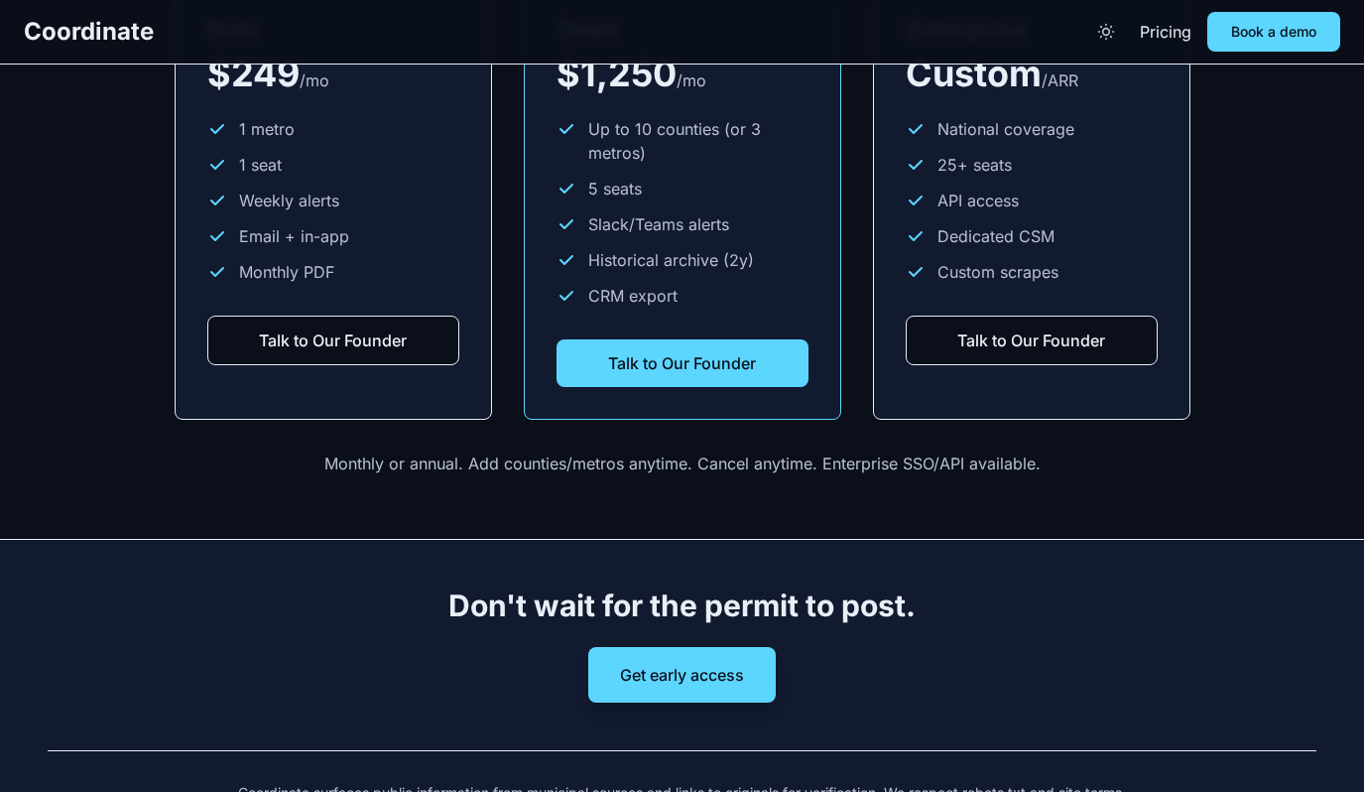
scroll to position [2754, 0]
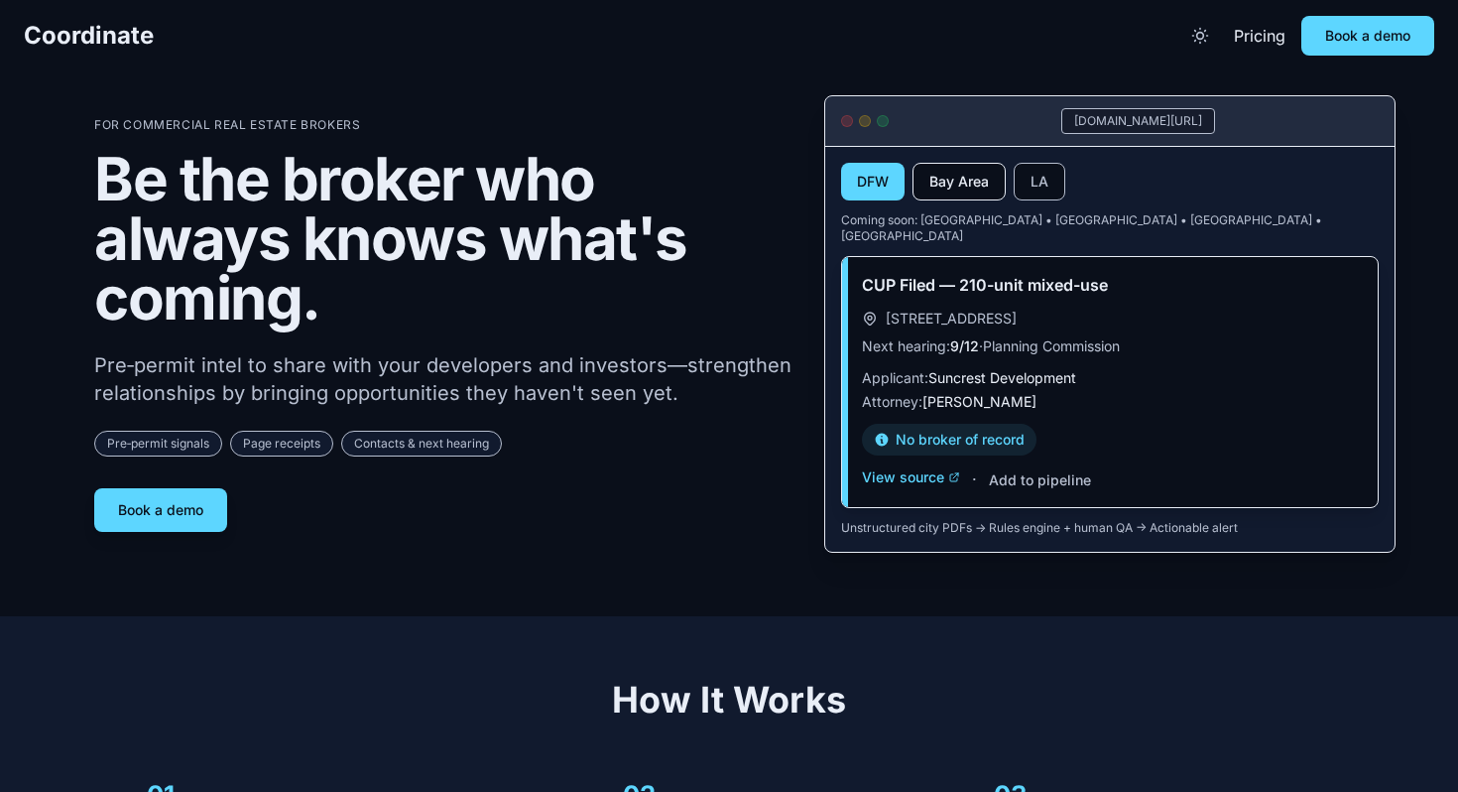
click at [990, 167] on button "Bay Area" at bounding box center [959, 182] width 93 height 38
click at [1040, 173] on button "LA" at bounding box center [1040, 182] width 52 height 38
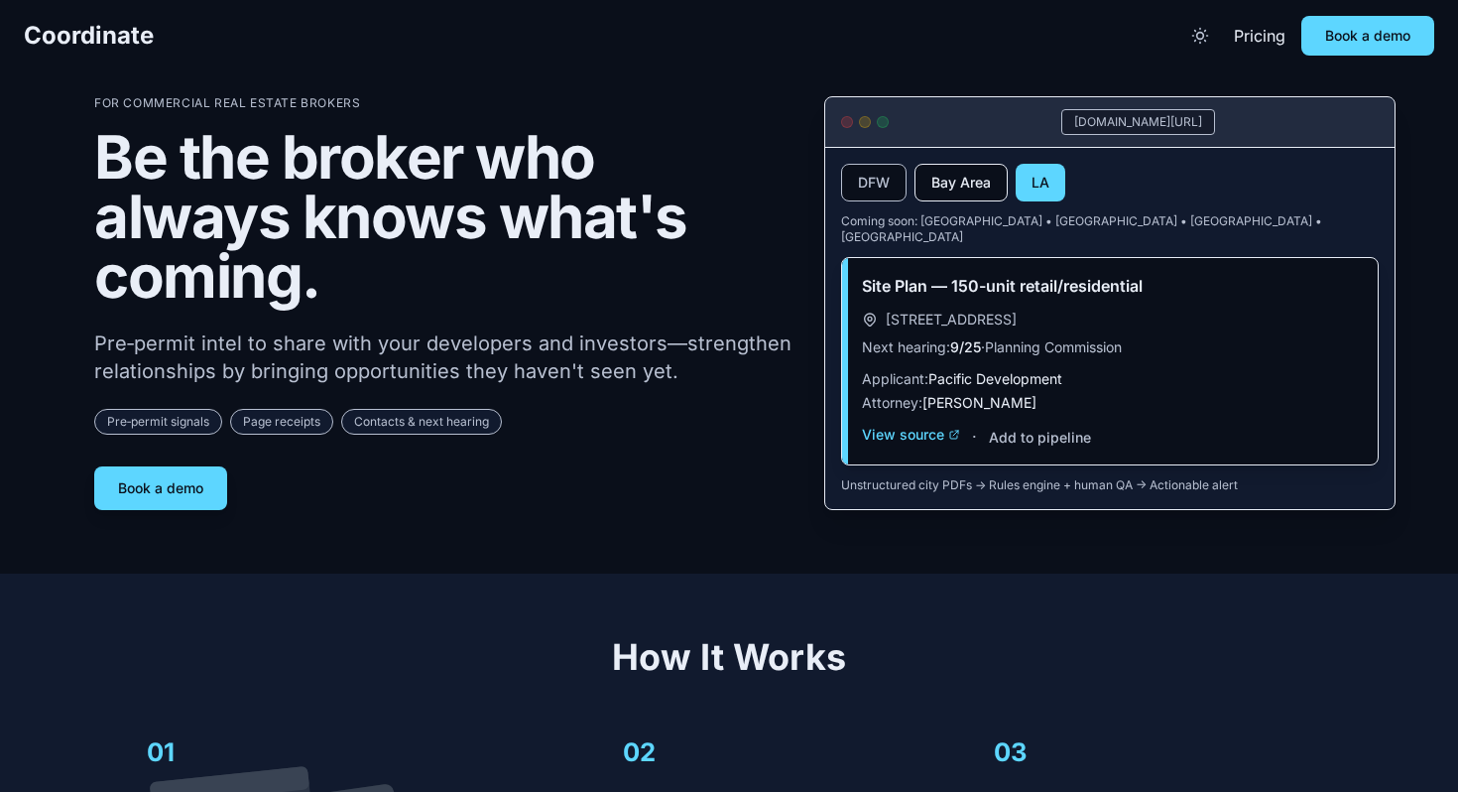
click at [966, 175] on button "Bay Area" at bounding box center [961, 183] width 93 height 38
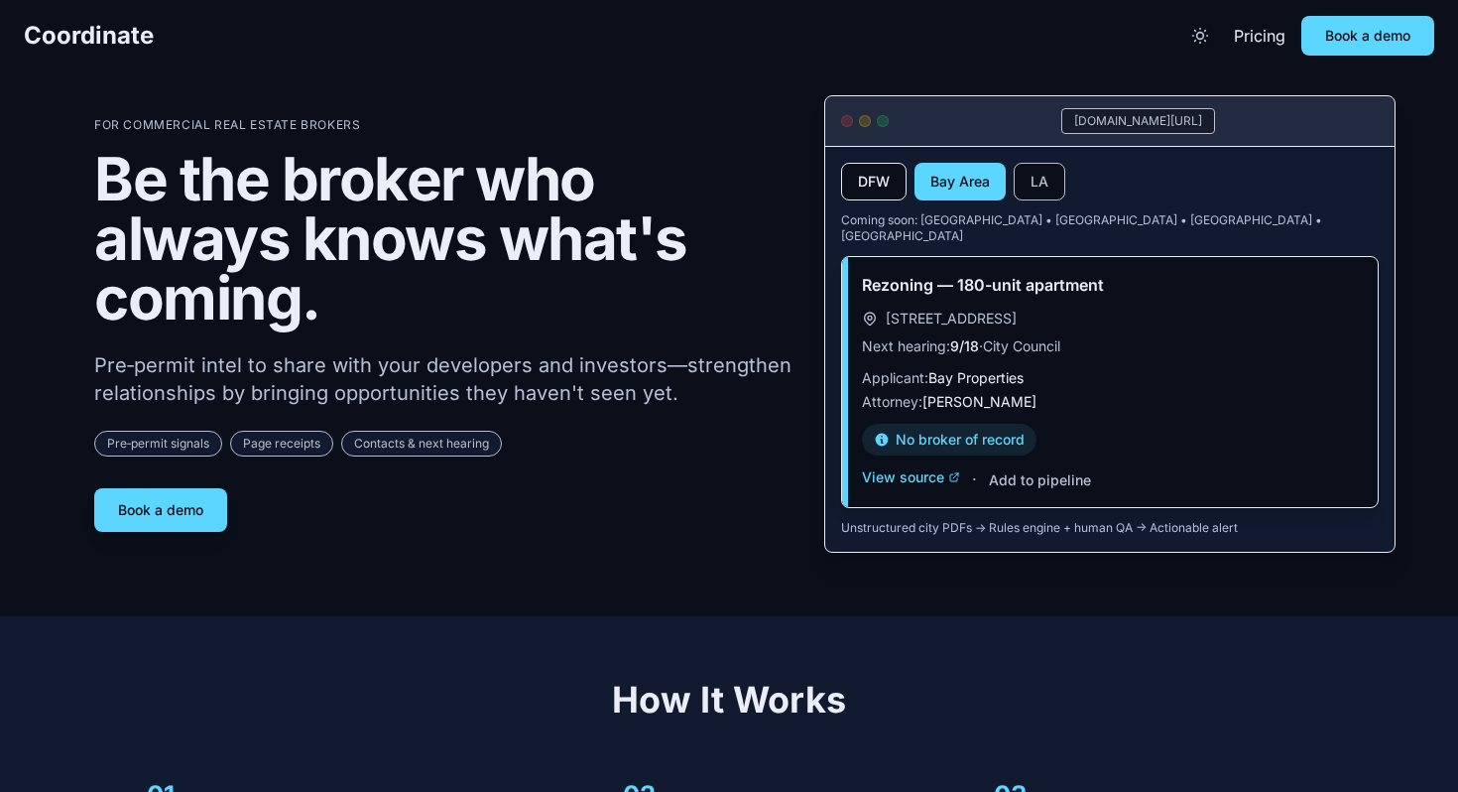
click at [881, 190] on button "DFW" at bounding box center [873, 182] width 65 height 38
click at [957, 196] on button "Bay Area" at bounding box center [959, 182] width 93 height 38
click at [1030, 196] on button "LA" at bounding box center [1040, 182] width 52 height 38
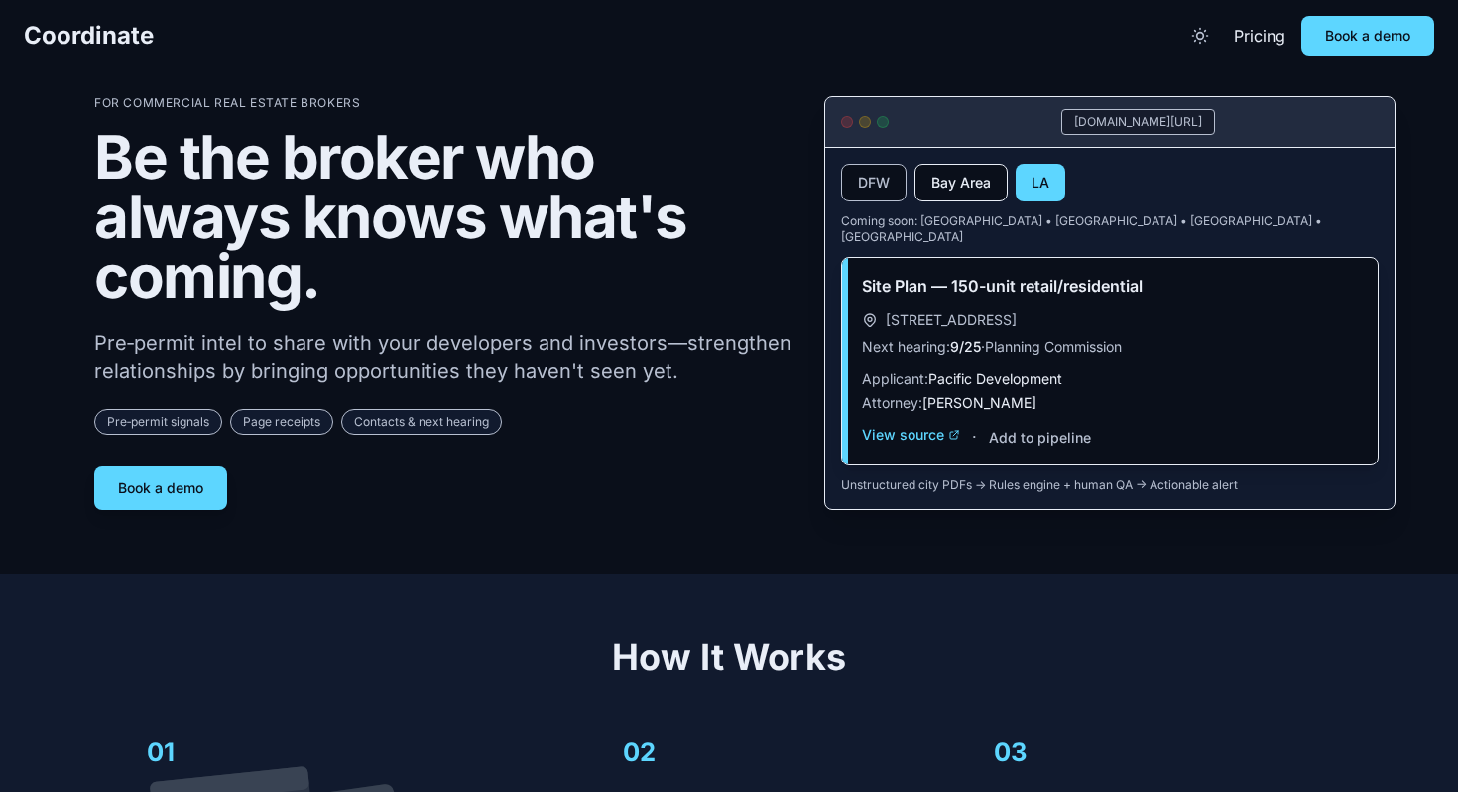
click at [961, 196] on button "Bay Area" at bounding box center [961, 183] width 93 height 38
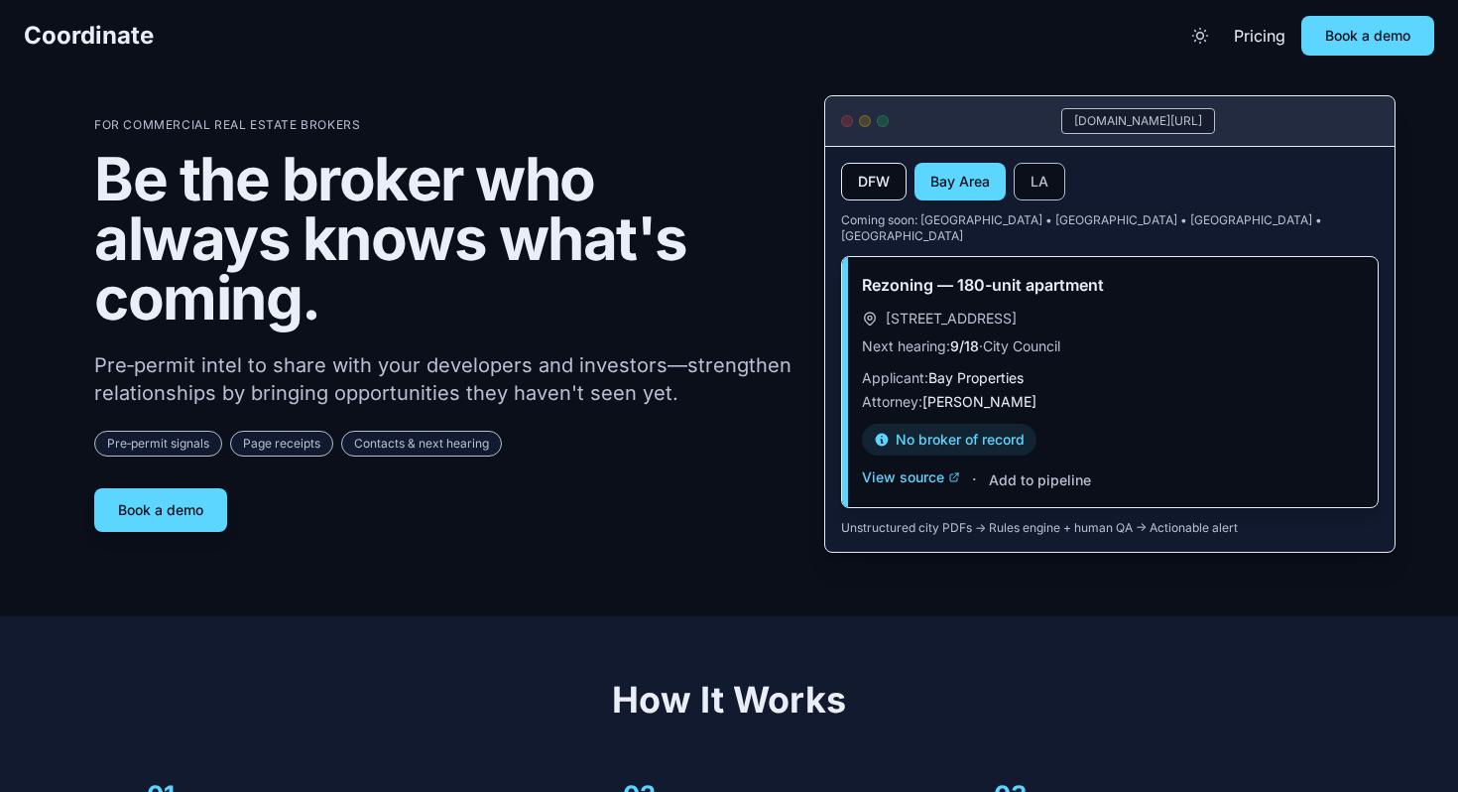
click at [880, 196] on button "DFW" at bounding box center [873, 182] width 65 height 38
